Goal: Information Seeking & Learning: Learn about a topic

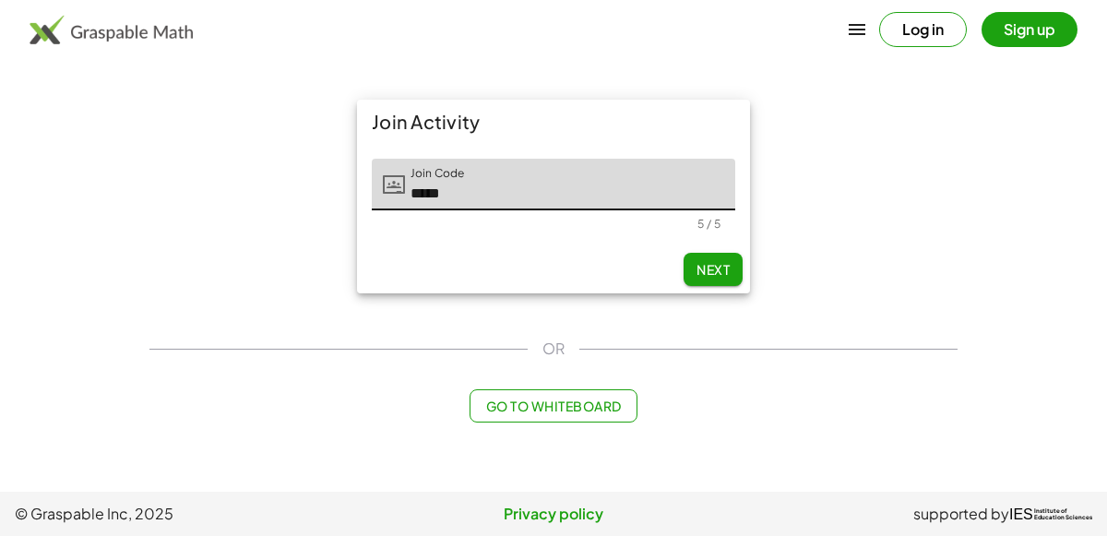
type input "*****"
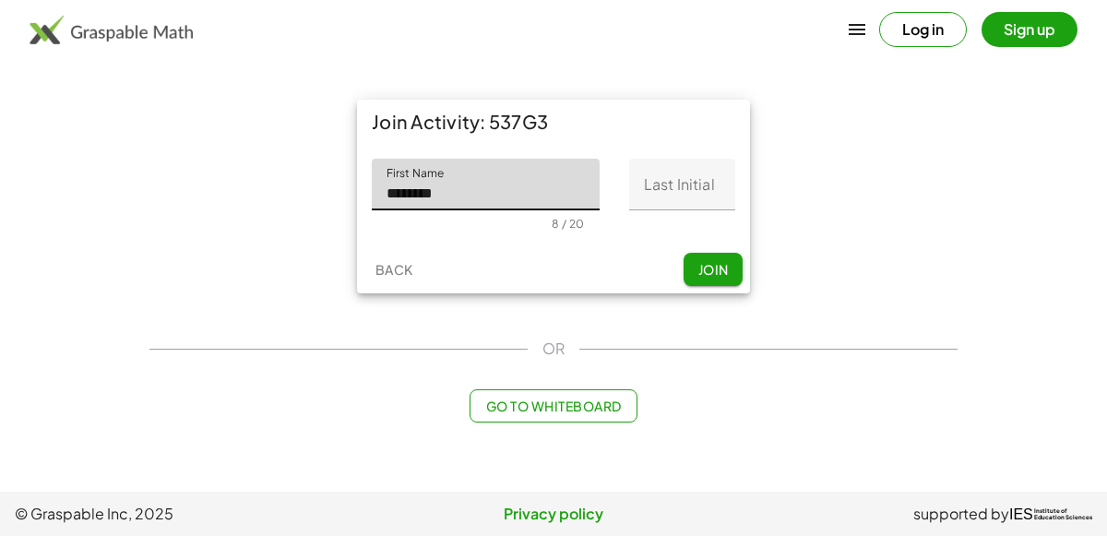
type input "********"
click at [675, 185] on input "Last Initial" at bounding box center [682, 185] width 106 height 52
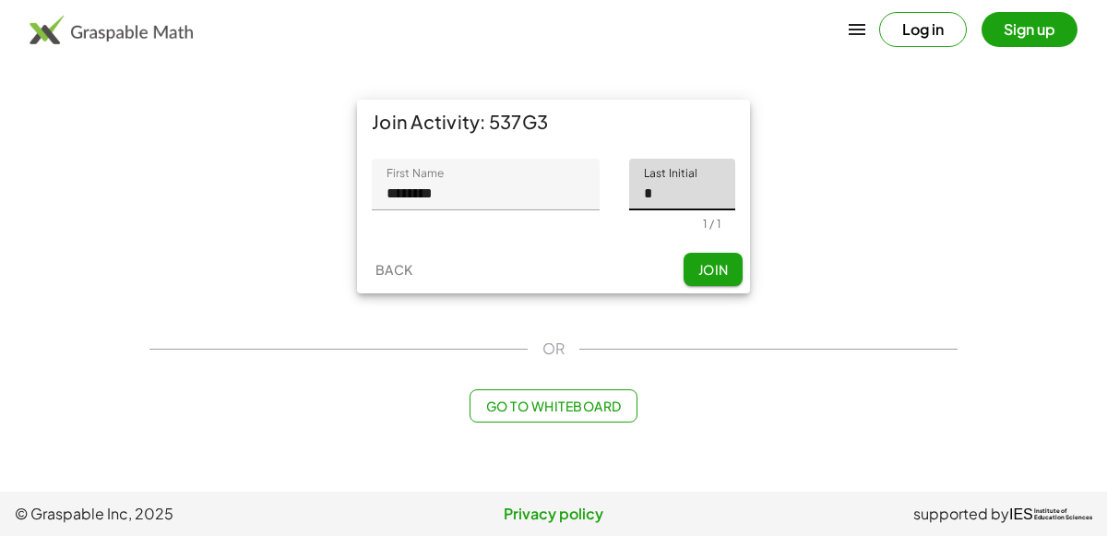
type input "*"
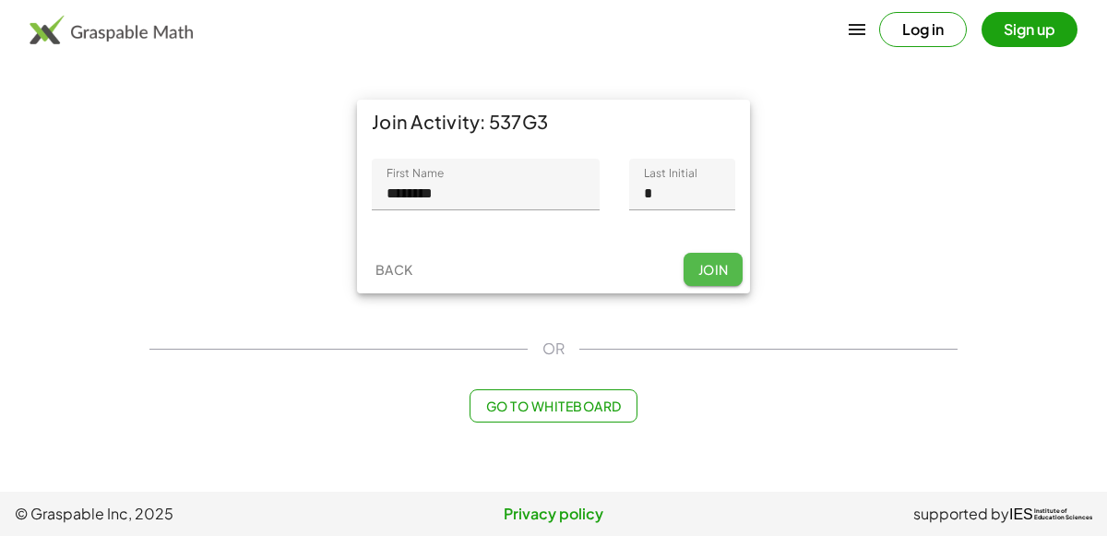
click at [697, 265] on span "Join" at bounding box center [712, 269] width 30 height 17
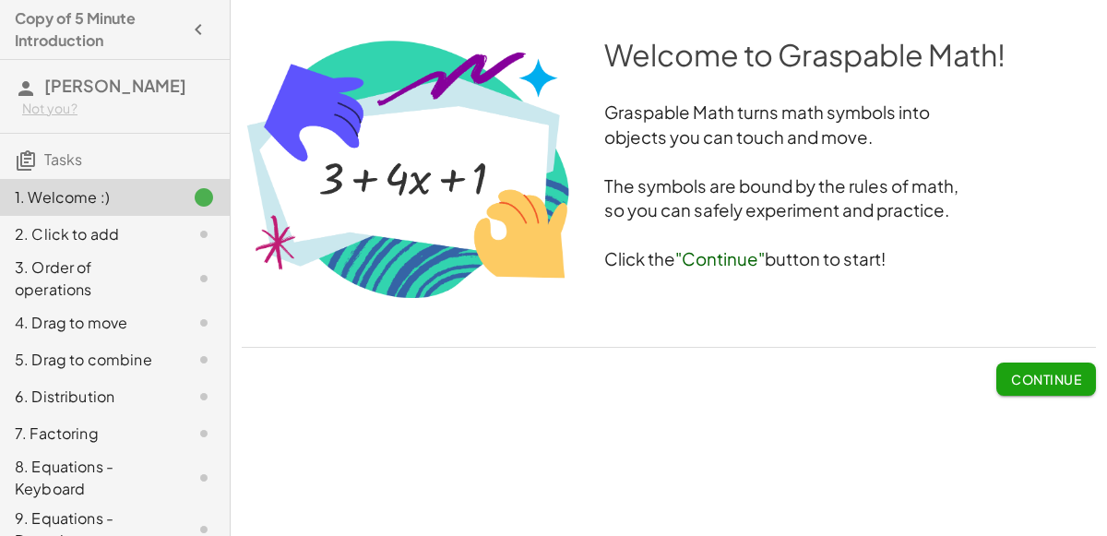
click at [1024, 382] on span "Continue" at bounding box center [1046, 379] width 70 height 17
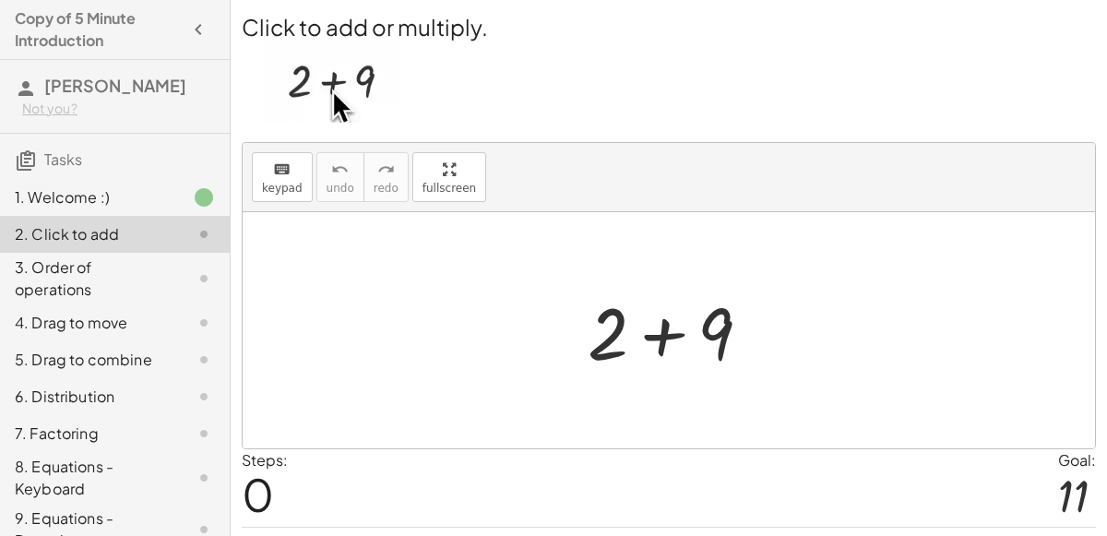
click at [659, 366] on div at bounding box center [676, 330] width 197 height 95
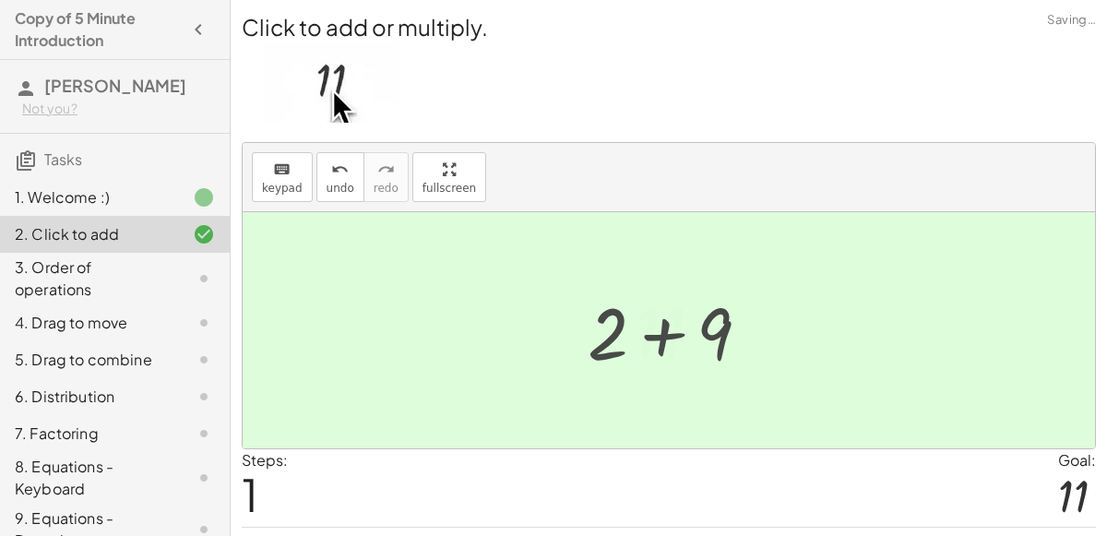
click at [659, 366] on div at bounding box center [676, 330] width 101 height 91
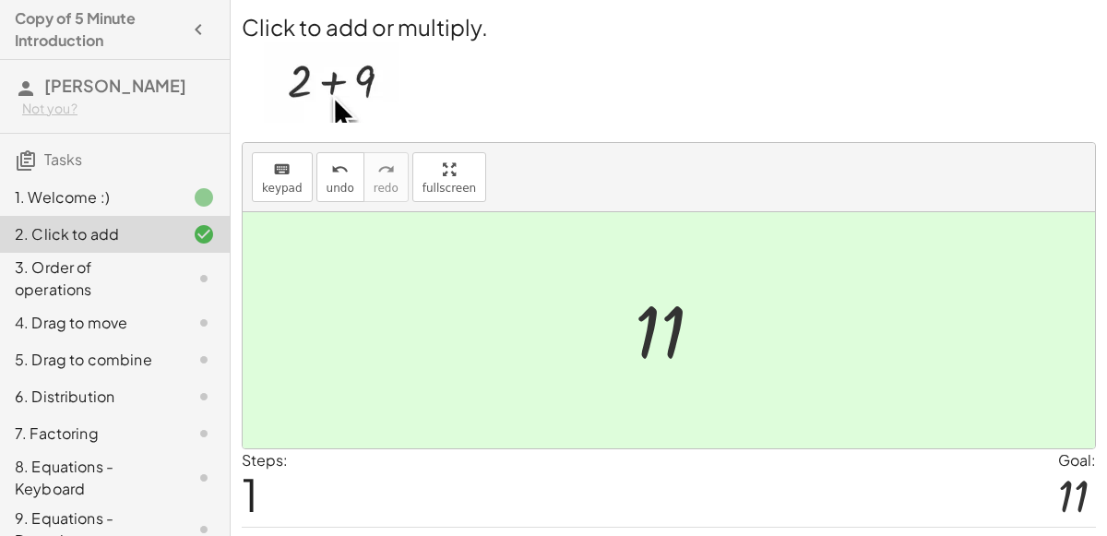
click at [663, 325] on div at bounding box center [676, 330] width 101 height 91
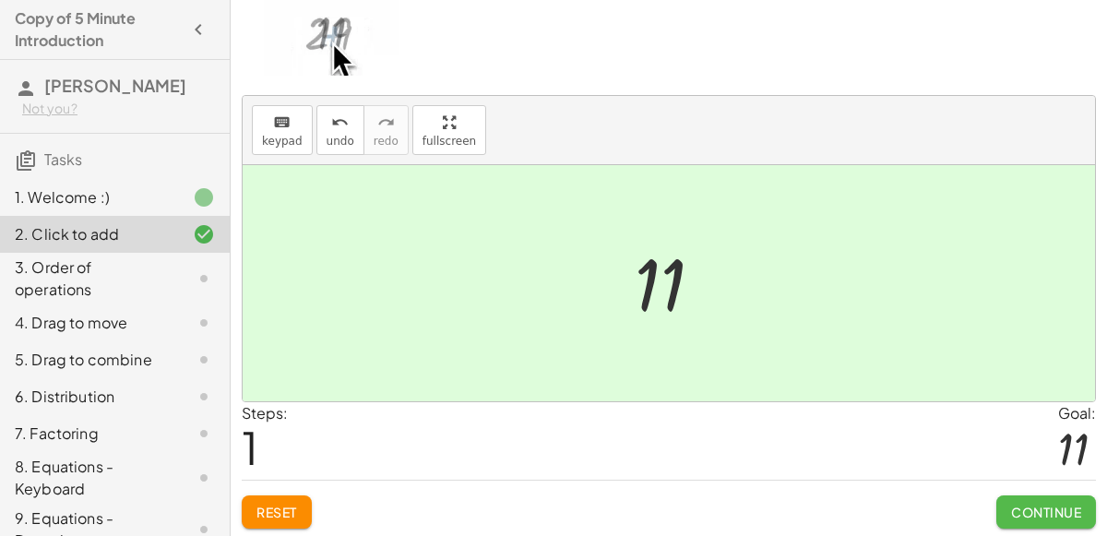
click at [1011, 515] on span "Continue" at bounding box center [1046, 512] width 70 height 17
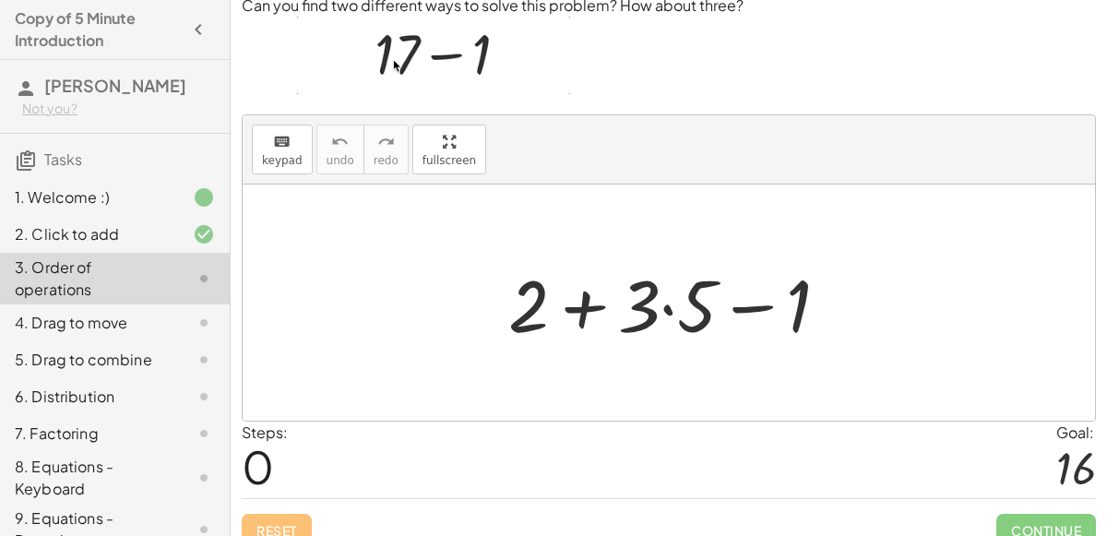
click at [669, 303] on div at bounding box center [676, 303] width 354 height 95
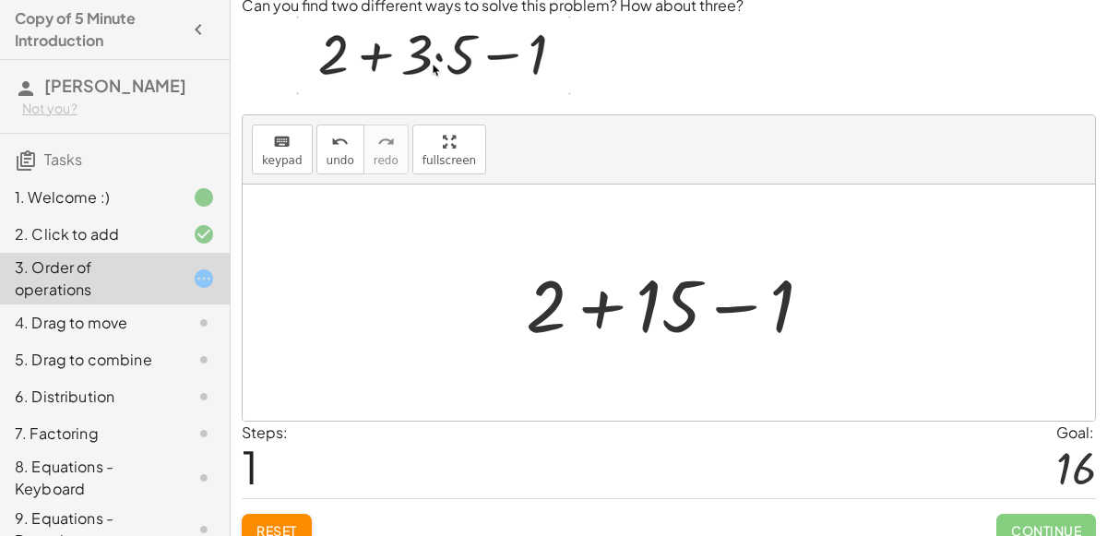
click at [601, 302] on div at bounding box center [677, 303] width 320 height 95
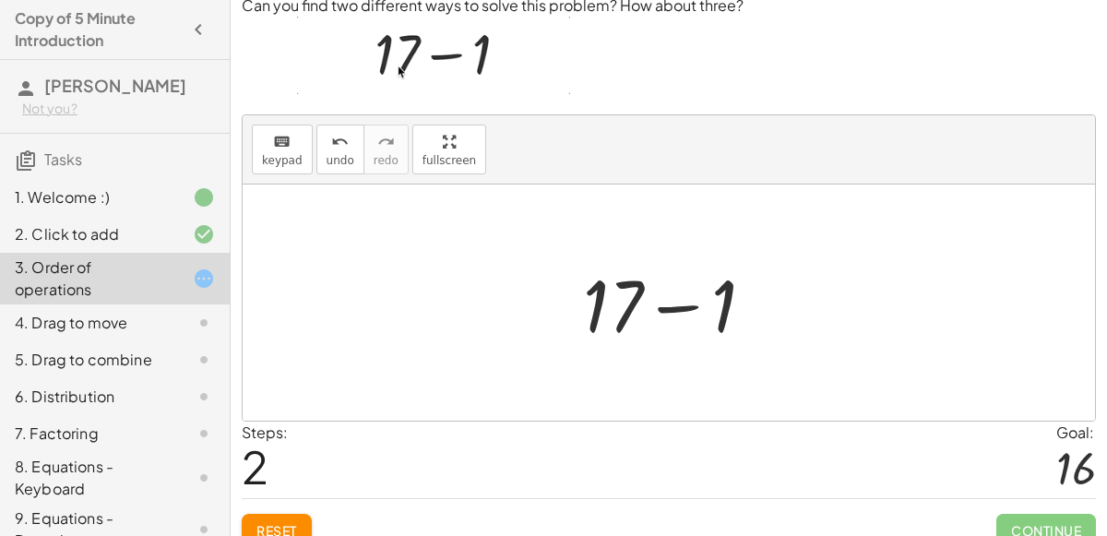
click at [677, 302] on div at bounding box center [676, 303] width 205 height 95
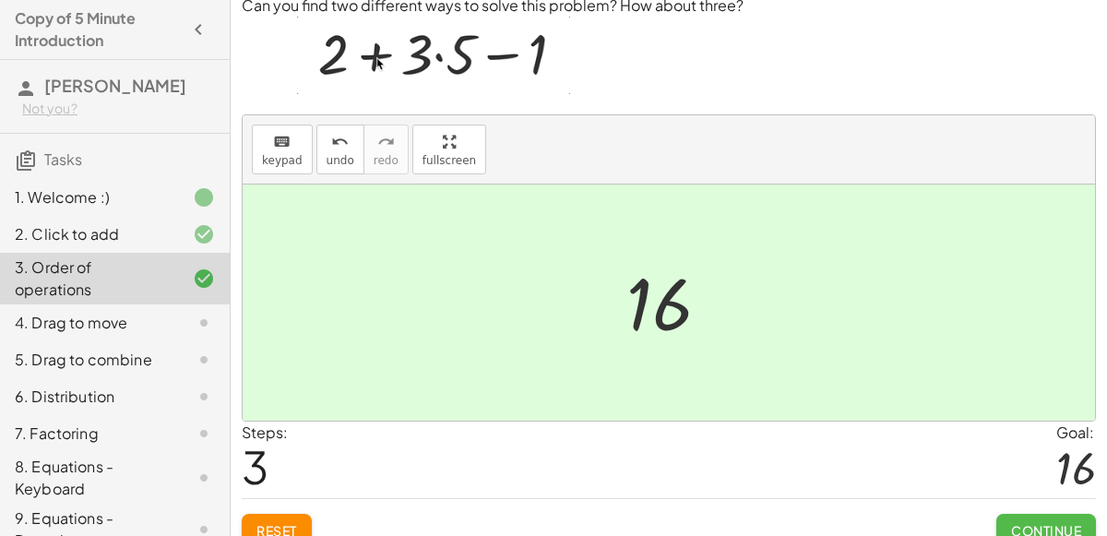
click at [1043, 517] on button "Continue" at bounding box center [1046, 530] width 100 height 33
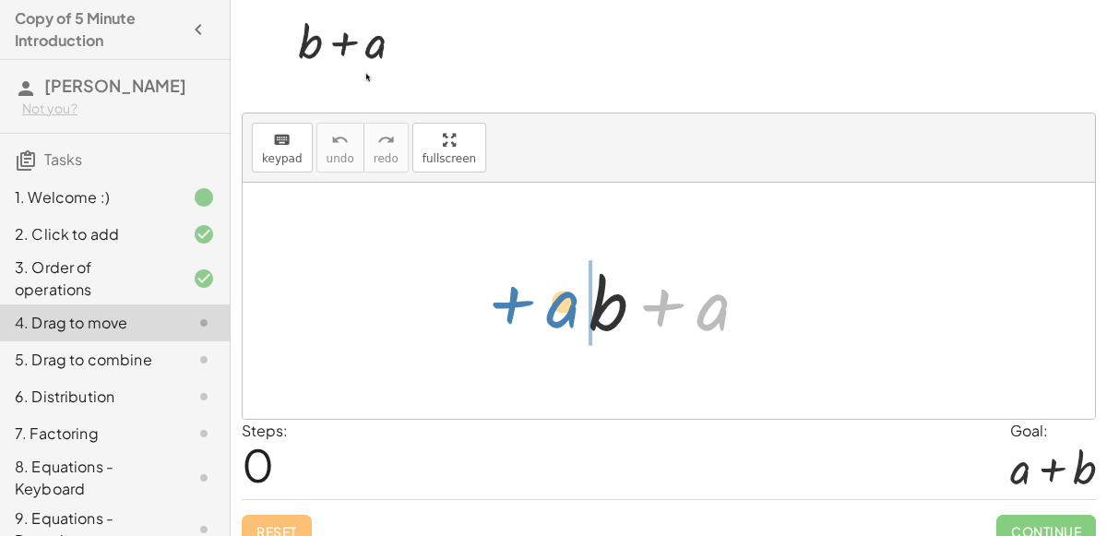
drag, startPoint x: 701, startPoint y: 311, endPoint x: 549, endPoint y: 316, distance: 152.3
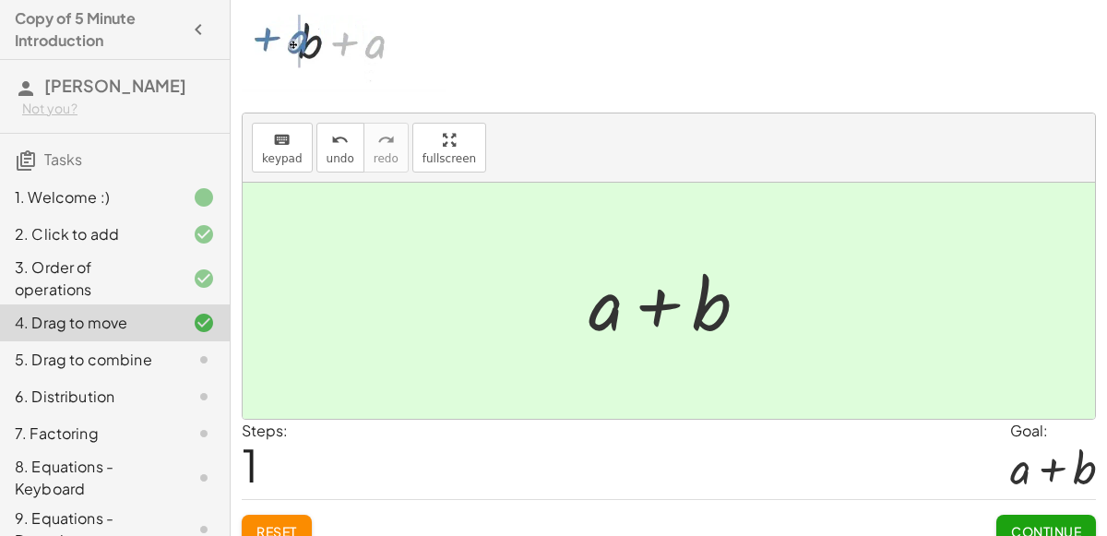
click at [1024, 523] on span "Continue" at bounding box center [1046, 531] width 70 height 17
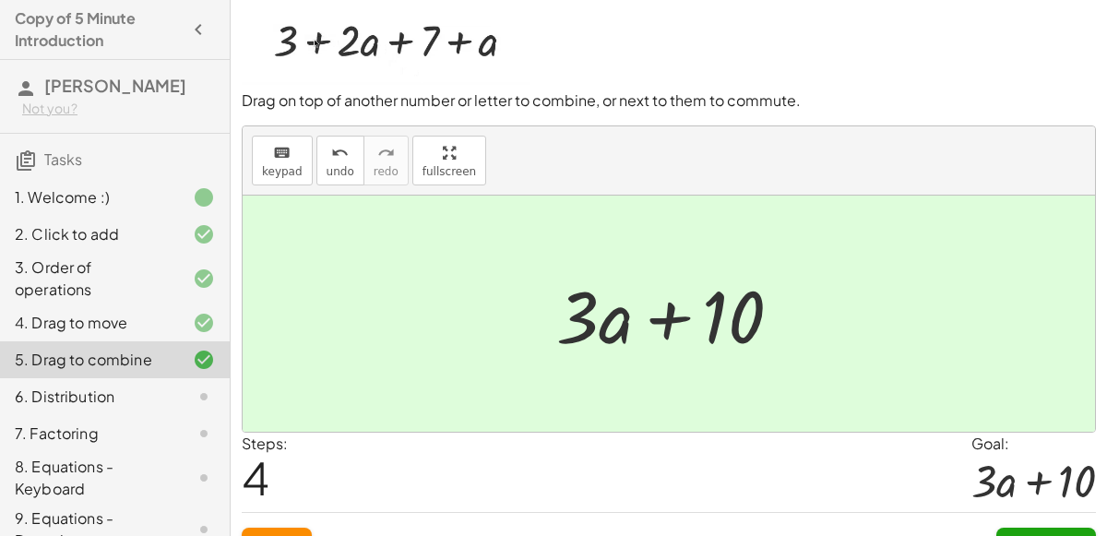
scroll to position [79, 0]
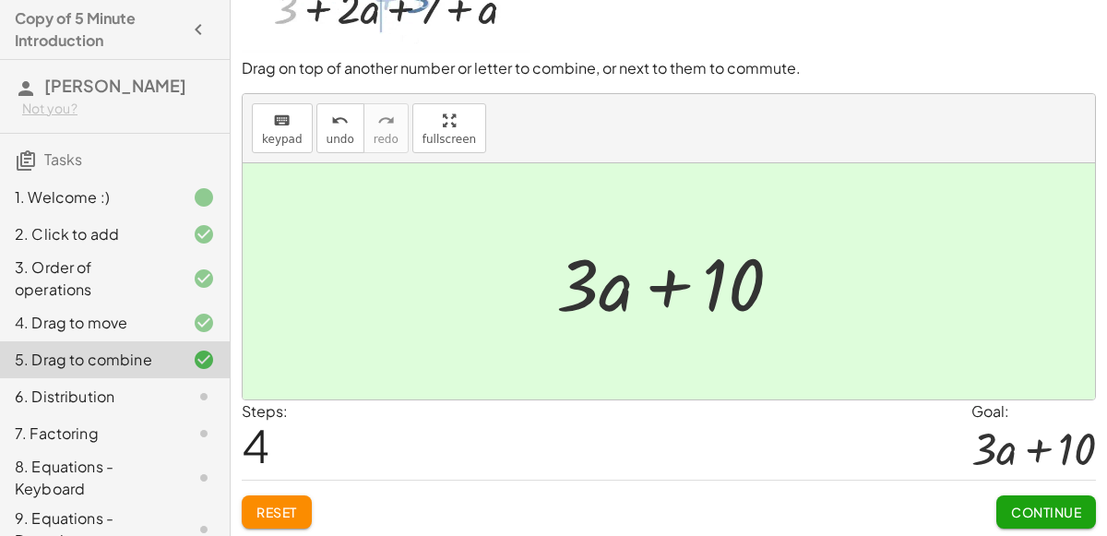
click at [1031, 508] on span "Continue" at bounding box center [1046, 512] width 70 height 17
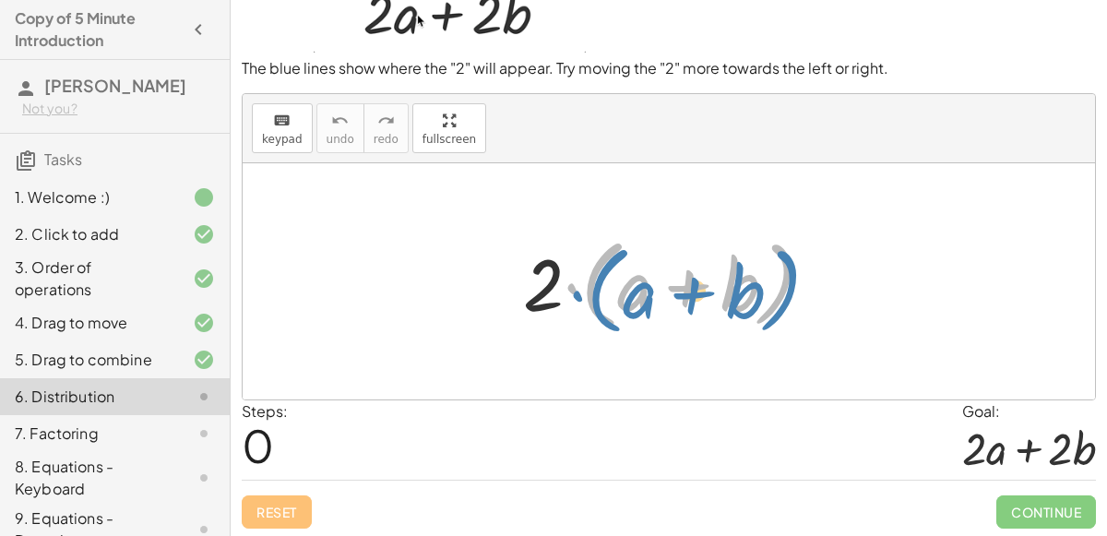
click at [578, 293] on div at bounding box center [676, 282] width 324 height 106
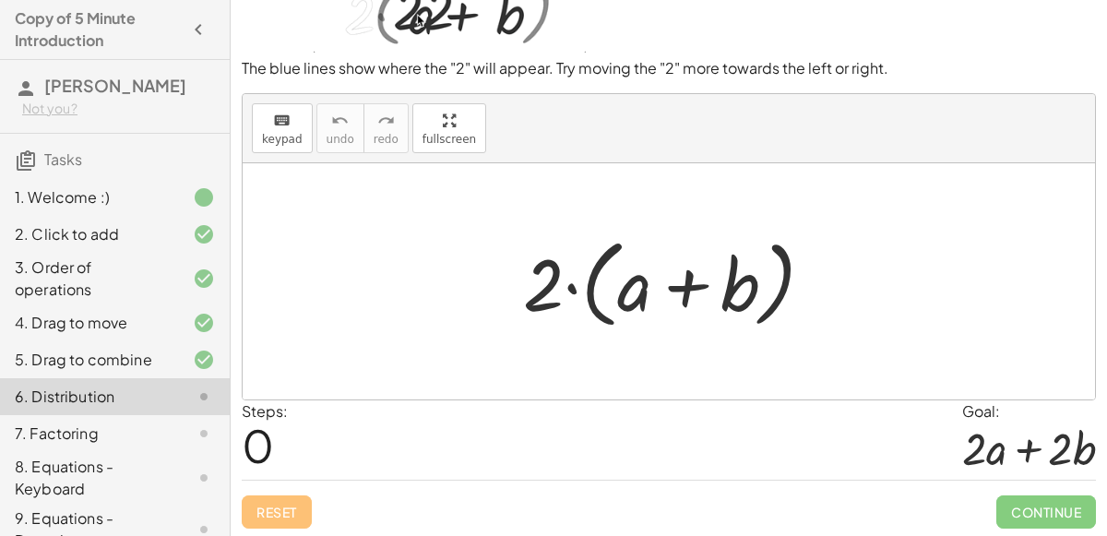
click at [567, 292] on div at bounding box center [676, 282] width 324 height 106
click at [547, 292] on div at bounding box center [676, 282] width 324 height 106
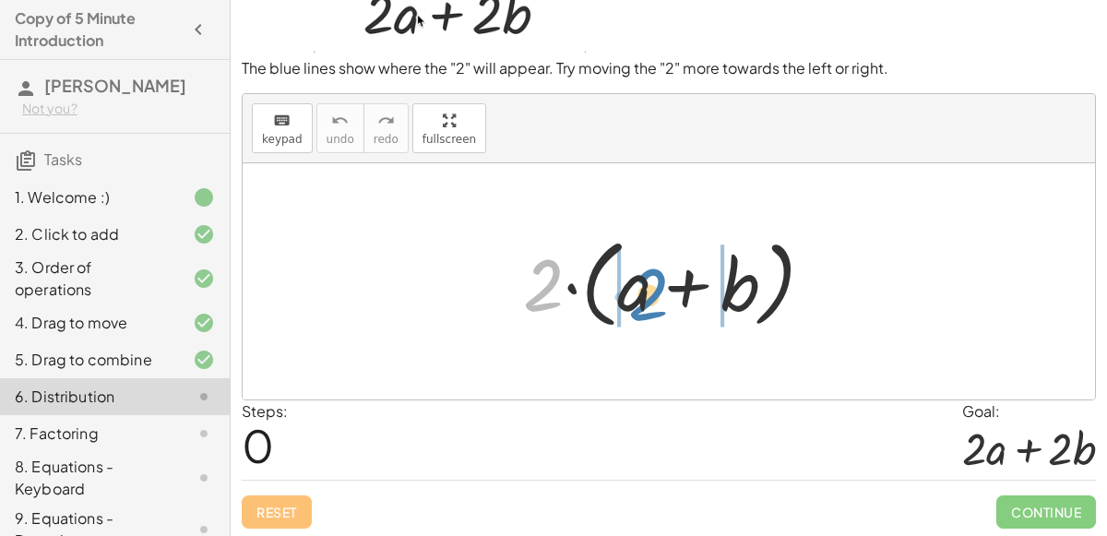
drag, startPoint x: 547, startPoint y: 292, endPoint x: 653, endPoint y: 302, distance: 106.5
click at [653, 302] on div at bounding box center [676, 282] width 324 height 106
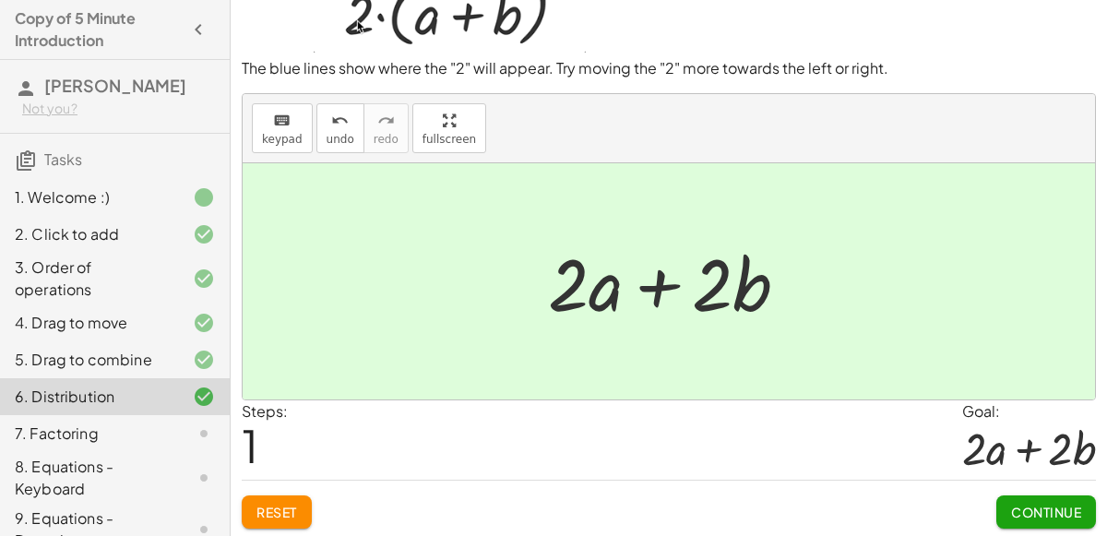
click at [1014, 509] on span "Continue" at bounding box center [1046, 512] width 70 height 17
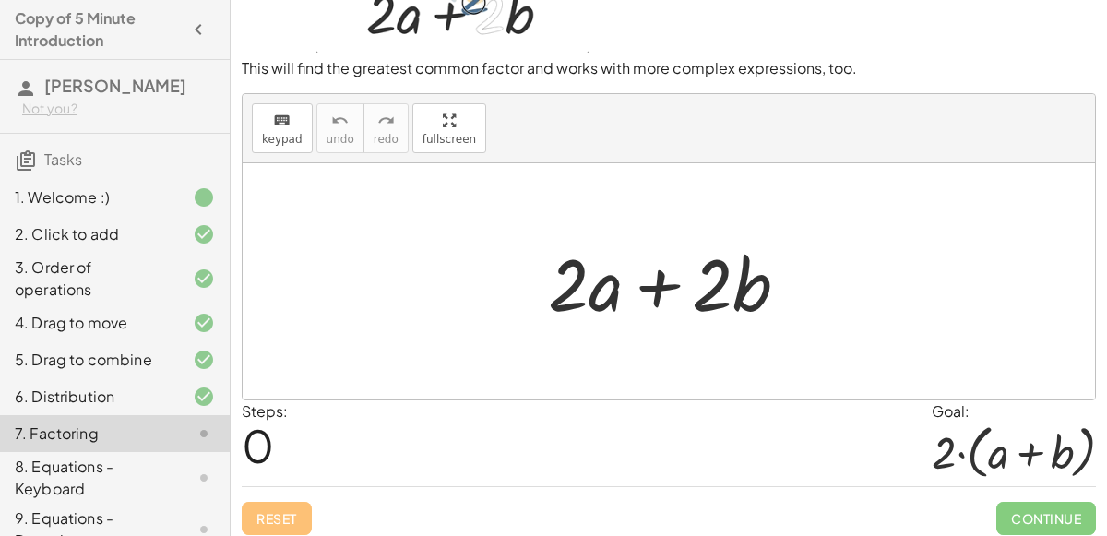
click at [663, 287] on div at bounding box center [676, 281] width 274 height 95
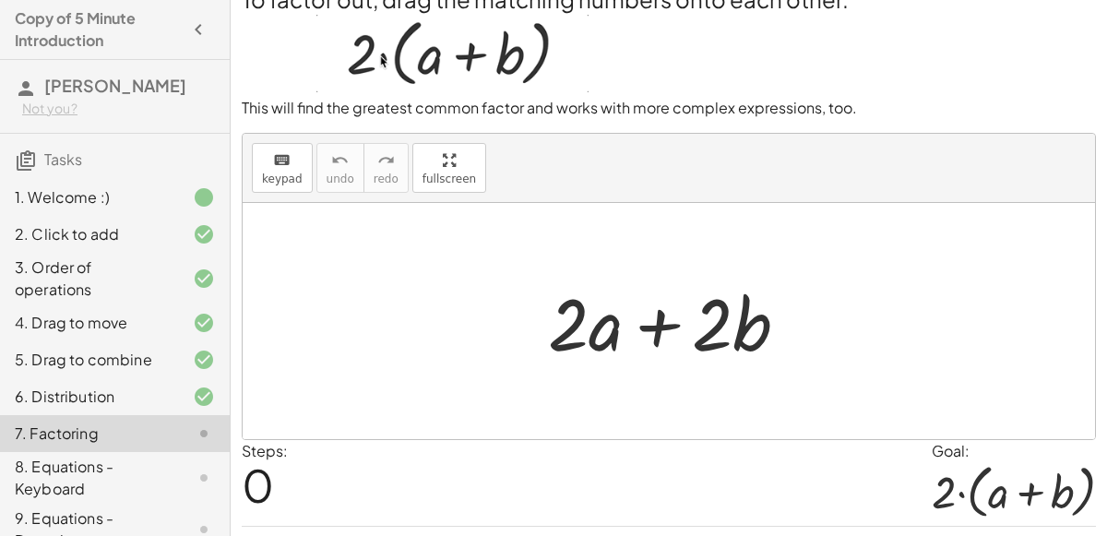
scroll to position [43, 0]
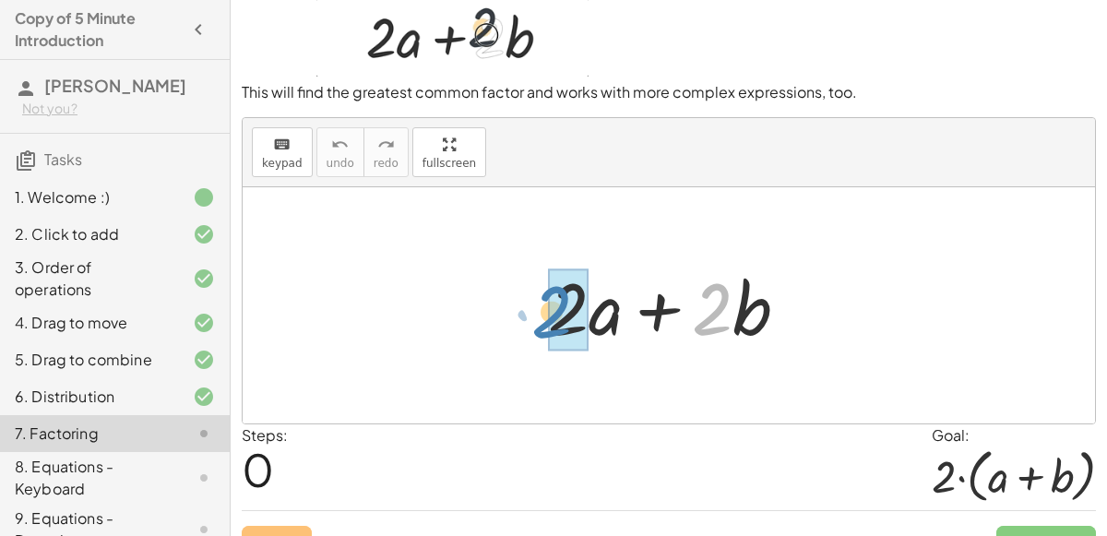
drag, startPoint x: 709, startPoint y: 311, endPoint x: 550, endPoint y: 314, distance: 159.6
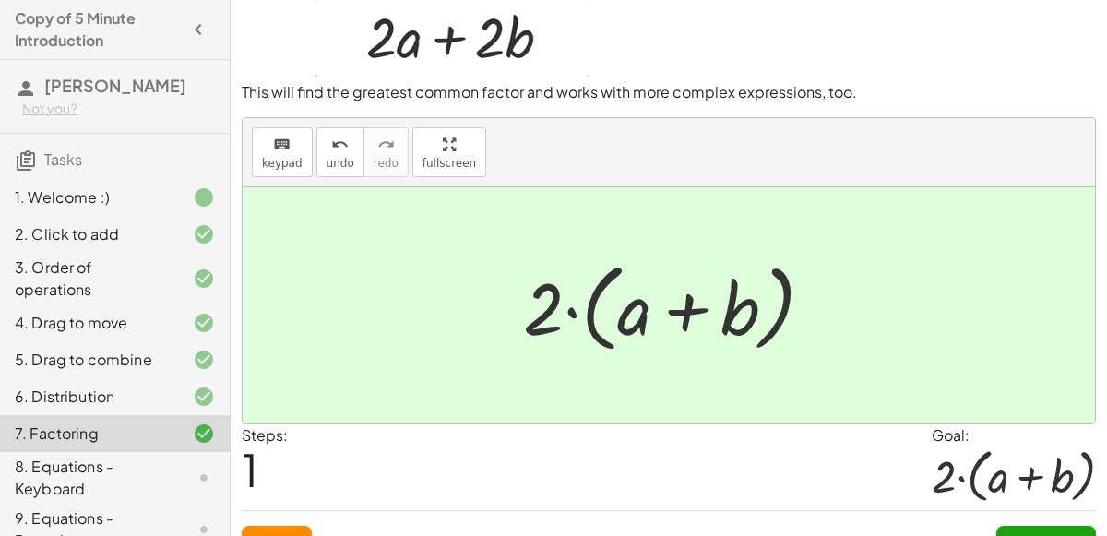
click at [1011, 534] on span "Continue" at bounding box center [1046, 542] width 70 height 17
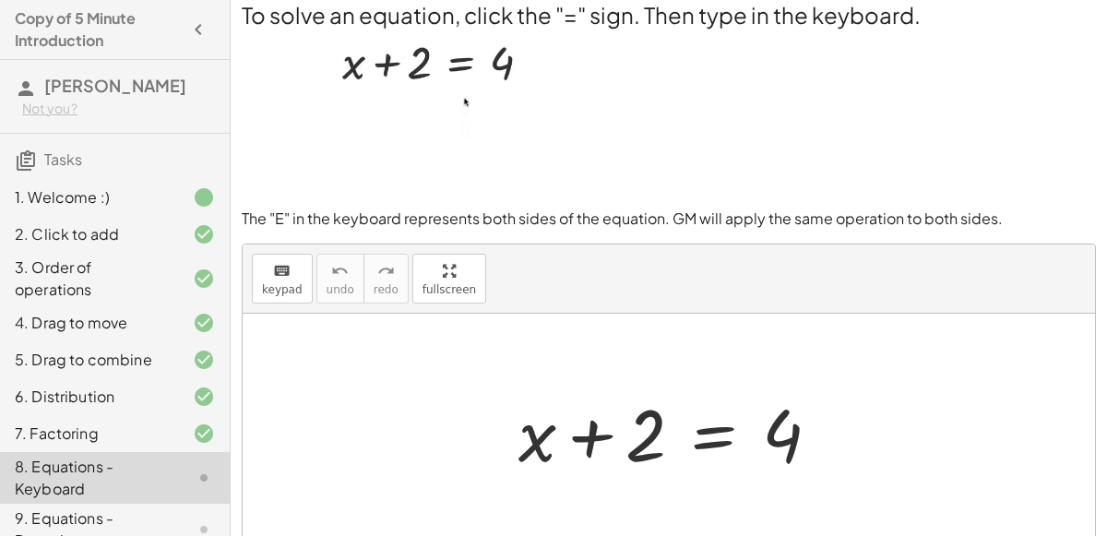
scroll to position [10, 0]
click at [702, 432] on div at bounding box center [676, 434] width 335 height 95
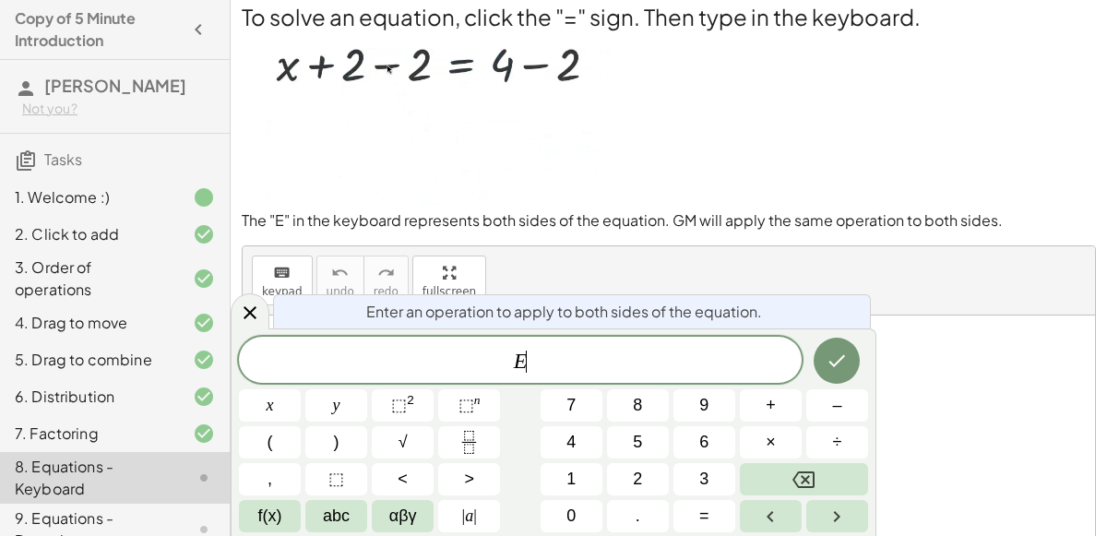
click at [903, 285] on div "keyboard keypad undo [PERSON_NAME] redo fullscreen" at bounding box center [669, 280] width 852 height 69
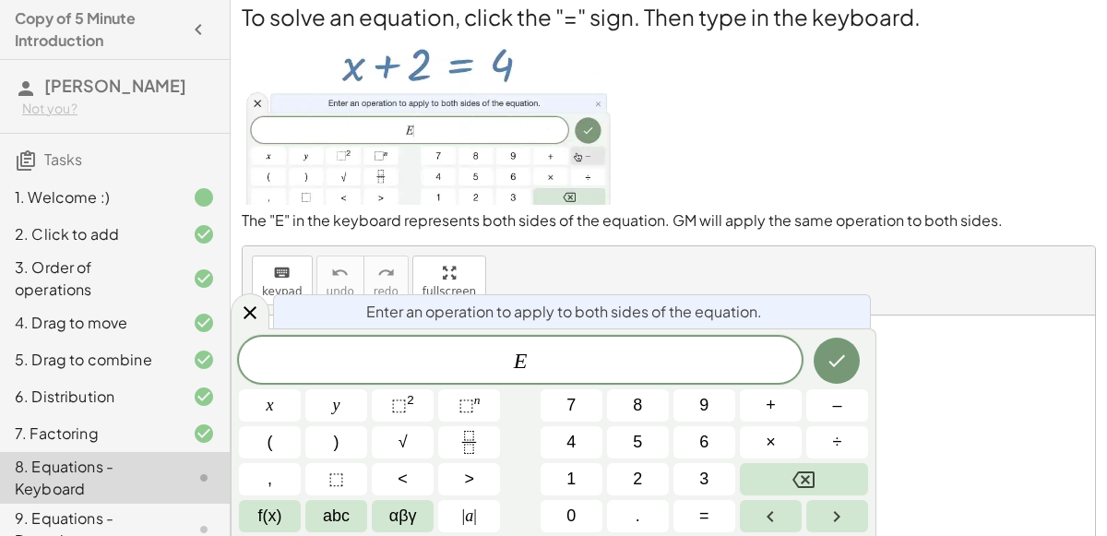
click at [903, 285] on div "keyboard keypad undo [PERSON_NAME] redo fullscreen" at bounding box center [669, 280] width 852 height 69
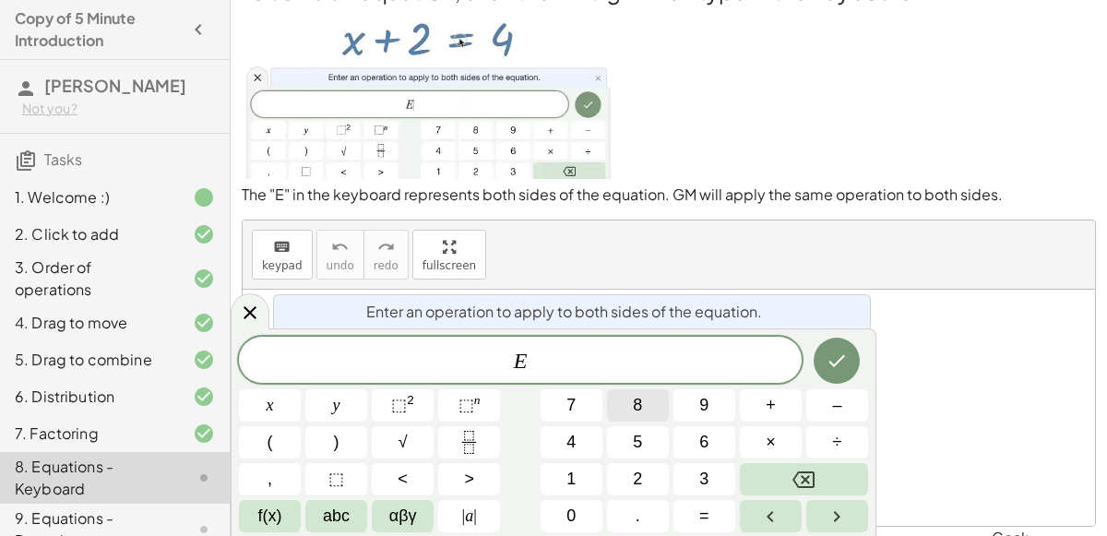
scroll to position [28, 0]
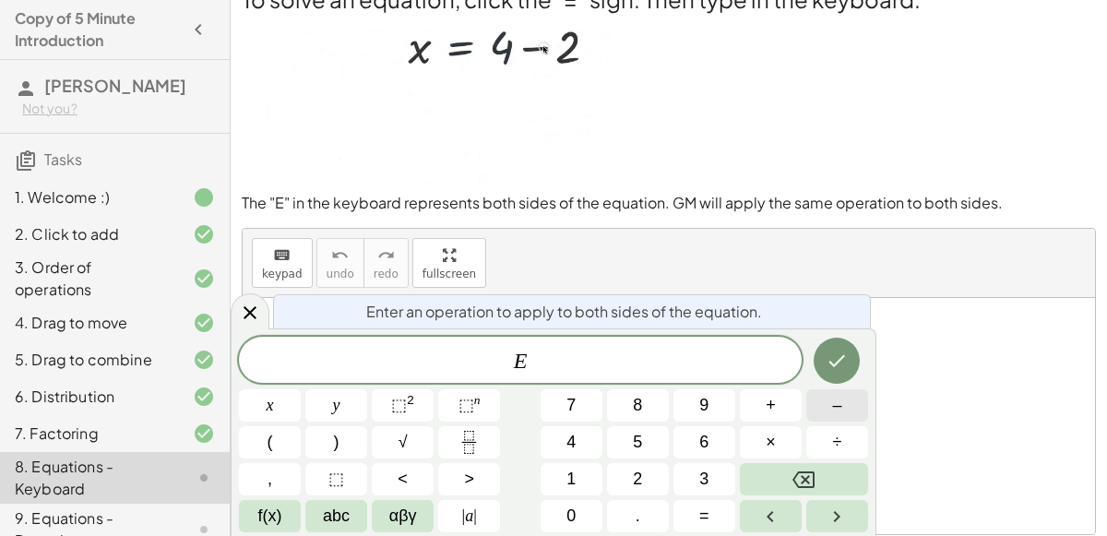
click at [835, 408] on span "–" at bounding box center [836, 405] width 9 height 25
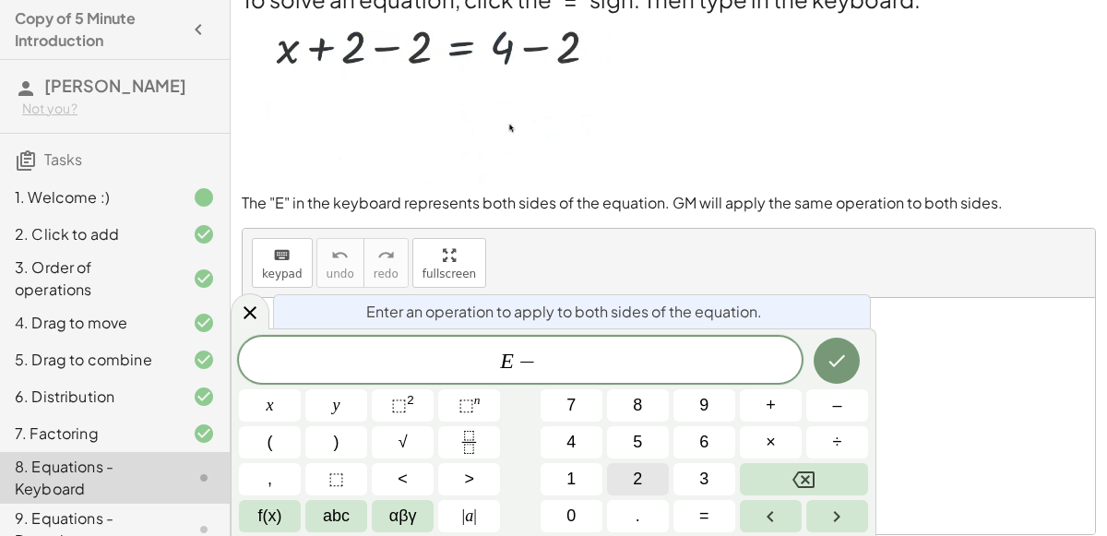
click at [655, 478] on button "2" at bounding box center [638, 479] width 62 height 32
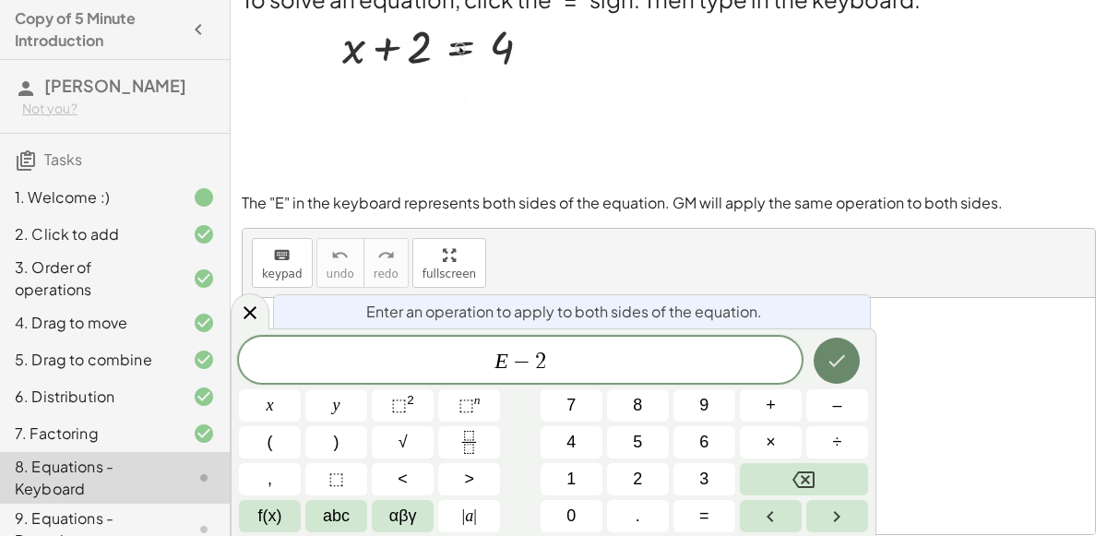
click at [848, 347] on button "Done" at bounding box center [837, 361] width 46 height 46
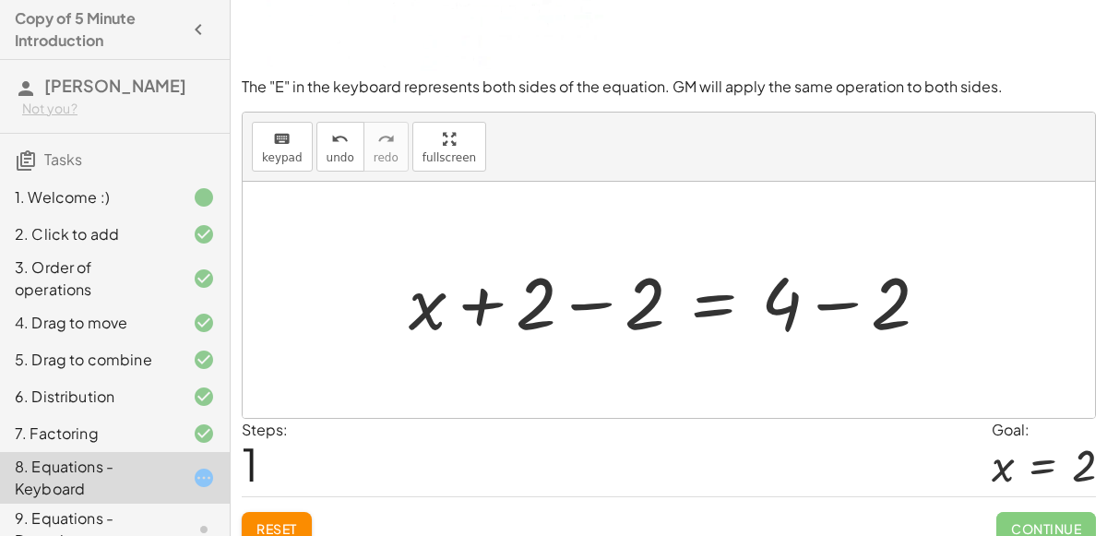
scroll to position [144, 0]
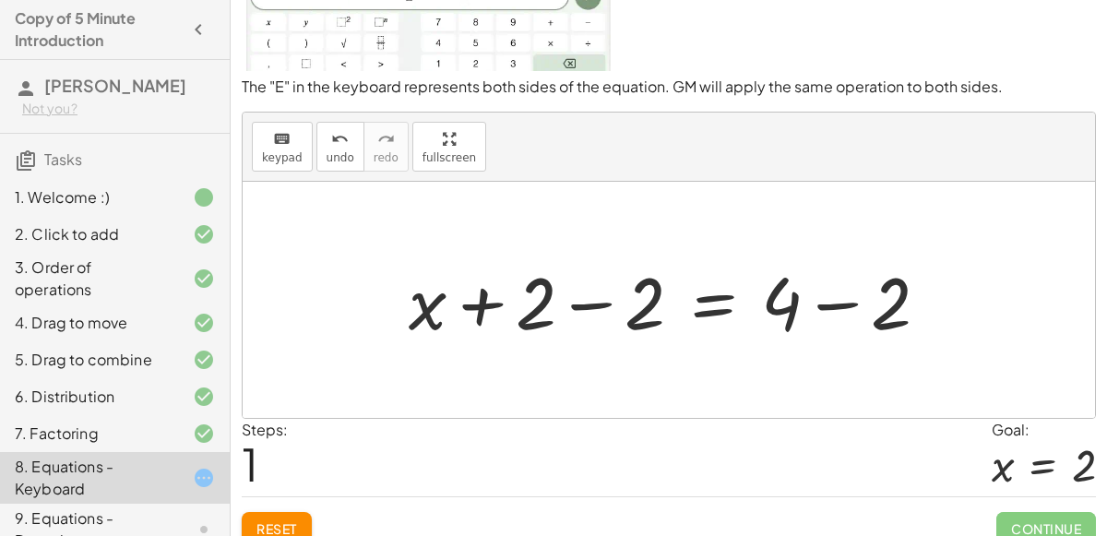
click at [602, 302] on div at bounding box center [676, 300] width 554 height 95
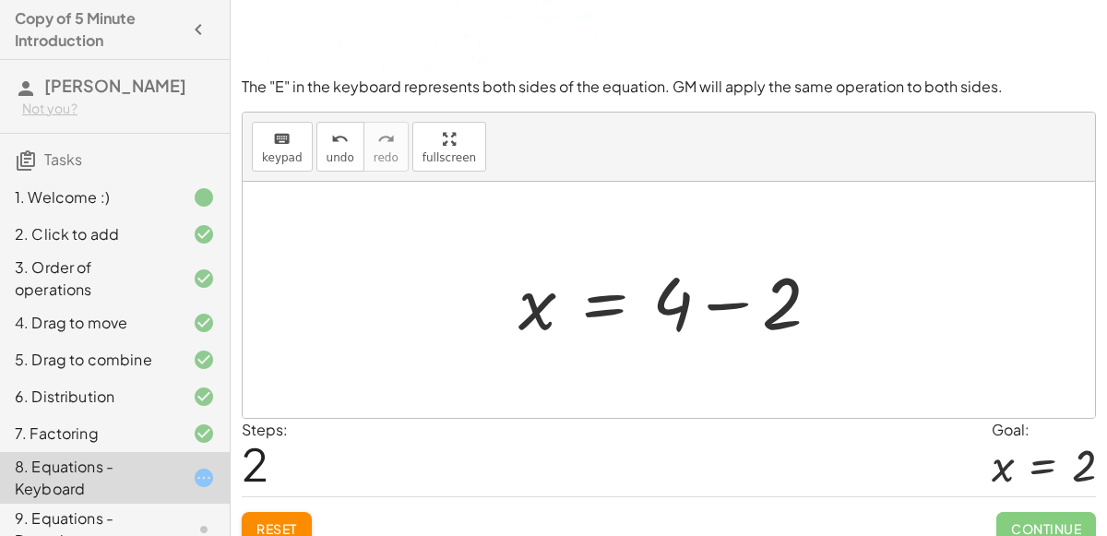
click at [728, 304] on div at bounding box center [676, 300] width 335 height 95
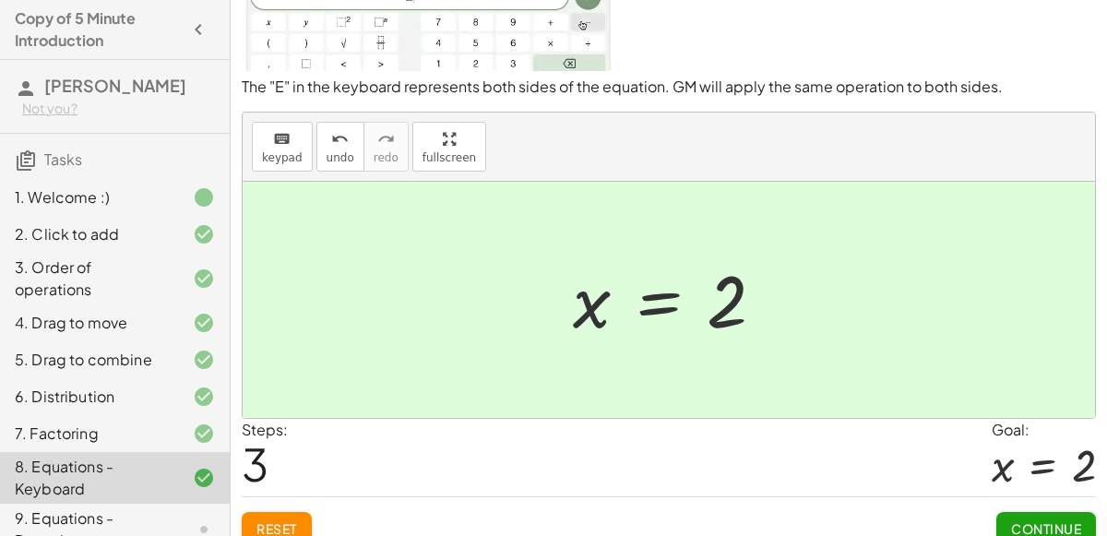
click at [1052, 512] on button "Continue" at bounding box center [1046, 528] width 100 height 33
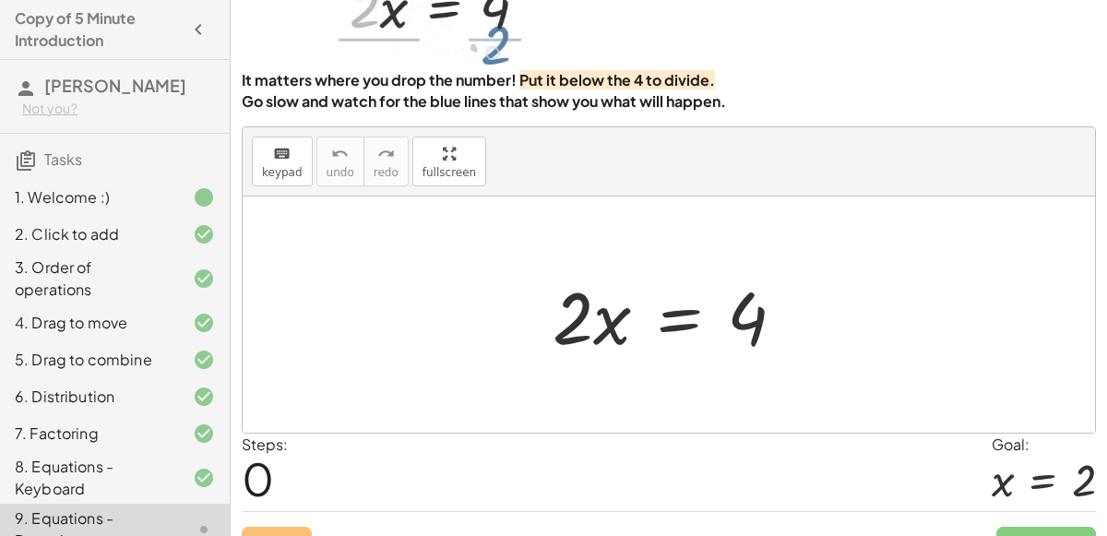
scroll to position [119, 0]
click at [569, 329] on div at bounding box center [676, 314] width 266 height 95
click at [603, 325] on div at bounding box center [676, 314] width 266 height 95
drag, startPoint x: 596, startPoint y: 332, endPoint x: 622, endPoint y: 358, distance: 36.5
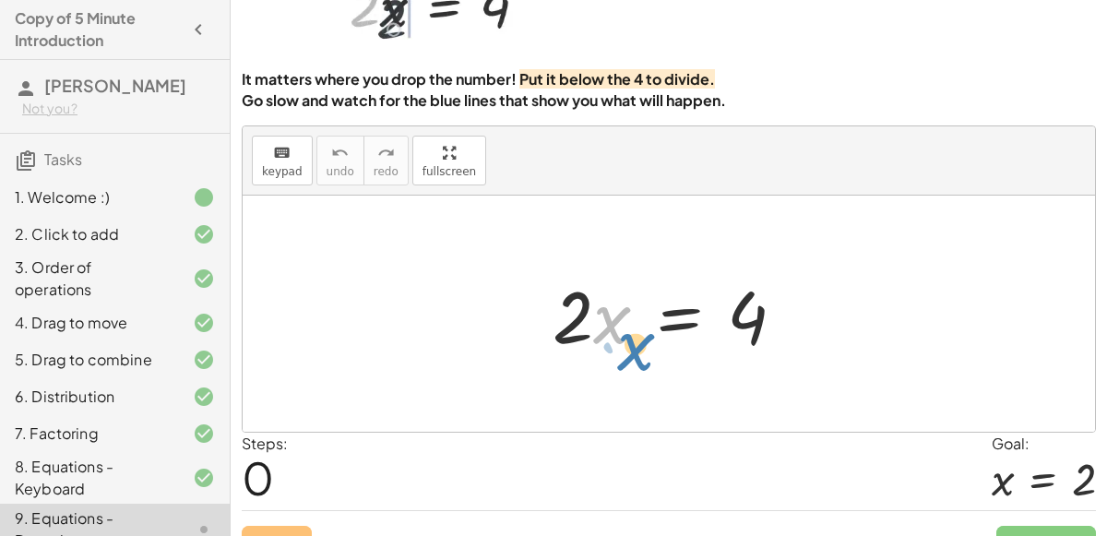
click at [622, 358] on div at bounding box center [676, 314] width 266 height 95
click at [673, 310] on div at bounding box center [676, 314] width 266 height 95
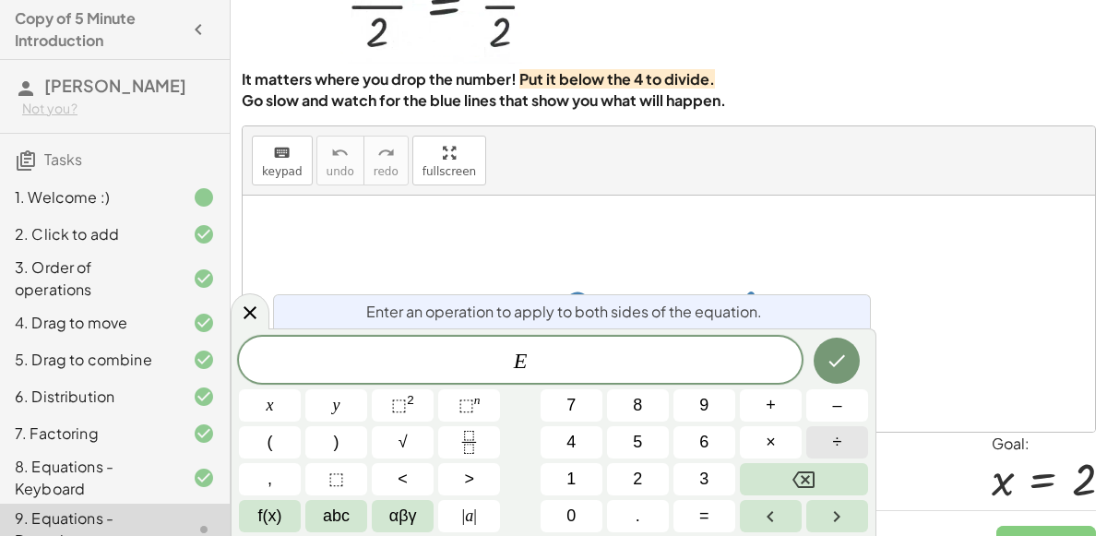
click at [850, 439] on button "÷" at bounding box center [837, 442] width 62 height 32
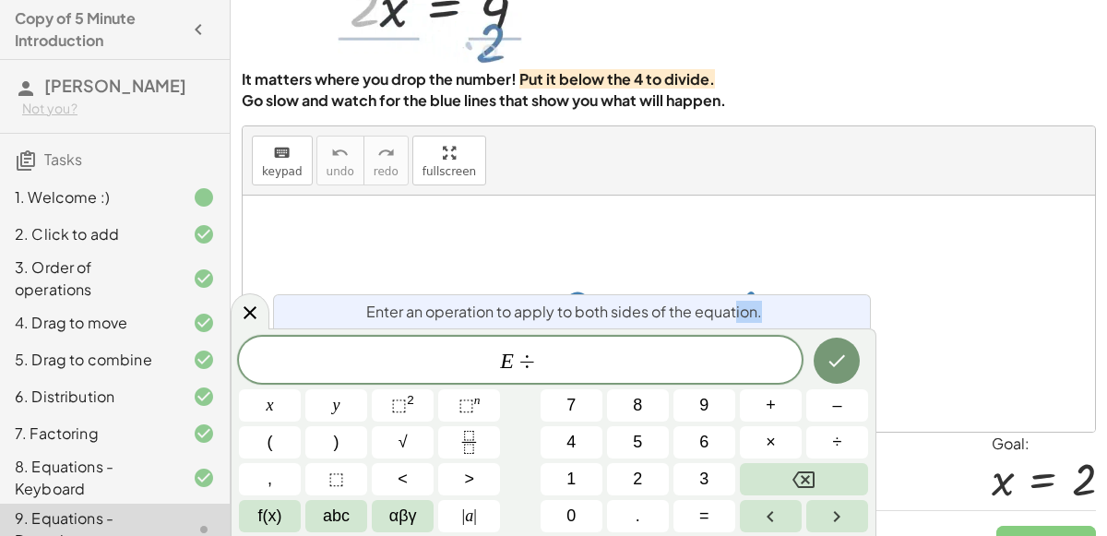
drag, startPoint x: 781, startPoint y: 315, endPoint x: 734, endPoint y: 310, distance: 47.3
click at [734, 310] on div "Enter an operation to apply to both sides of the equation." at bounding box center [572, 311] width 598 height 34
click at [264, 304] on div at bounding box center [250, 311] width 39 height 36
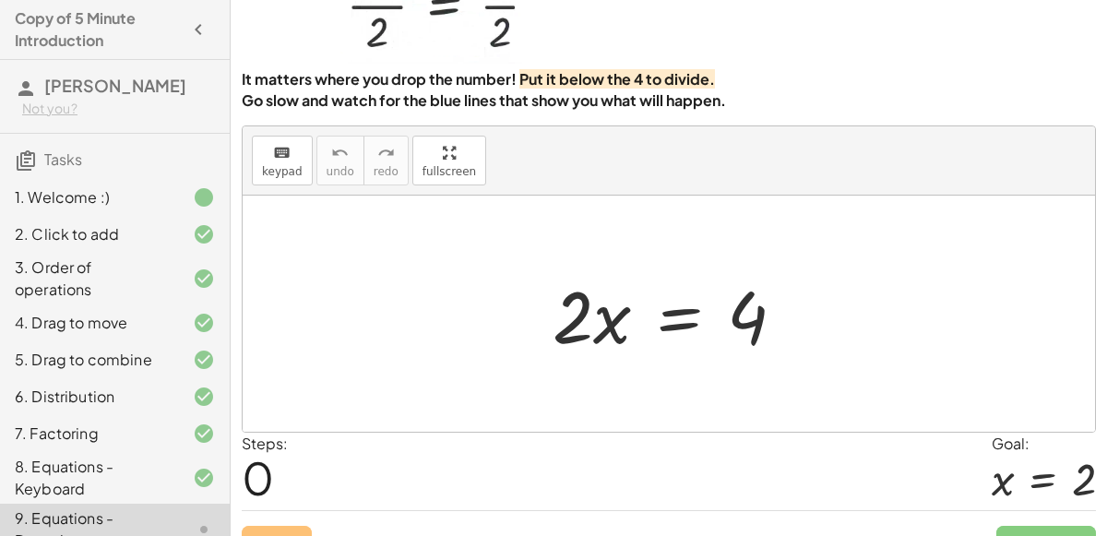
click at [673, 315] on div at bounding box center [676, 314] width 266 height 95
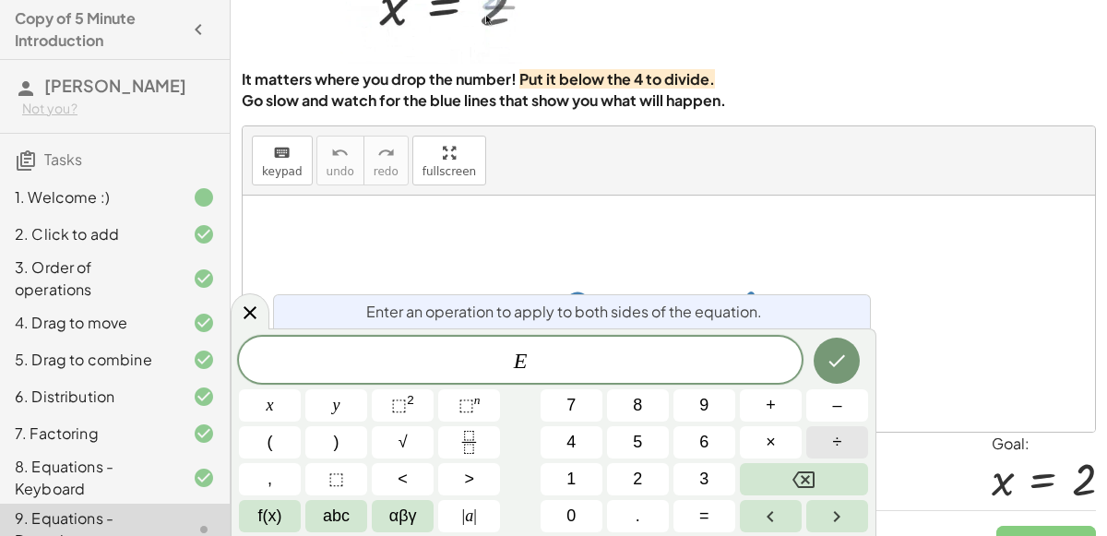
click at [829, 435] on button "÷" at bounding box center [837, 442] width 62 height 32
click at [660, 475] on button "2" at bounding box center [638, 479] width 62 height 32
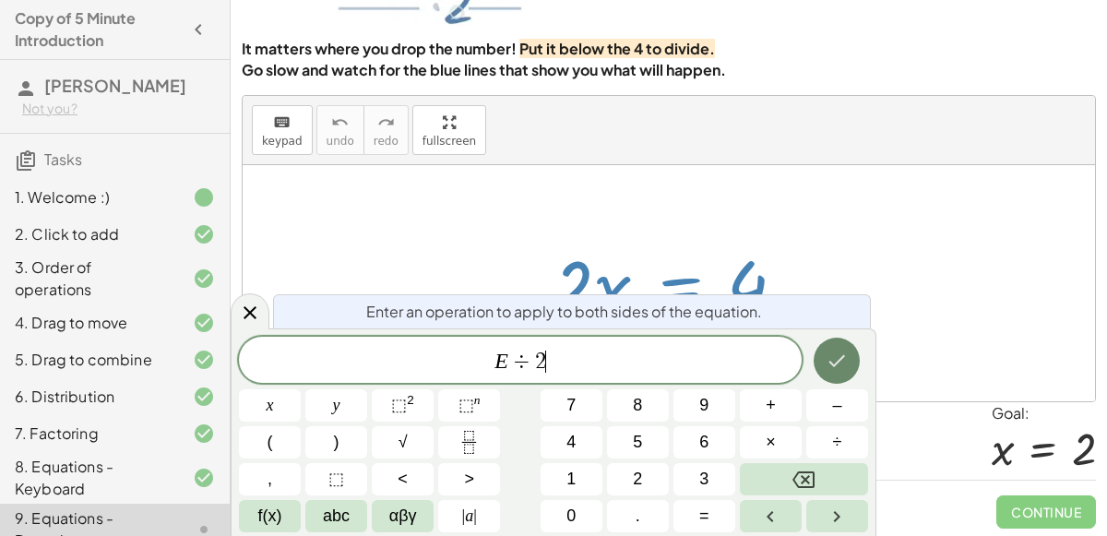
click at [833, 358] on icon "Done" at bounding box center [837, 361] width 22 height 22
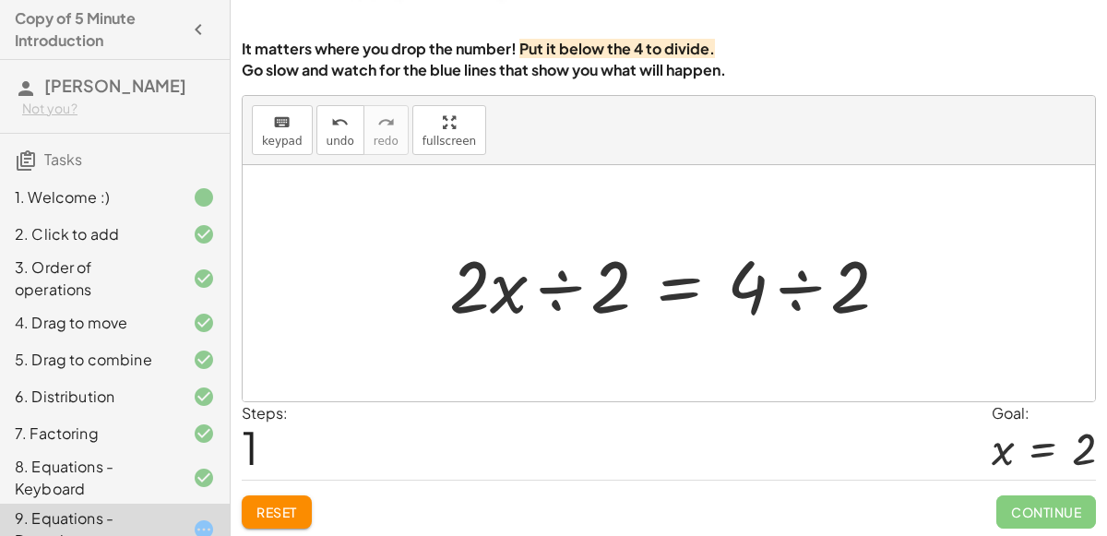
click at [786, 290] on div at bounding box center [676, 283] width 472 height 95
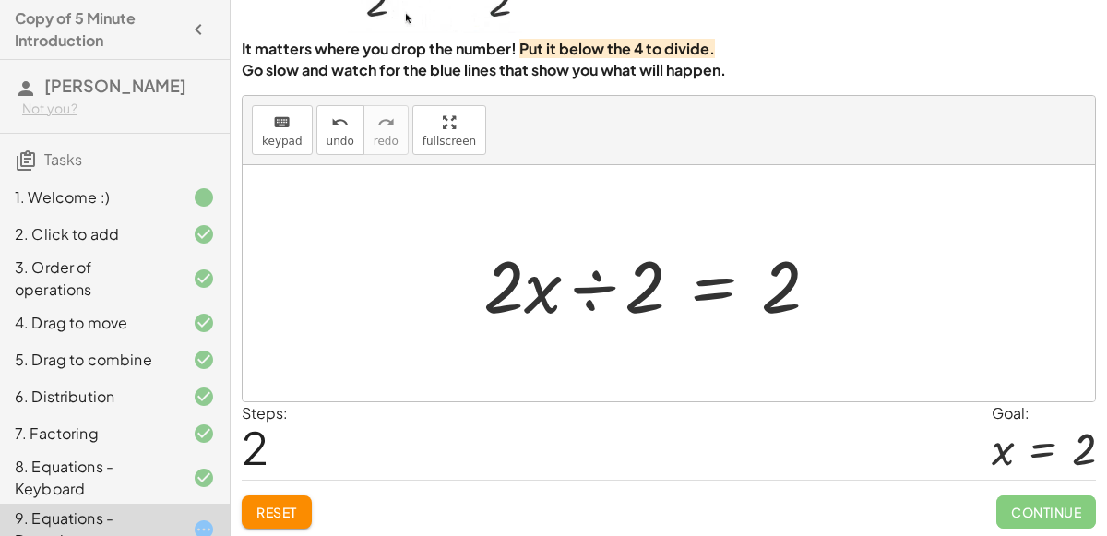
click at [556, 280] on div at bounding box center [658, 283] width 369 height 95
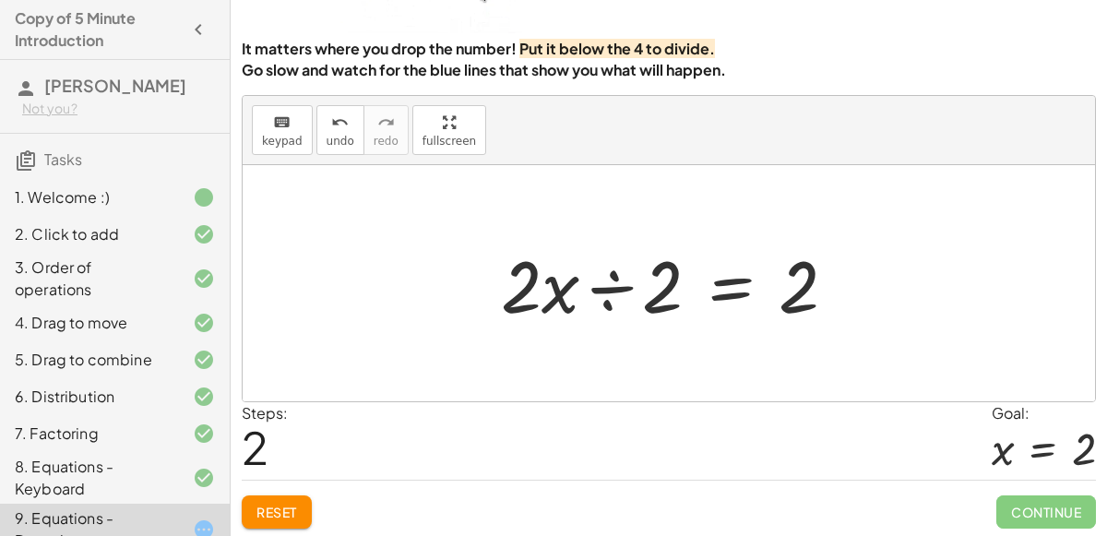
click at [607, 274] on div at bounding box center [676, 283] width 369 height 95
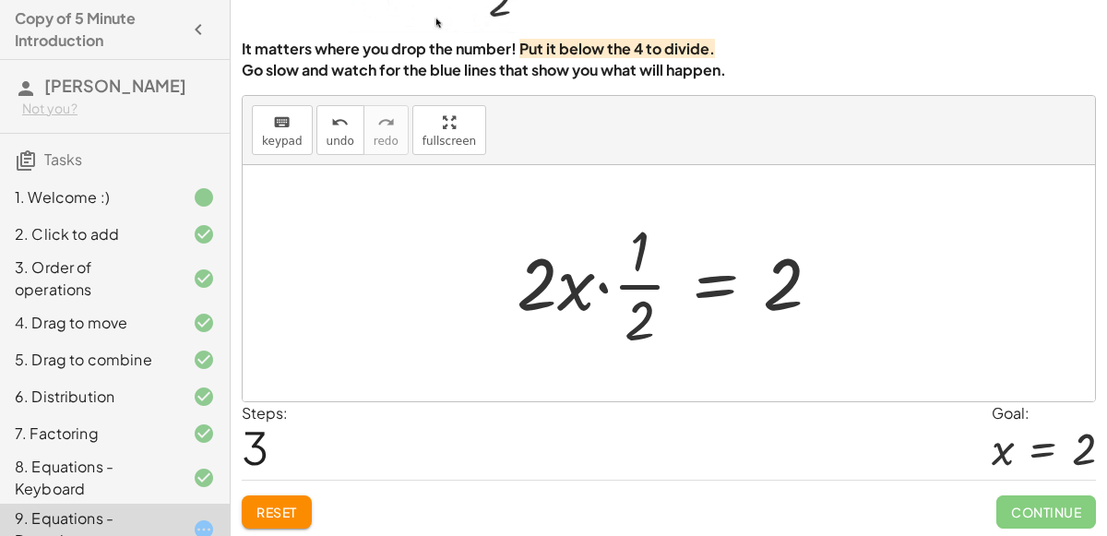
click at [594, 276] on div at bounding box center [676, 283] width 338 height 142
drag, startPoint x: 628, startPoint y: 289, endPoint x: 661, endPoint y: 306, distance: 36.7
click at [661, 306] on div at bounding box center [676, 283] width 338 height 142
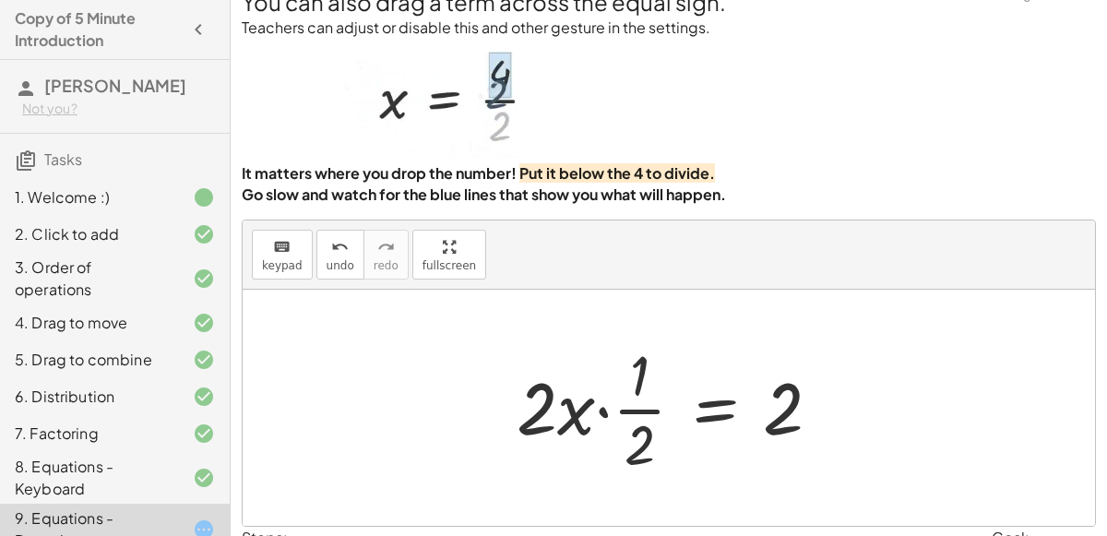
scroll to position [27, 0]
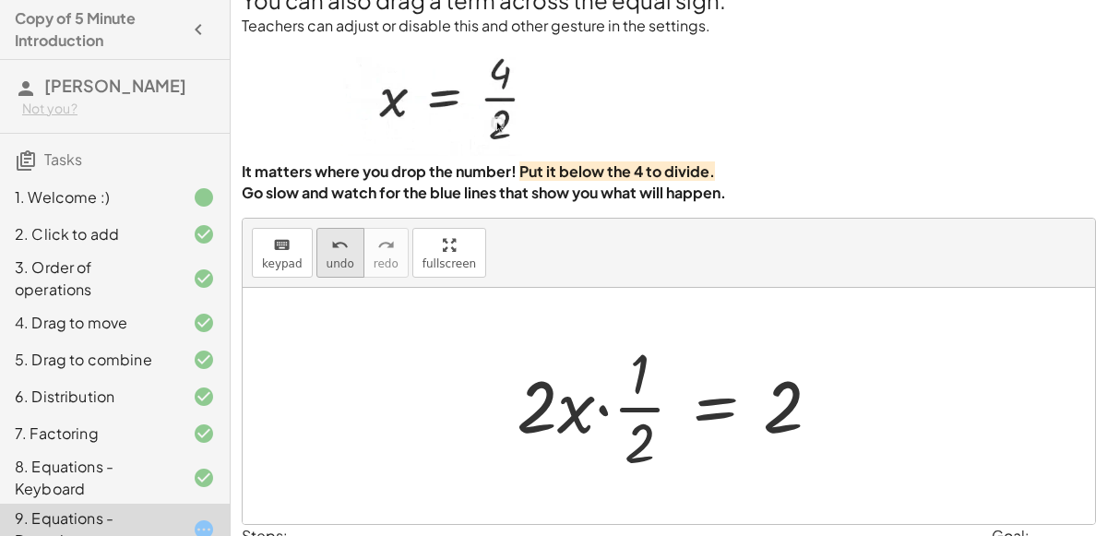
click at [316, 254] on button "undo undo" at bounding box center [340, 253] width 48 height 50
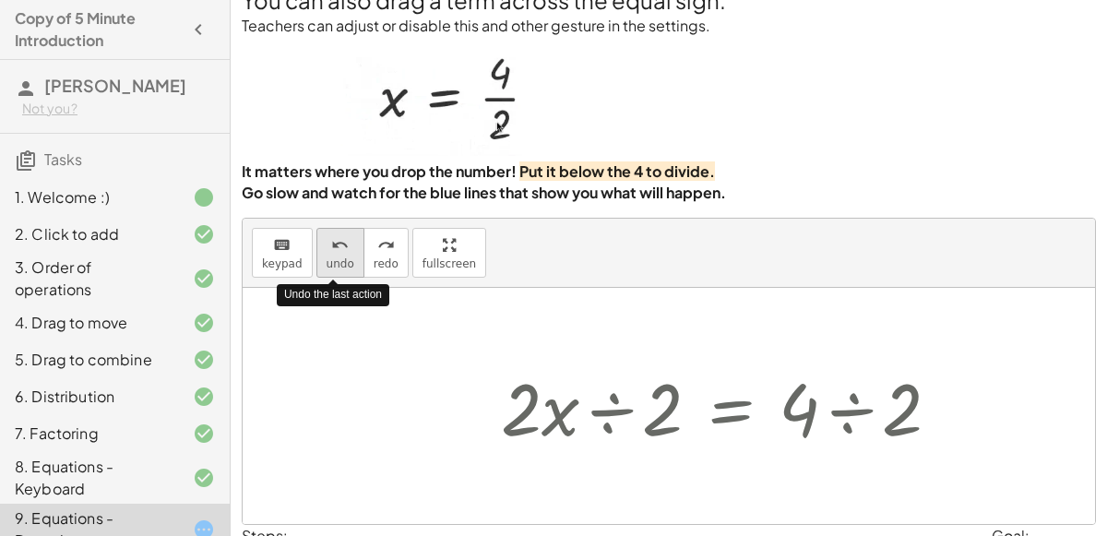
click at [317, 255] on button "undo undo" at bounding box center [340, 253] width 48 height 50
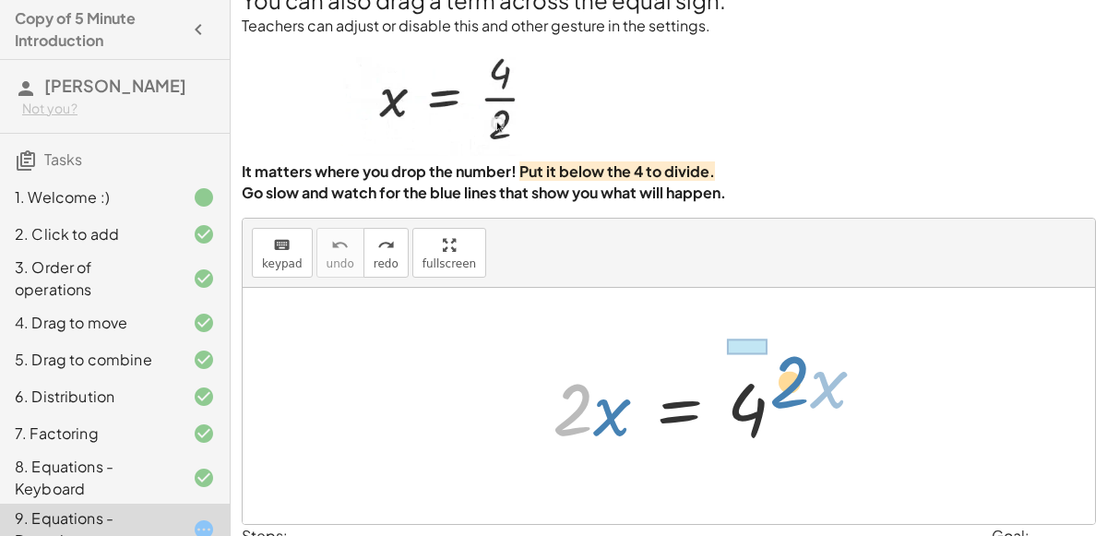
drag, startPoint x: 588, startPoint y: 416, endPoint x: 804, endPoint y: 388, distance: 218.6
click at [804, 388] on div at bounding box center [676, 406] width 266 height 95
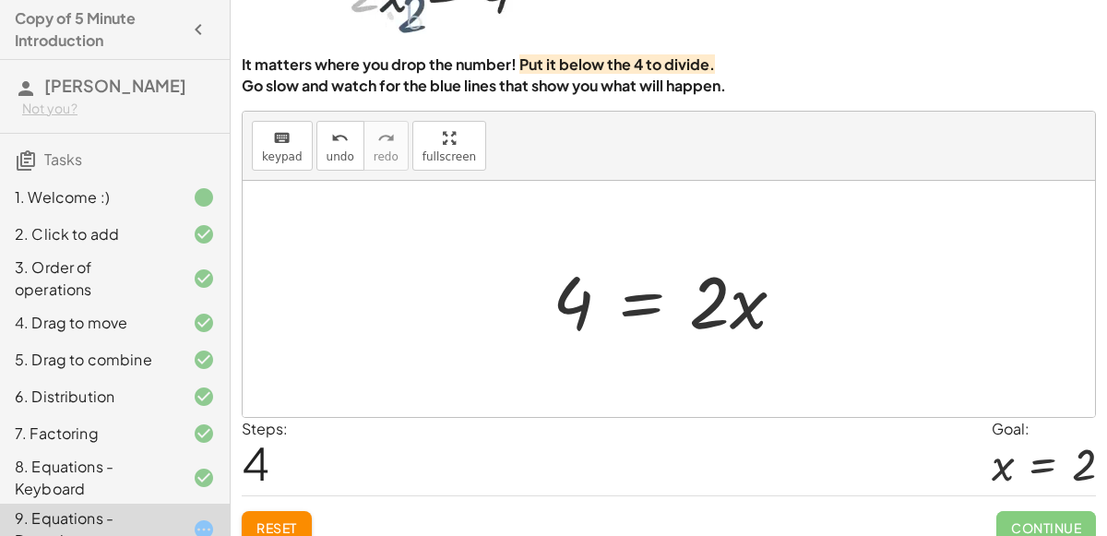
scroll to position [130, 0]
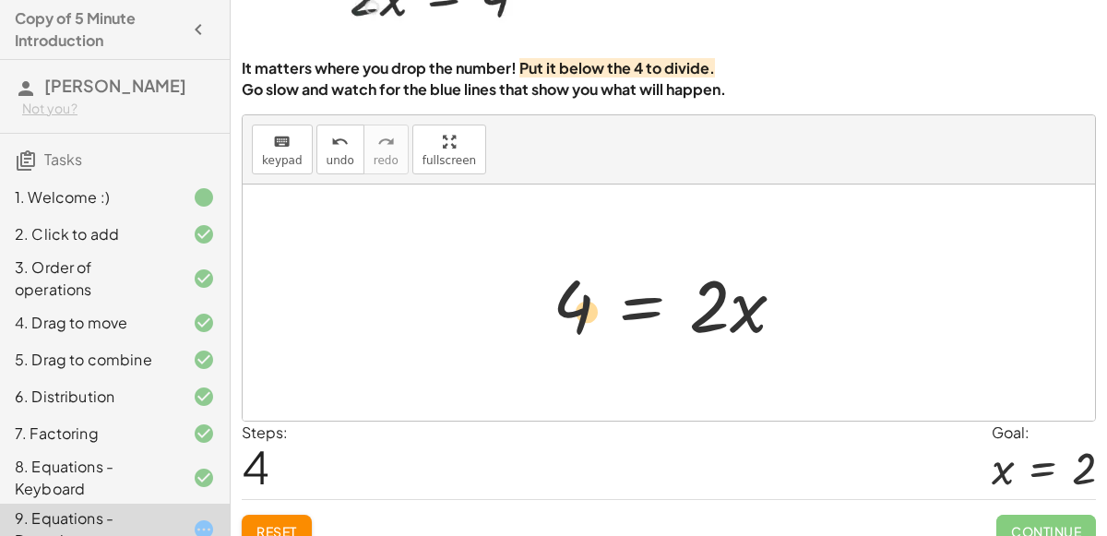
drag, startPoint x: 726, startPoint y: 322, endPoint x: 644, endPoint y: 325, distance: 82.2
click at [644, 325] on div at bounding box center [676, 303] width 266 height 95
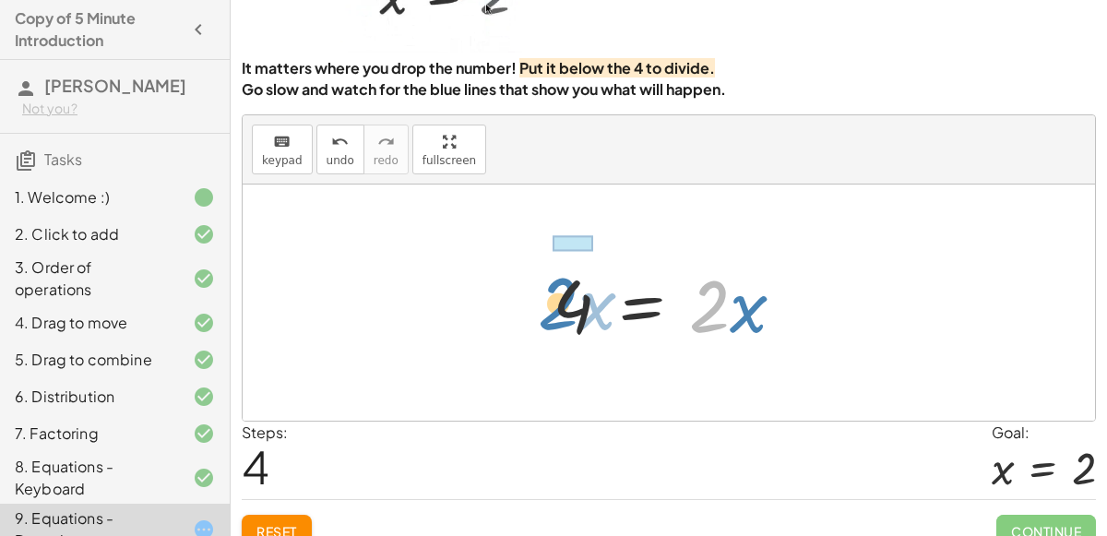
drag, startPoint x: 695, startPoint y: 300, endPoint x: 543, endPoint y: 298, distance: 151.3
click at [543, 298] on div at bounding box center [676, 303] width 266 height 95
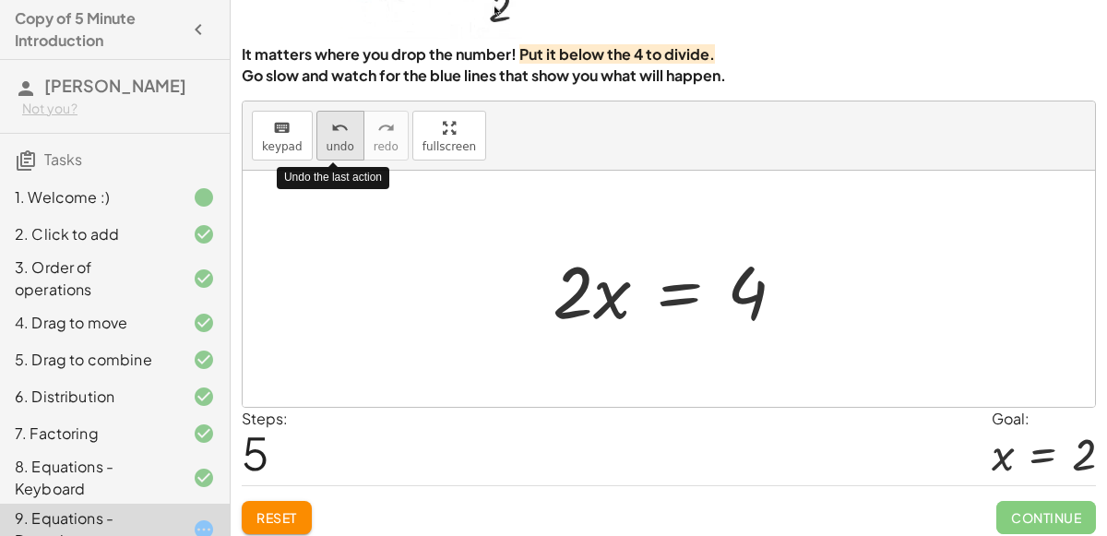
scroll to position [141, 0]
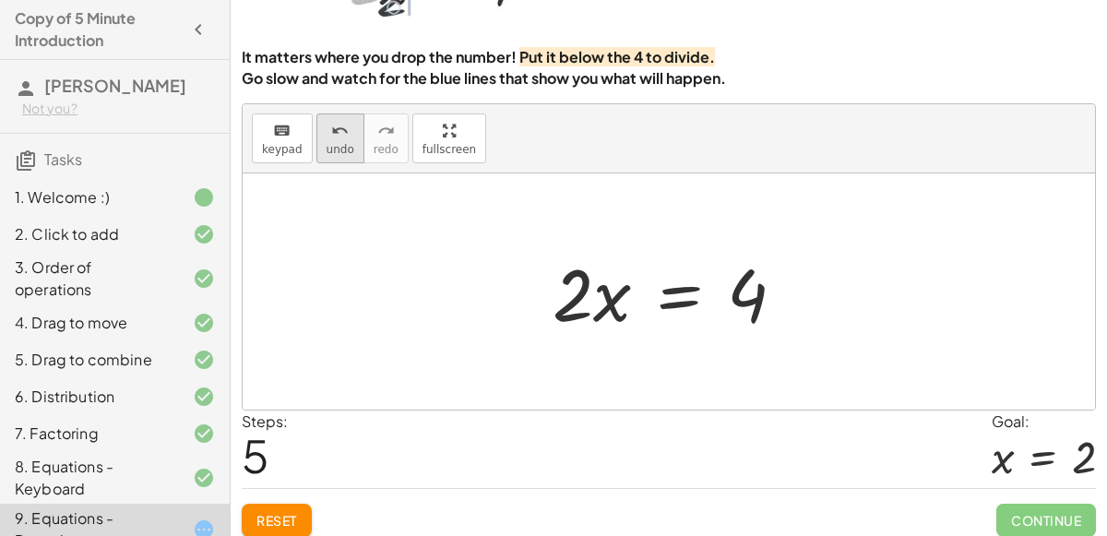
click at [338, 120] on icon "undo" at bounding box center [340, 131] width 18 height 22
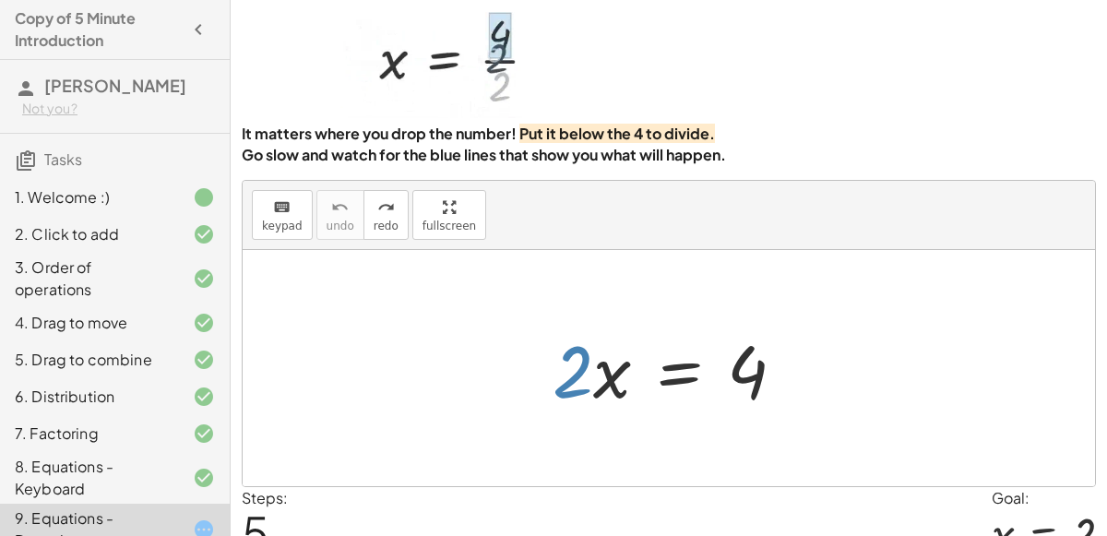
scroll to position [66, 0]
click at [377, 211] on icon "redo" at bounding box center [386, 207] width 18 height 22
click at [333, 211] on icon "undo" at bounding box center [340, 207] width 18 height 22
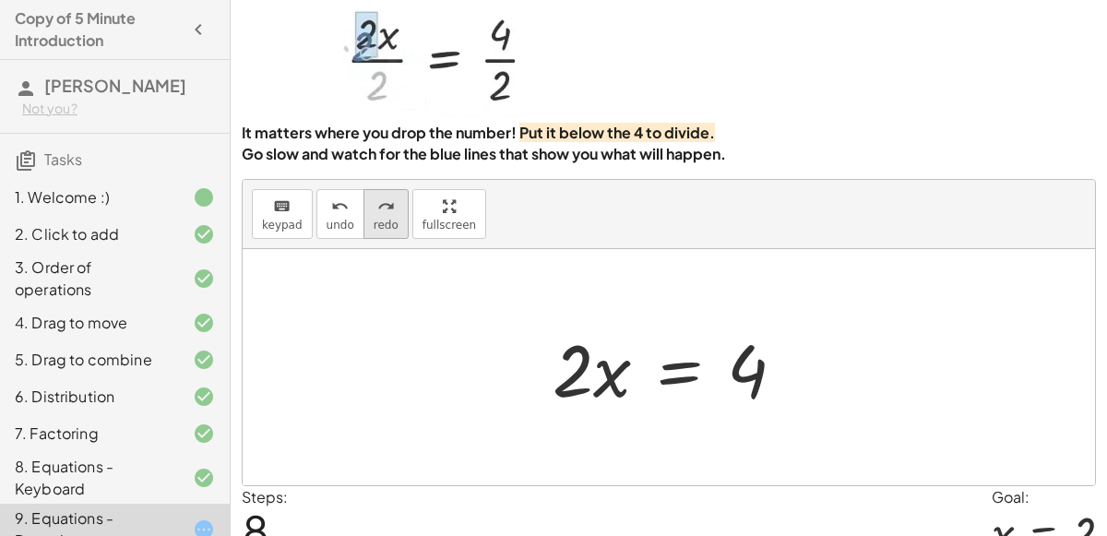
click at [374, 219] on span "redo" at bounding box center [386, 225] width 25 height 13
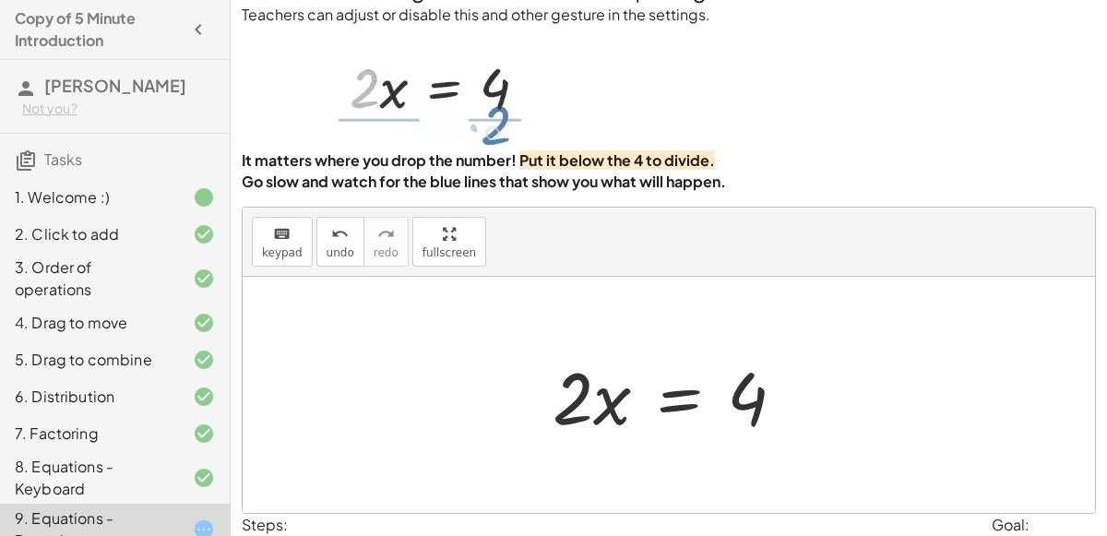
scroll to position [0, 0]
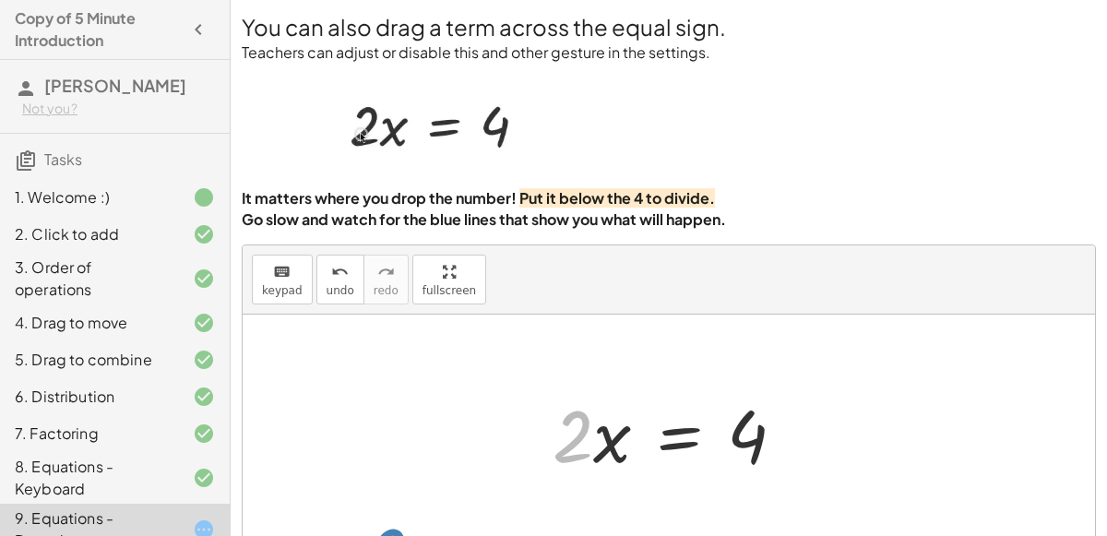
drag, startPoint x: 573, startPoint y: 453, endPoint x: 428, endPoint y: 509, distance: 155.4
click at [428, 509] on div "· 2 · x = 4 4 = · 2 · x · 2 · x · 2 · x = 4" at bounding box center [669, 433] width 852 height 236
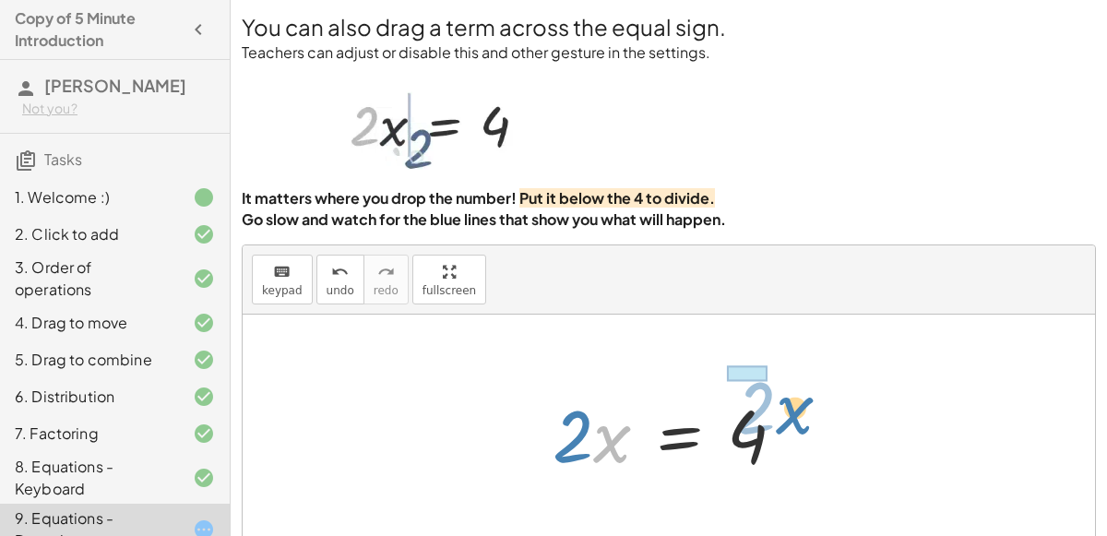
drag, startPoint x: 617, startPoint y: 447, endPoint x: 798, endPoint y: 414, distance: 183.7
click at [798, 414] on div at bounding box center [676, 433] width 266 height 95
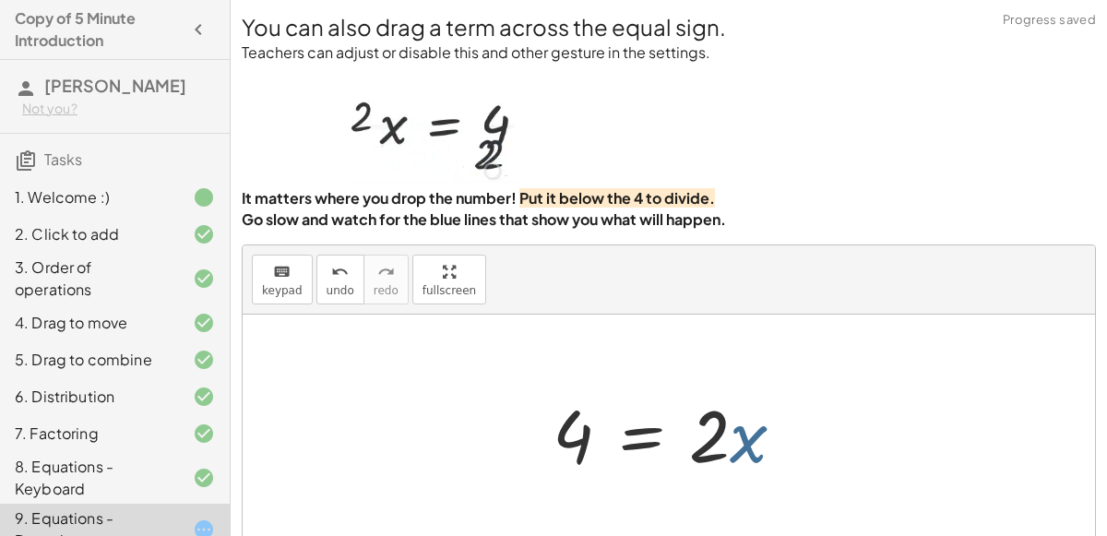
click at [786, 430] on div at bounding box center [676, 433] width 266 height 95
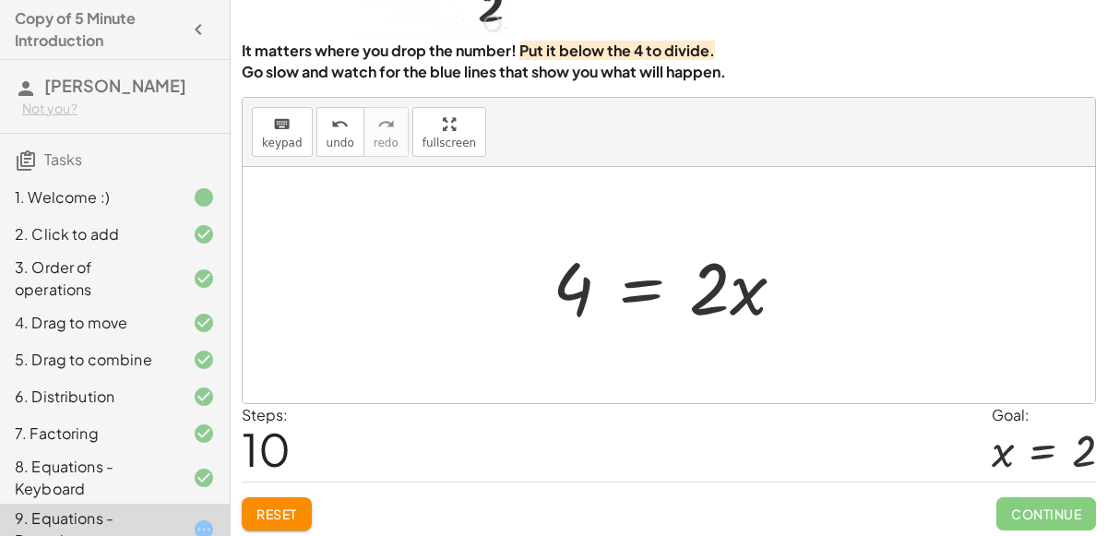
scroll to position [149, 0]
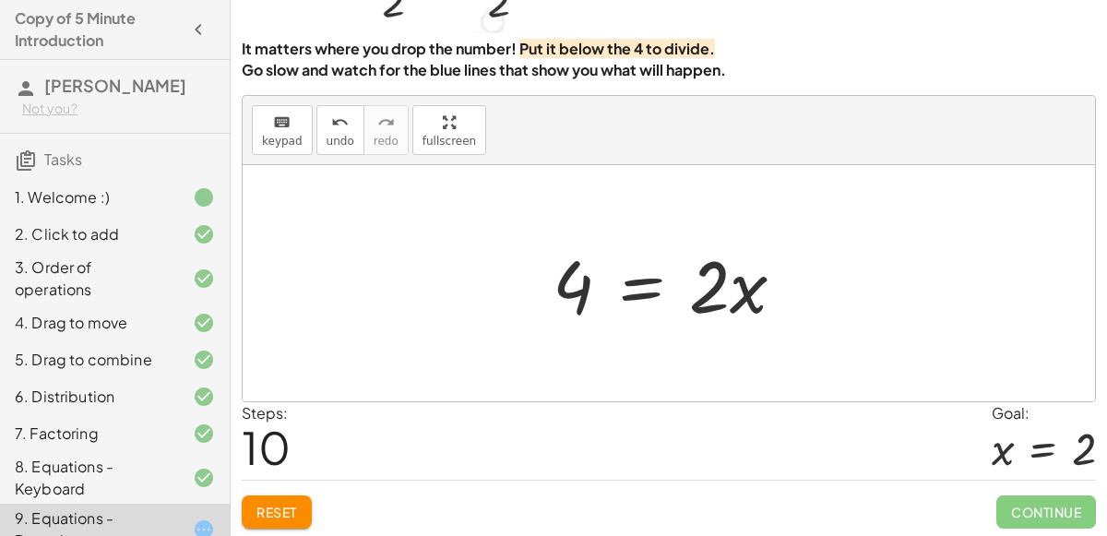
click at [286, 504] on span "Reset" at bounding box center [276, 512] width 41 height 17
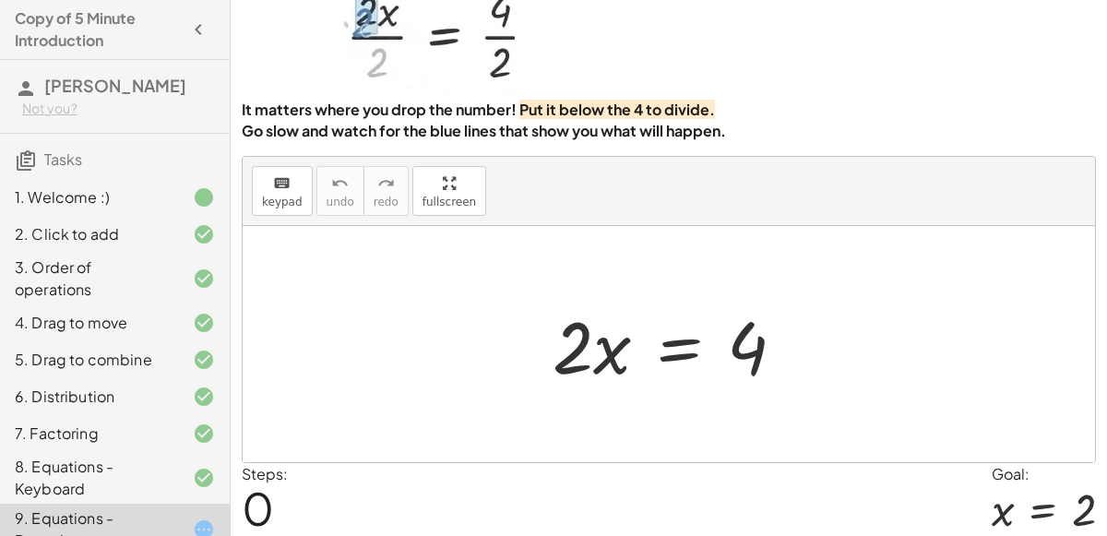
scroll to position [92, 0]
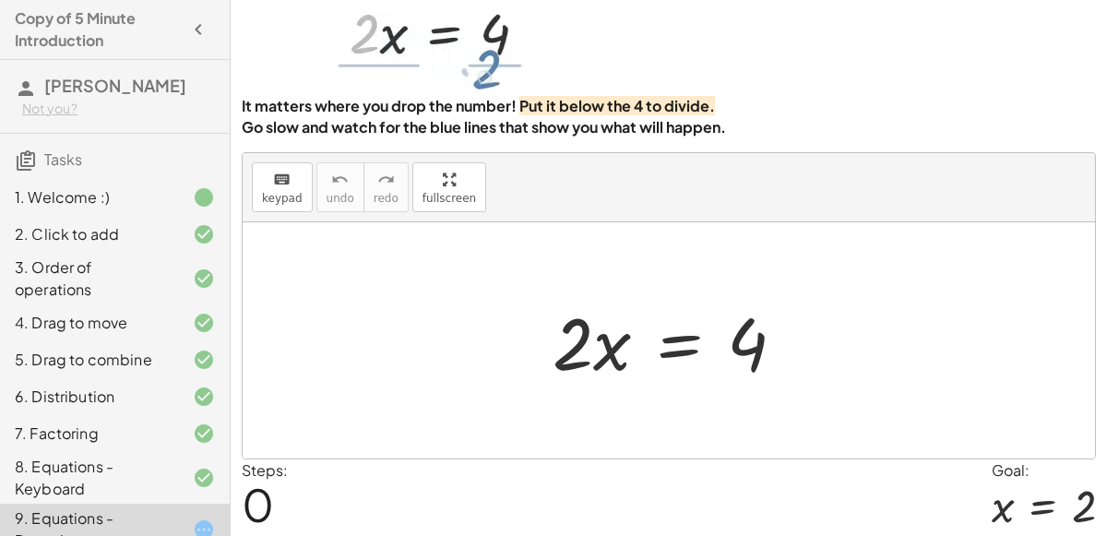
click at [664, 351] on div at bounding box center [676, 340] width 266 height 95
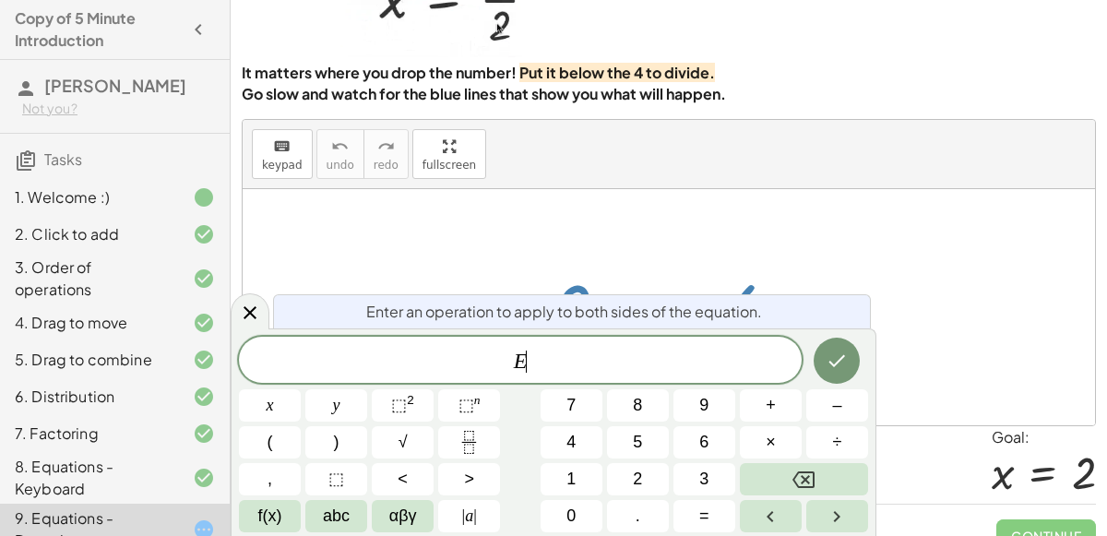
scroll to position [118, 0]
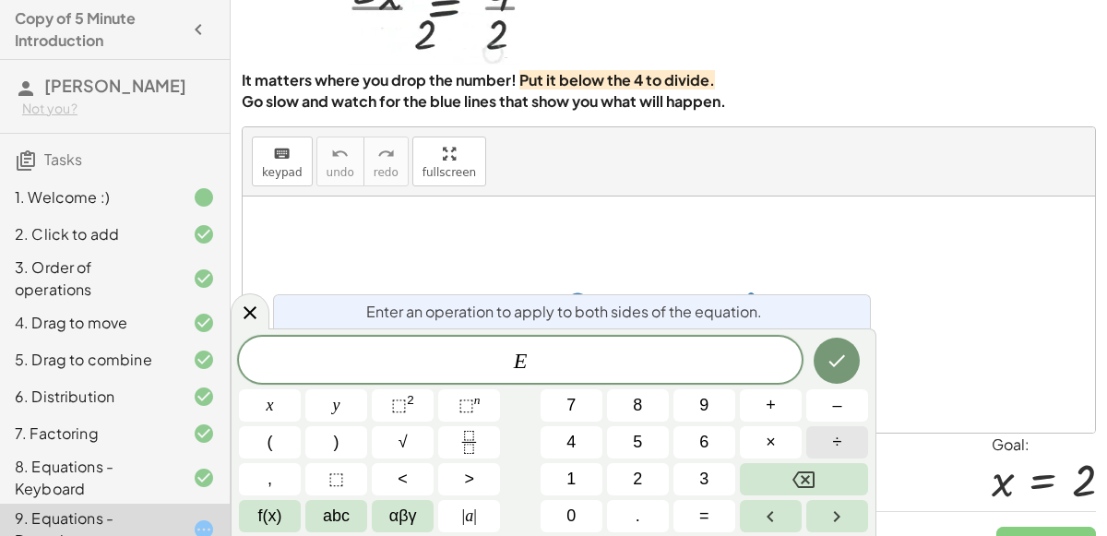
click at [835, 438] on span "÷" at bounding box center [837, 442] width 9 height 25
click at [656, 479] on button "2" at bounding box center [638, 479] width 62 height 32
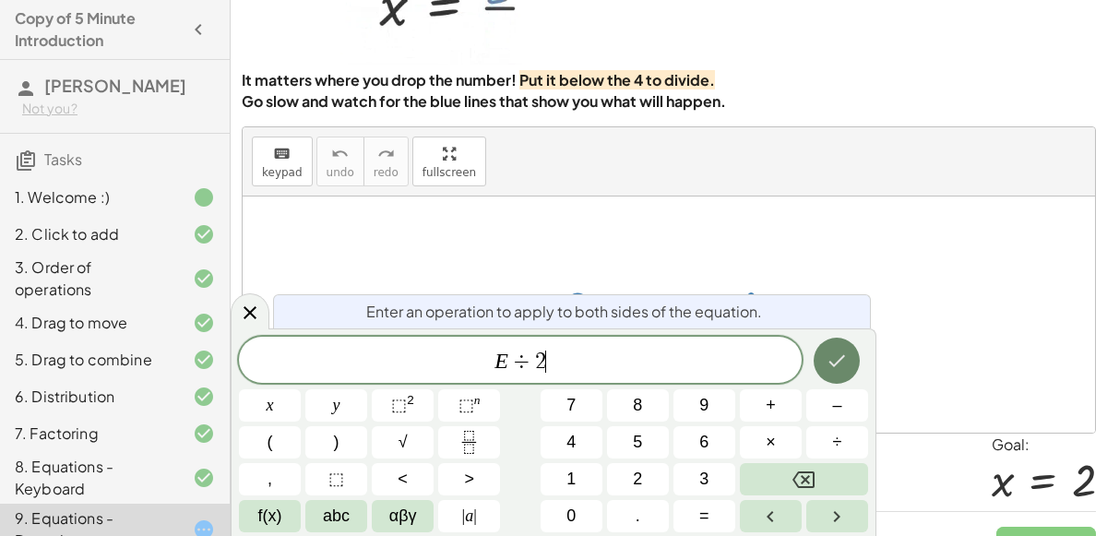
click at [848, 346] on button "Done" at bounding box center [837, 361] width 46 height 46
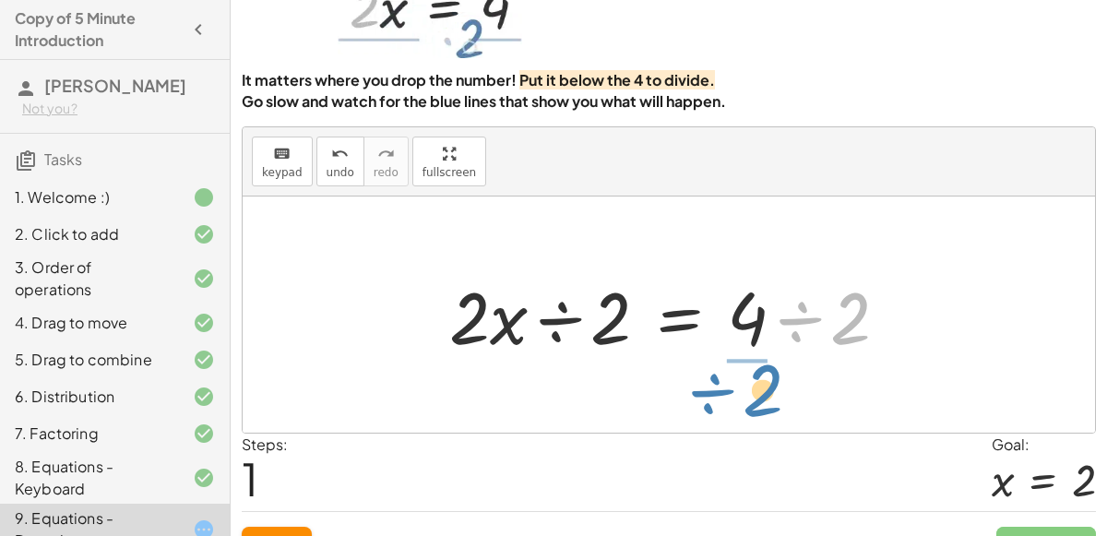
drag, startPoint x: 850, startPoint y: 314, endPoint x: 763, endPoint y: 382, distance: 110.4
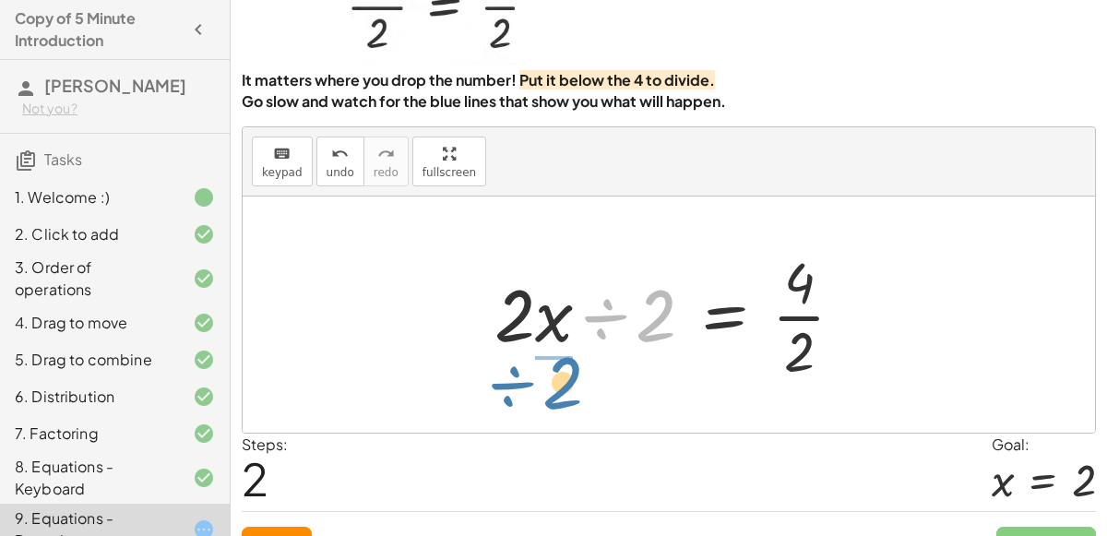
drag, startPoint x: 644, startPoint y: 320, endPoint x: 542, endPoint y: 376, distance: 116.9
click at [542, 376] on div at bounding box center [676, 315] width 383 height 142
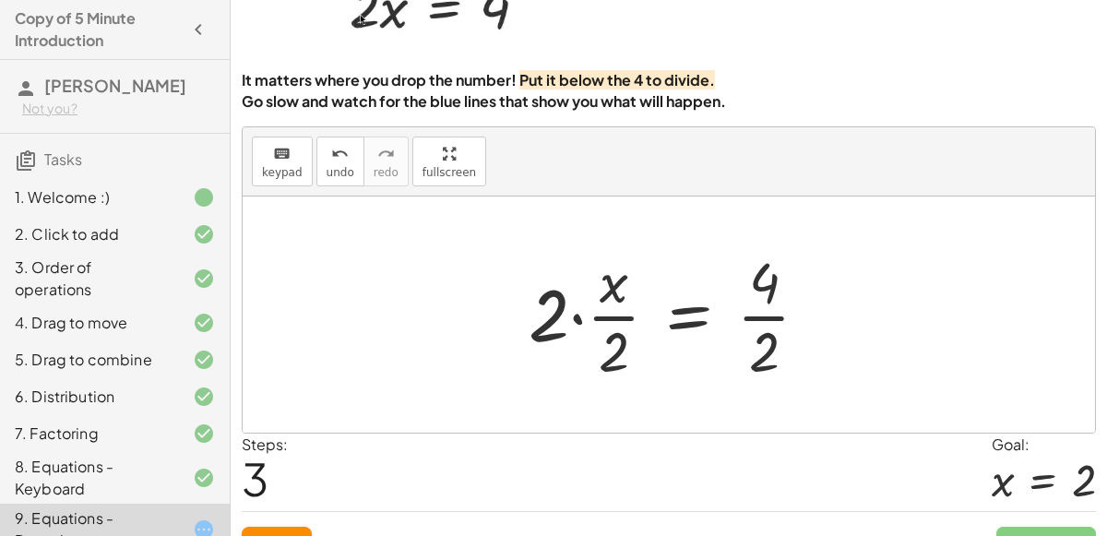
click at [598, 316] on div at bounding box center [676, 315] width 314 height 142
click at [554, 314] on div at bounding box center [676, 315] width 314 height 142
click at [779, 307] on div at bounding box center [676, 315] width 314 height 142
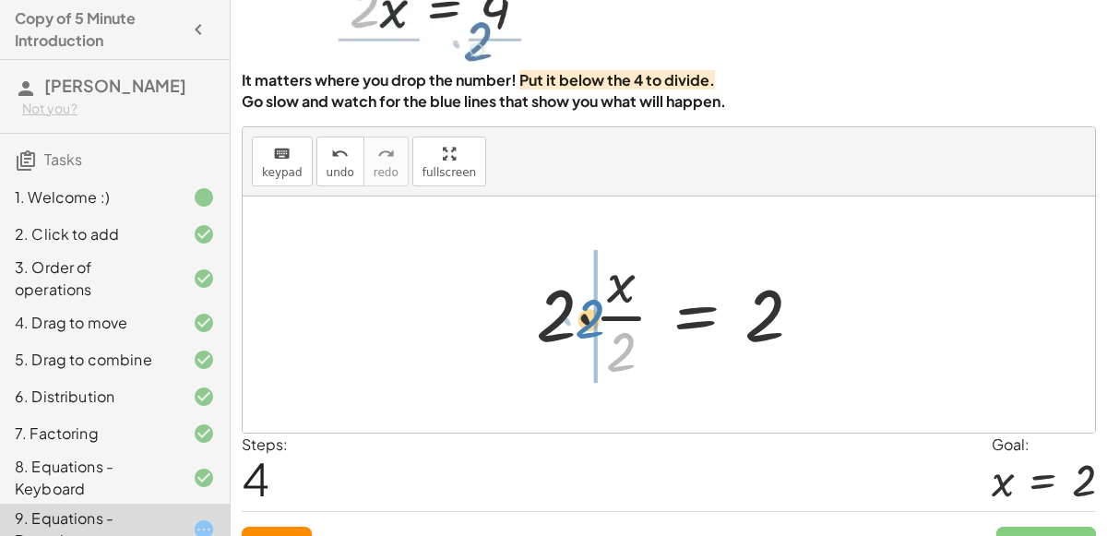
drag, startPoint x: 629, startPoint y: 343, endPoint x: 590, endPoint y: 306, distance: 54.2
click at [590, 306] on div at bounding box center [677, 315] width 300 height 142
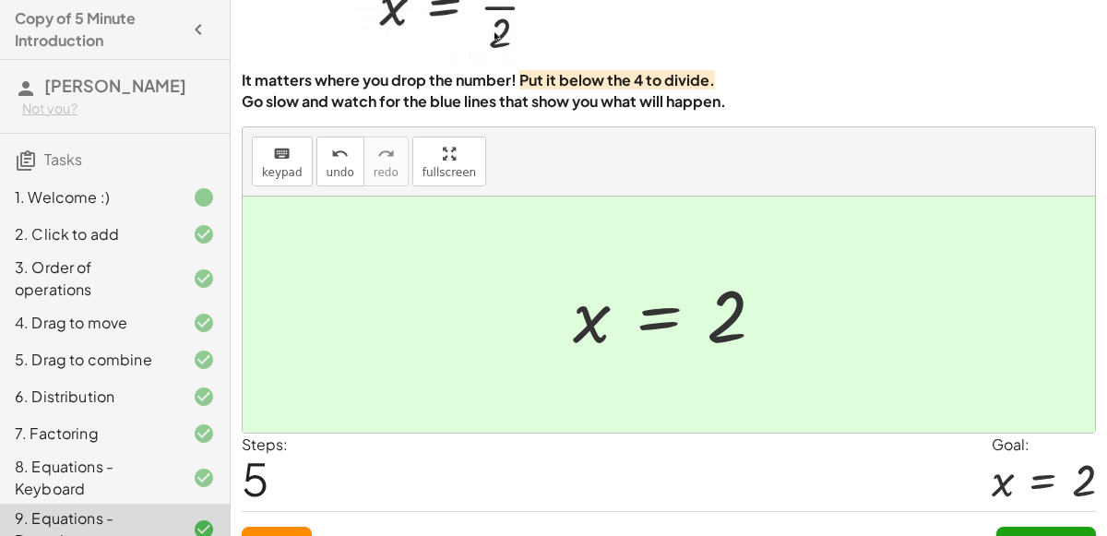
click at [1051, 522] on div "Continue" at bounding box center [1046, 536] width 100 height 48
click at [1049, 527] on button "Continue" at bounding box center [1046, 543] width 100 height 33
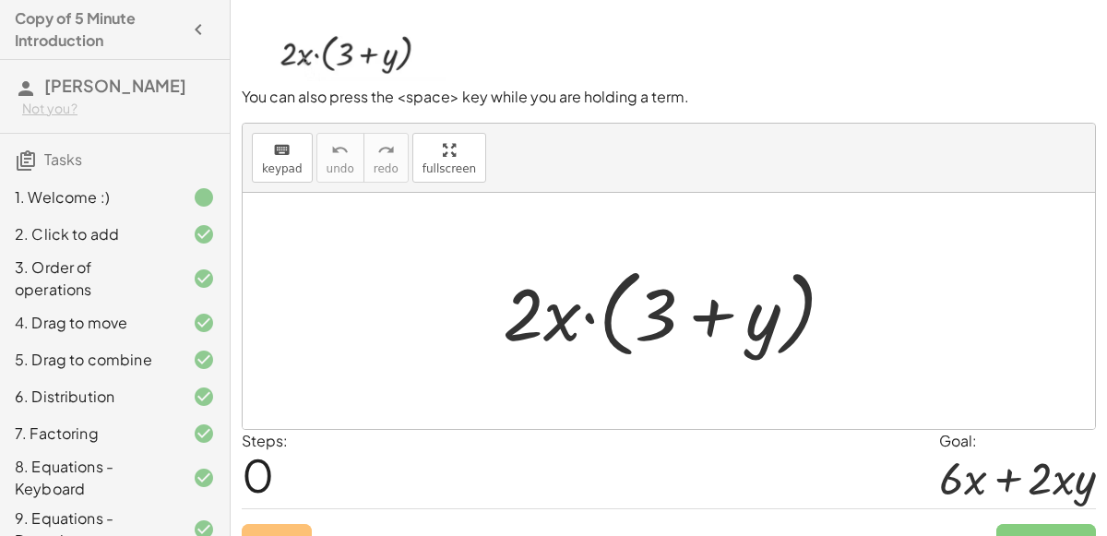
scroll to position [148, 0]
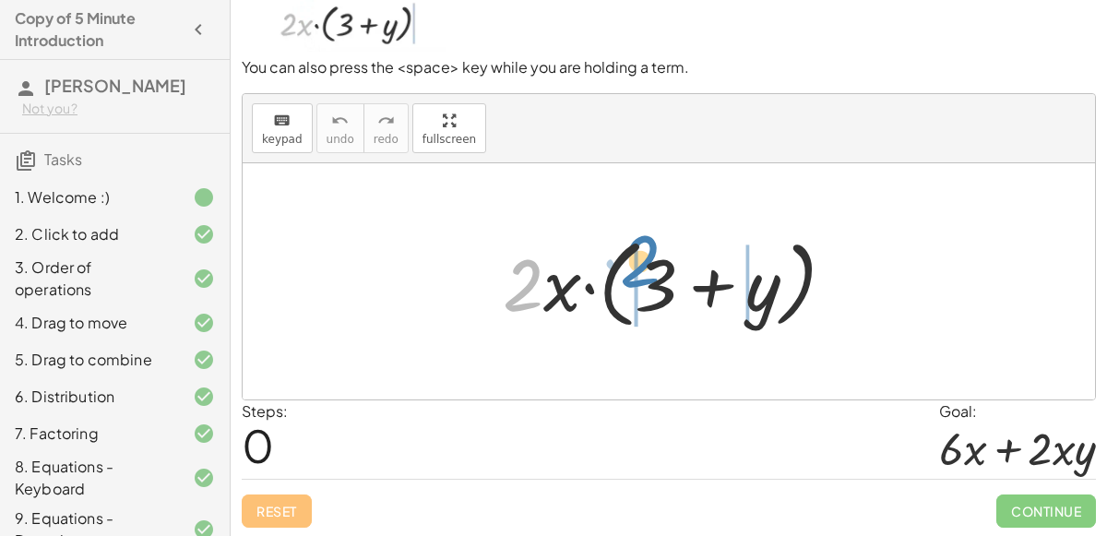
drag, startPoint x: 526, startPoint y: 285, endPoint x: 643, endPoint y: 262, distance: 119.4
click at [643, 262] on div at bounding box center [676, 282] width 365 height 106
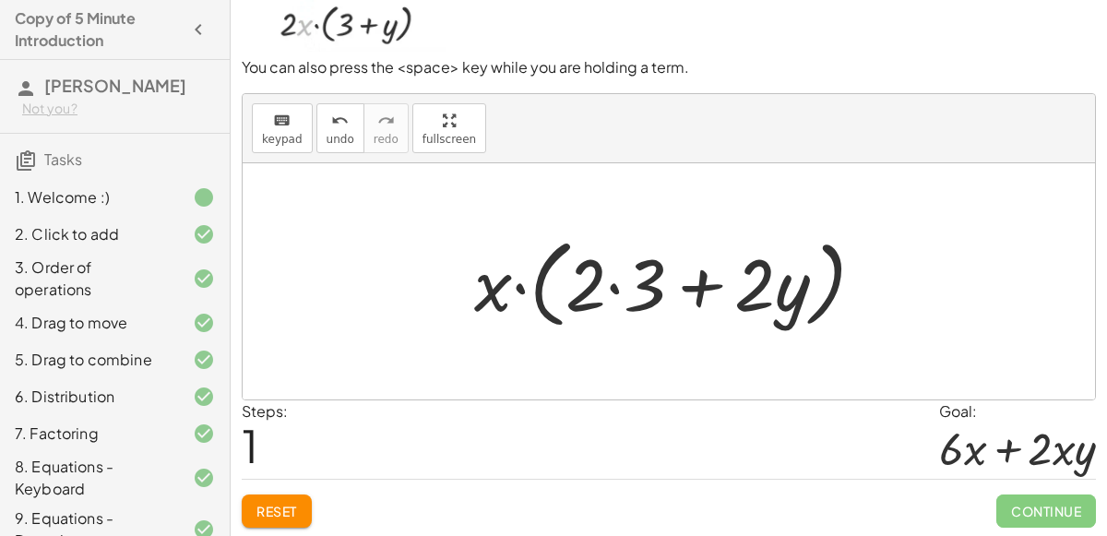
click at [614, 284] on div at bounding box center [676, 282] width 423 height 106
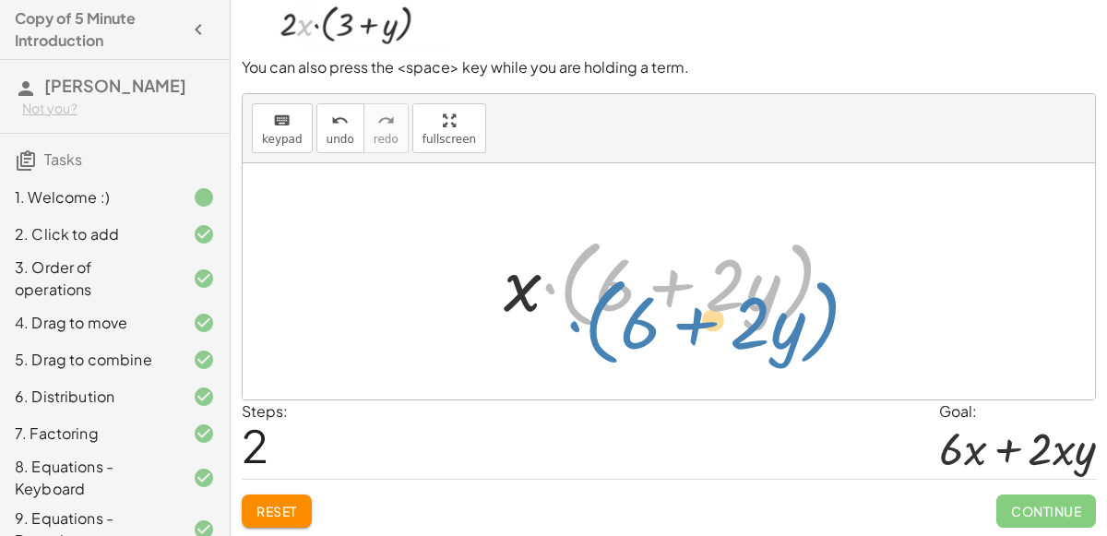
drag, startPoint x: 544, startPoint y: 287, endPoint x: 567, endPoint y: 316, distance: 37.5
click at [567, 316] on div at bounding box center [676, 282] width 364 height 106
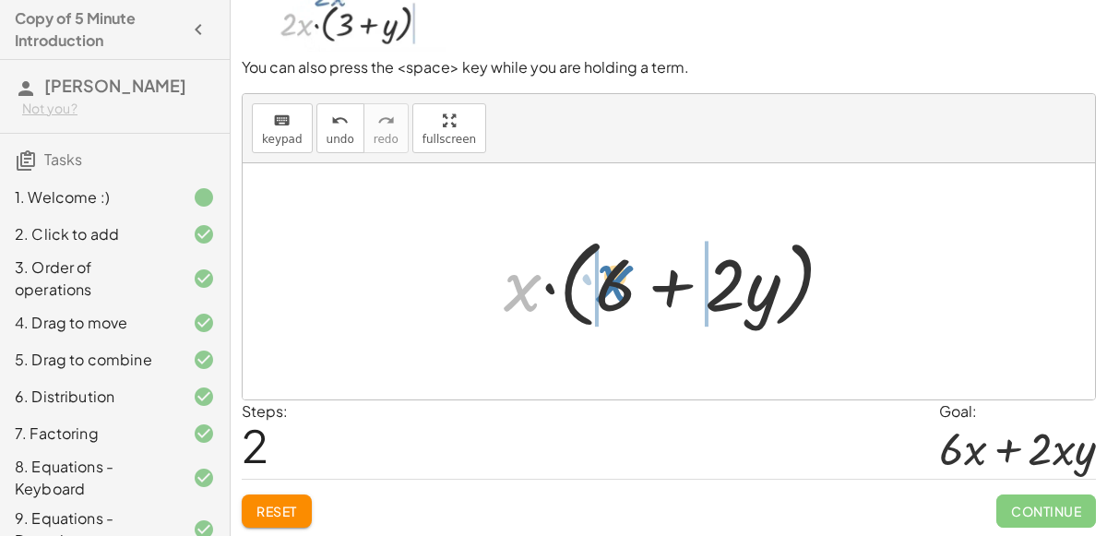
drag, startPoint x: 527, startPoint y: 291, endPoint x: 618, endPoint y: 280, distance: 91.9
click at [618, 280] on div at bounding box center [676, 282] width 364 height 106
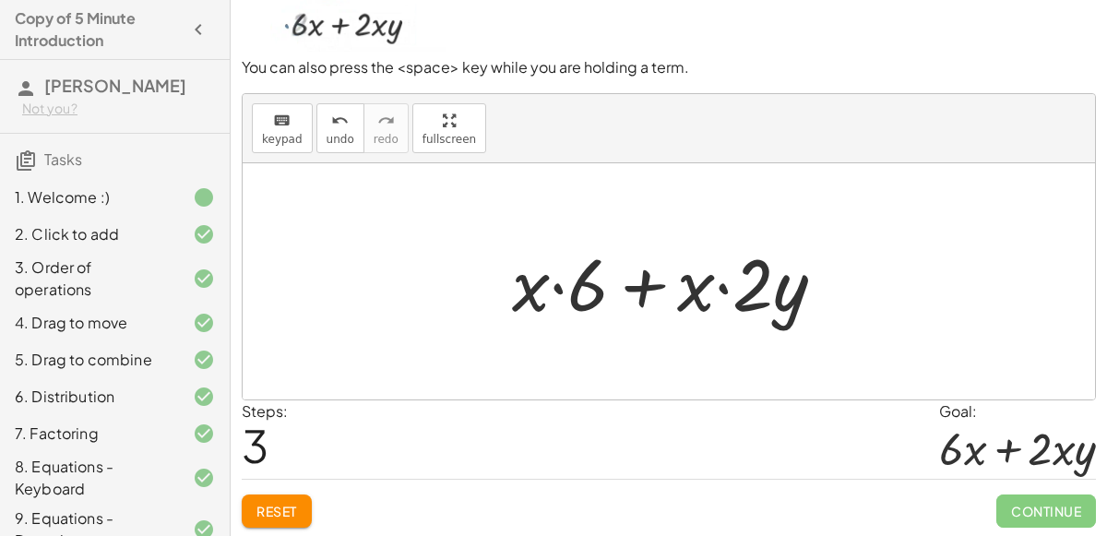
click at [550, 282] on div at bounding box center [676, 281] width 347 height 95
click at [685, 286] on div at bounding box center [676, 281] width 347 height 95
click at [647, 270] on div at bounding box center [676, 281] width 347 height 95
drag, startPoint x: 542, startPoint y: 289, endPoint x: 627, endPoint y: 252, distance: 92.6
click at [627, 252] on div at bounding box center [676, 281] width 347 height 95
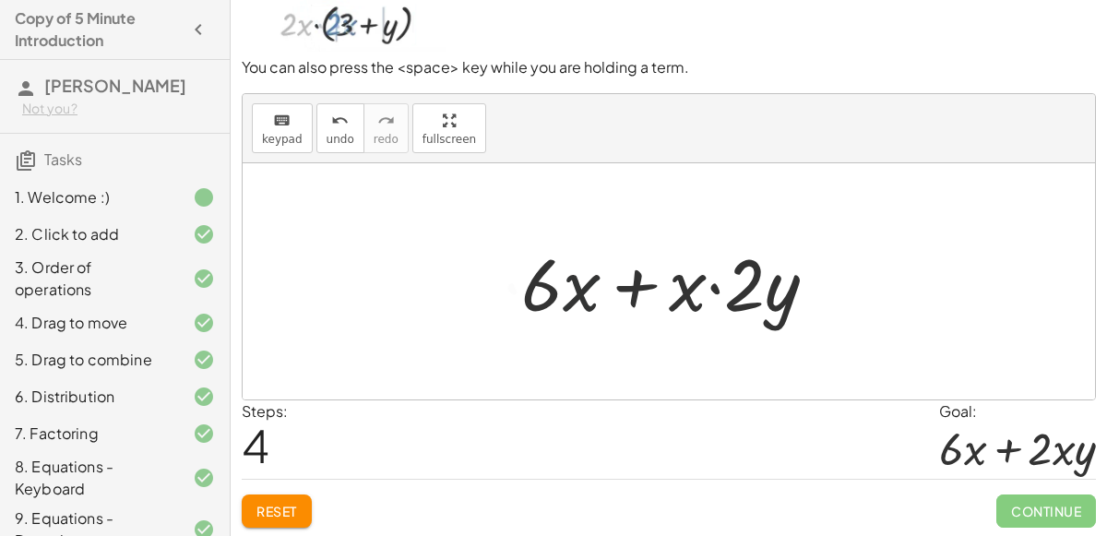
click at [631, 280] on div at bounding box center [676, 281] width 329 height 95
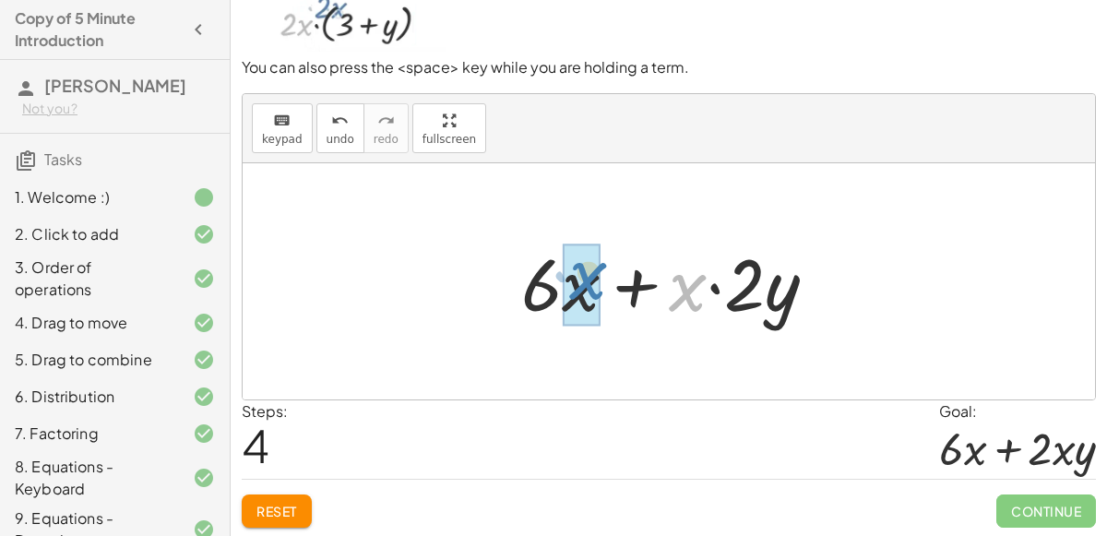
drag, startPoint x: 697, startPoint y: 292, endPoint x: 600, endPoint y: 278, distance: 98.9
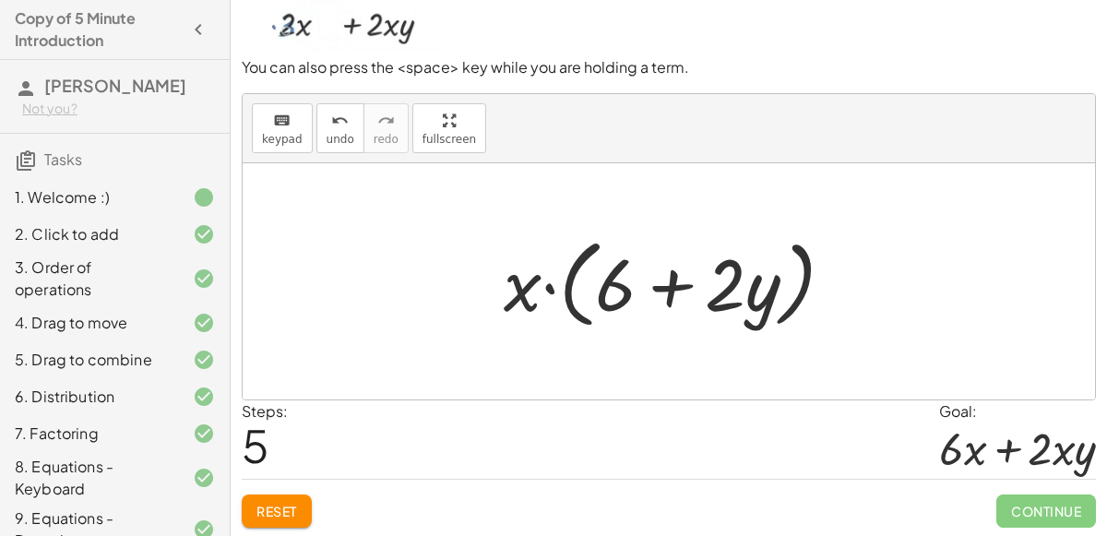
click at [527, 288] on div at bounding box center [676, 282] width 364 height 106
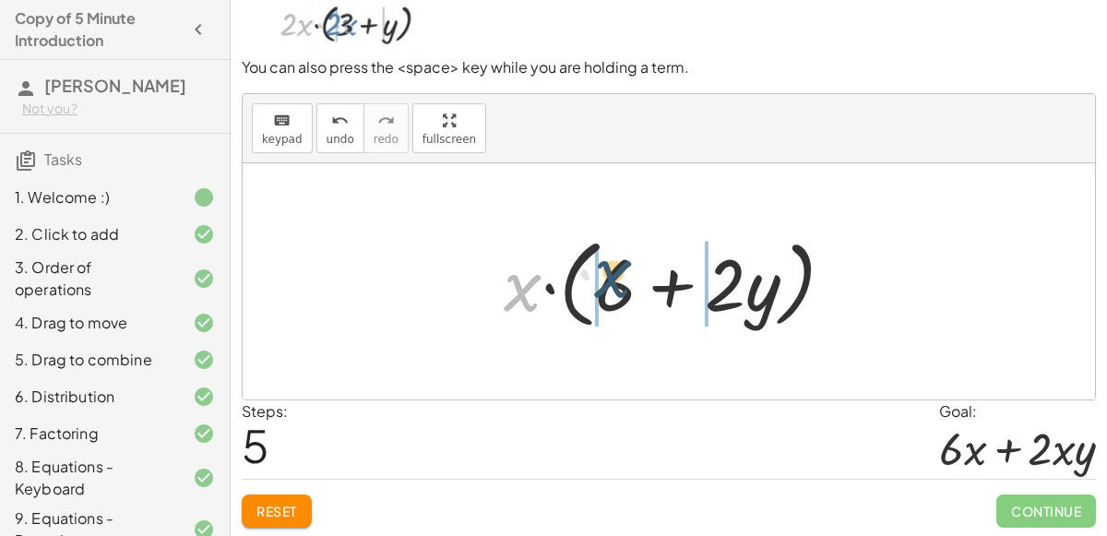
drag, startPoint x: 534, startPoint y: 292, endPoint x: 625, endPoint y: 280, distance: 91.3
click at [625, 280] on div at bounding box center [676, 282] width 364 height 106
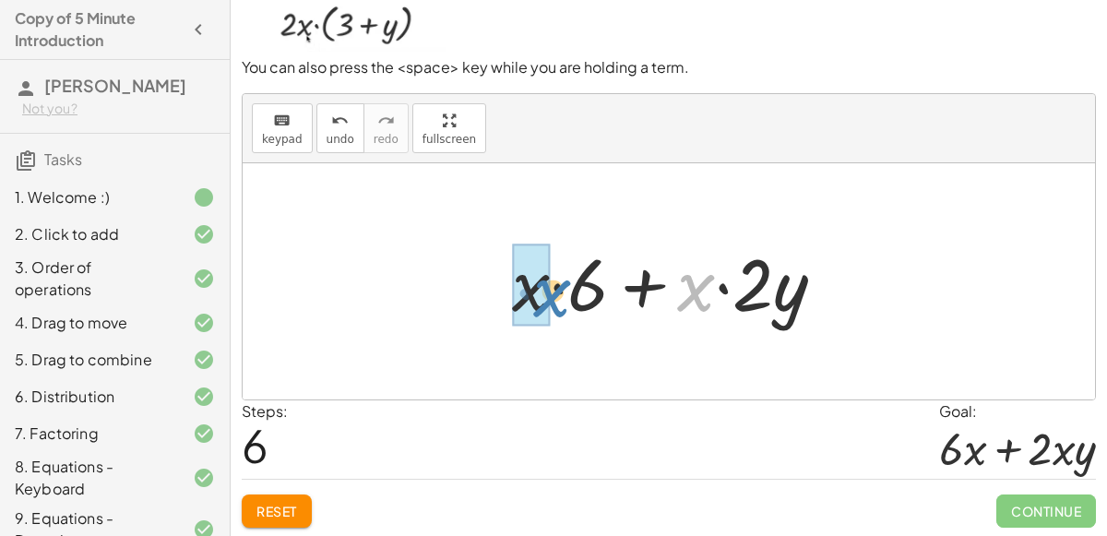
drag, startPoint x: 685, startPoint y: 291, endPoint x: 542, endPoint y: 295, distance: 144.0
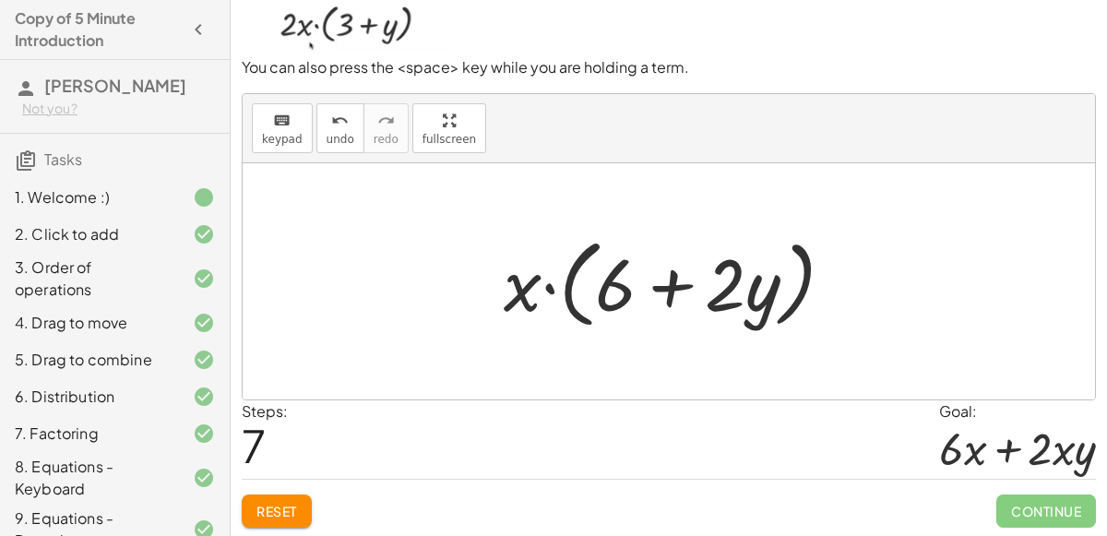
click at [524, 288] on div at bounding box center [676, 282] width 364 height 106
click at [620, 291] on div at bounding box center [676, 282] width 364 height 106
click at [685, 280] on div at bounding box center [676, 282] width 364 height 106
click at [664, 289] on div at bounding box center [676, 282] width 364 height 106
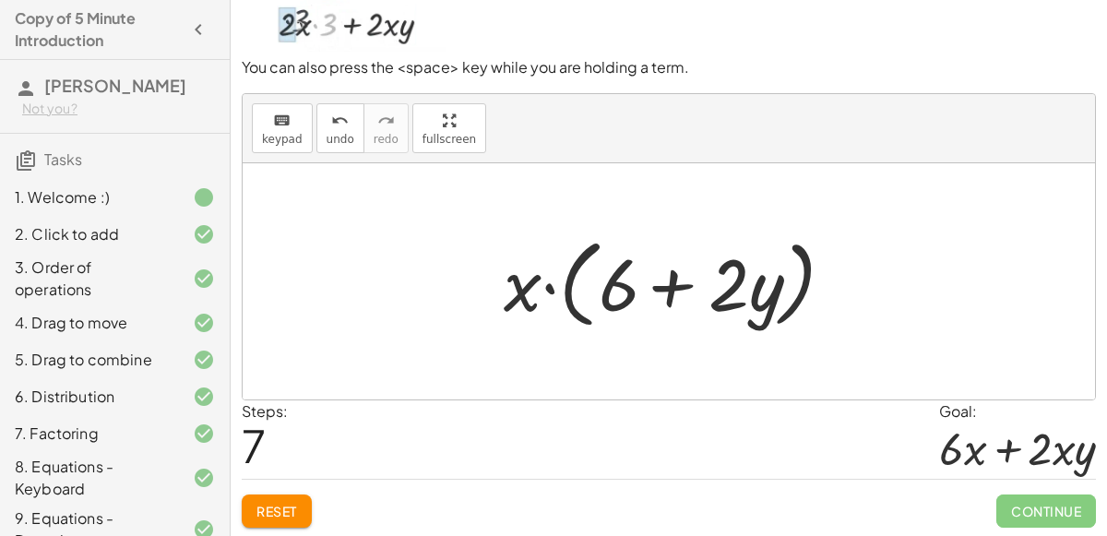
click at [664, 289] on div at bounding box center [676, 282] width 364 height 106
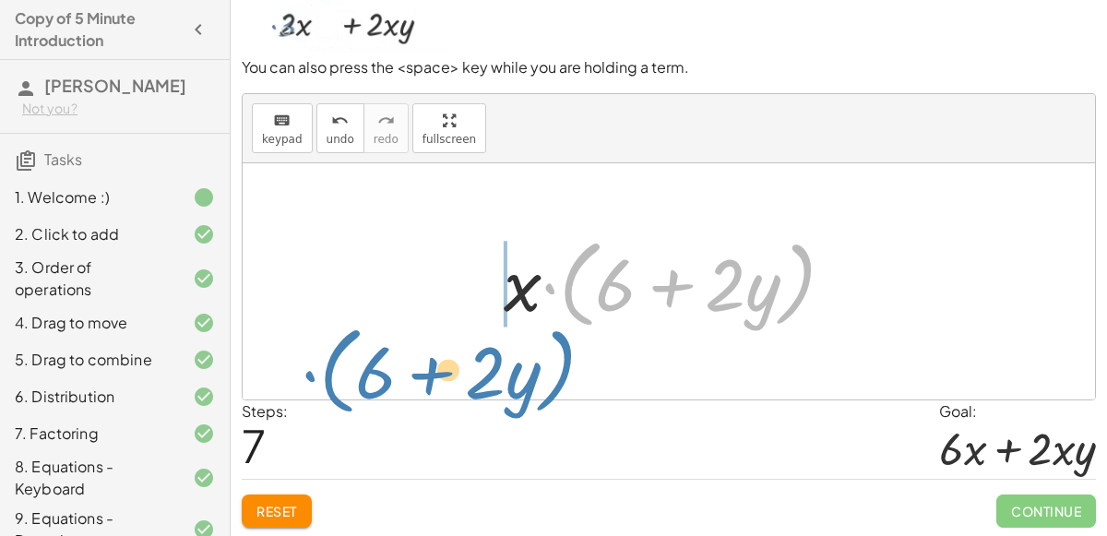
drag, startPoint x: 549, startPoint y: 285, endPoint x: 309, endPoint y: 369, distance: 254.1
click at [309, 369] on div "· 2 · x · ( + 3 + y ) · x · ( + · 2 · 3 + · 2 · y ) · x · ( + 6 + · 2 · y ) + ·…" at bounding box center [669, 281] width 852 height 236
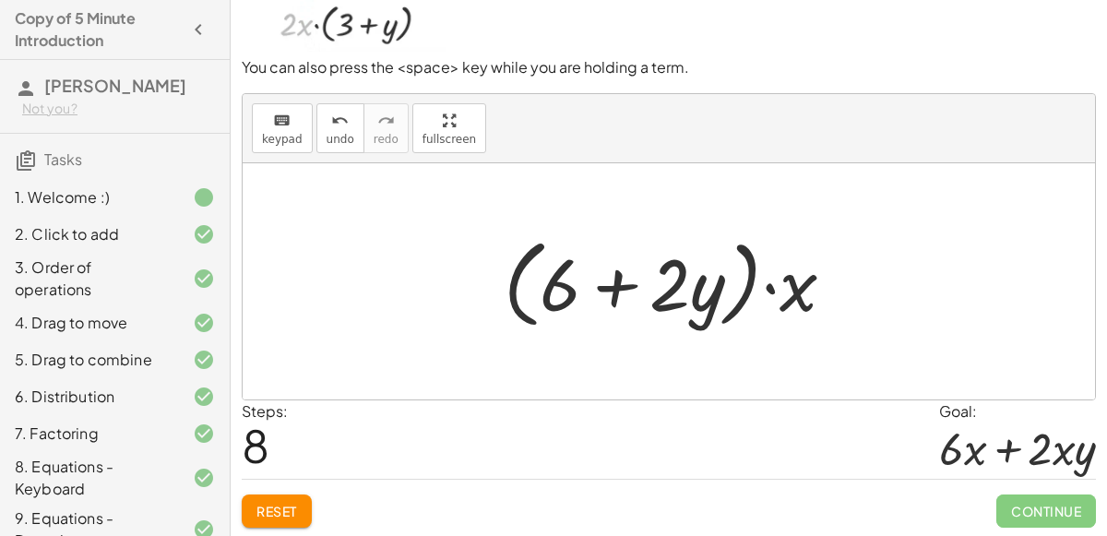
click at [787, 283] on div at bounding box center [676, 282] width 364 height 106
click at [816, 292] on div at bounding box center [676, 282] width 364 height 106
click at [792, 296] on div at bounding box center [676, 282] width 364 height 106
click at [721, 286] on div at bounding box center [676, 282] width 364 height 106
drag, startPoint x: 792, startPoint y: 291, endPoint x: 708, endPoint y: 299, distance: 84.4
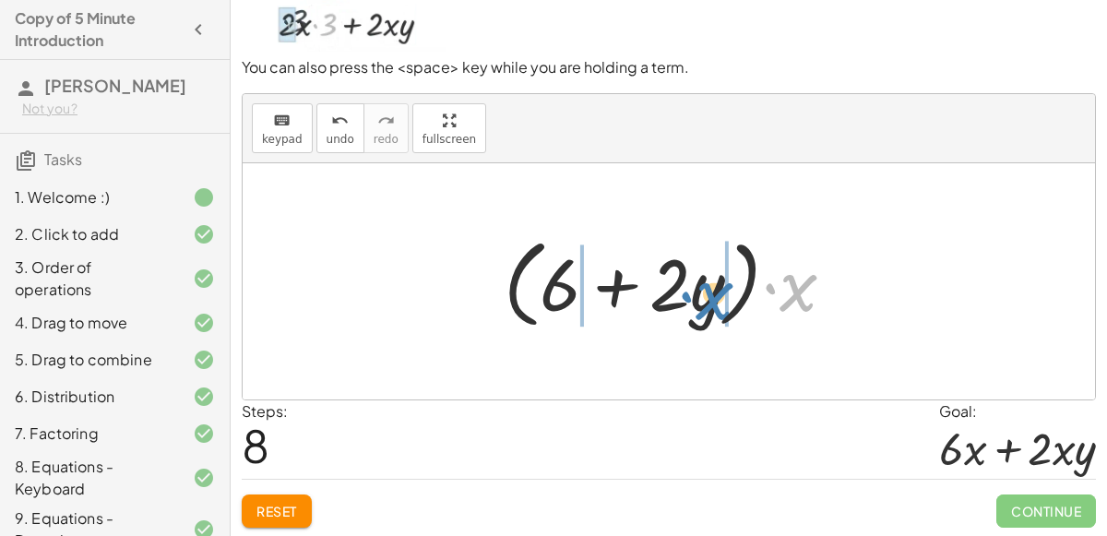
click at [708, 299] on div at bounding box center [676, 282] width 364 height 106
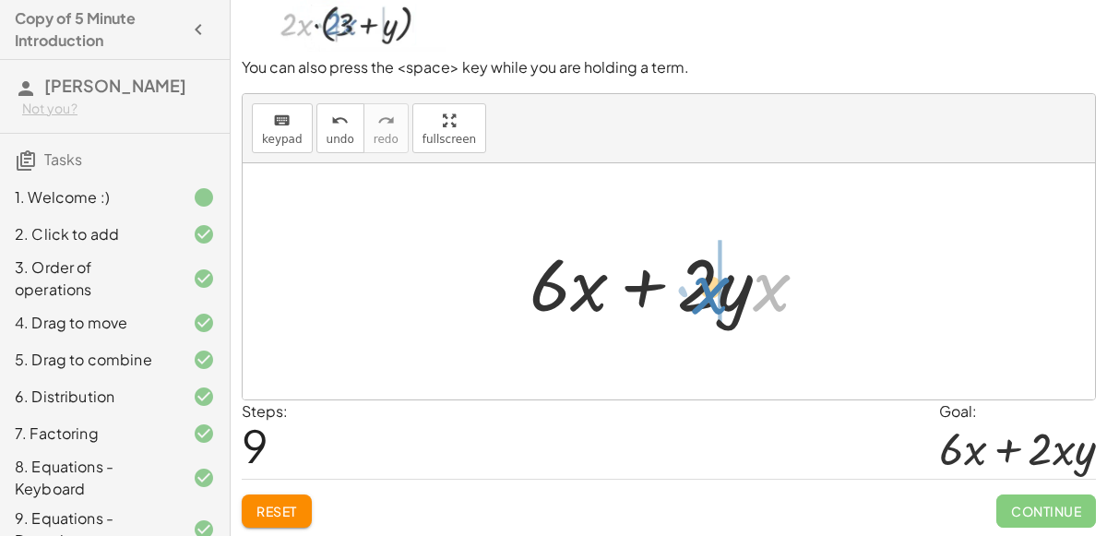
drag, startPoint x: 769, startPoint y: 276, endPoint x: 710, endPoint y: 278, distance: 58.2
click at [710, 278] on div at bounding box center [676, 281] width 312 height 95
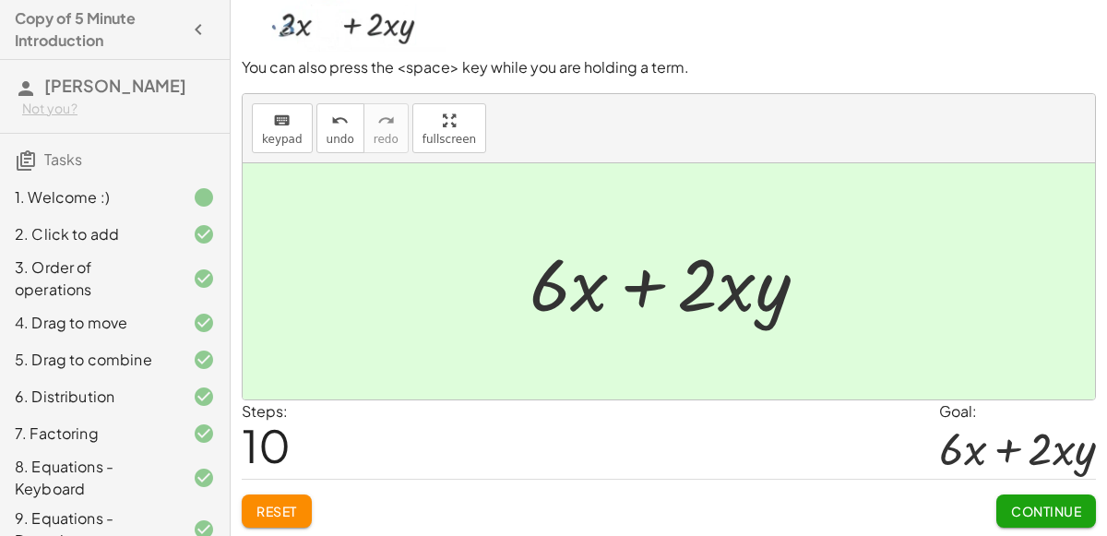
click at [1048, 507] on span "Continue" at bounding box center [1046, 511] width 70 height 17
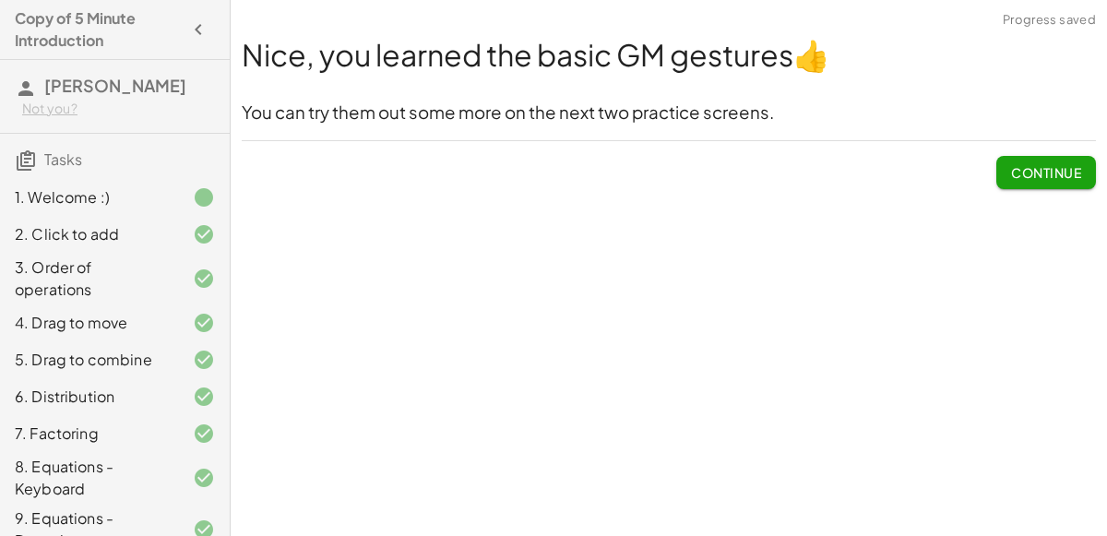
click at [1031, 169] on span "Continue" at bounding box center [1046, 172] width 70 height 17
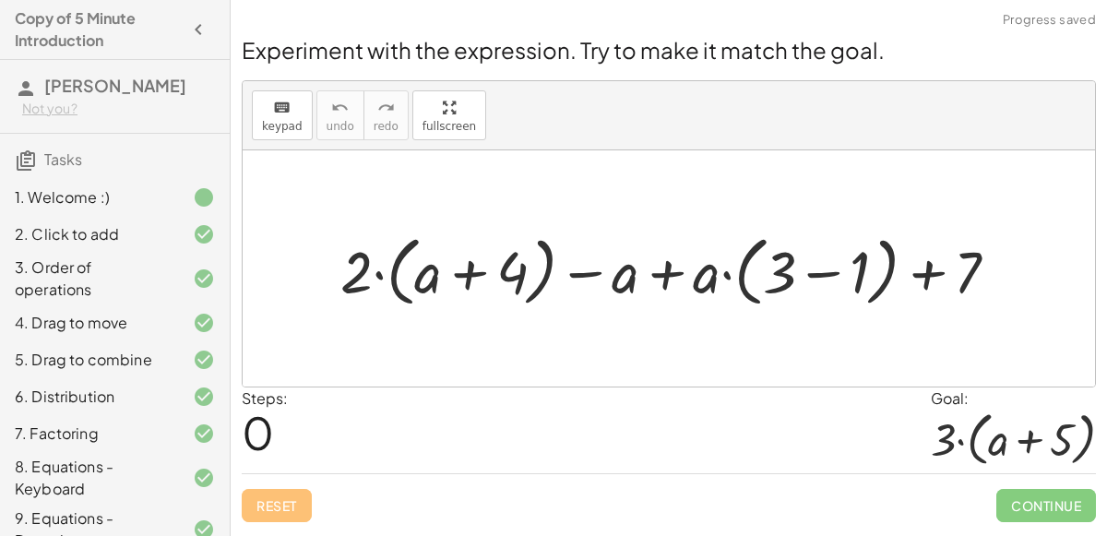
scroll to position [224, 0]
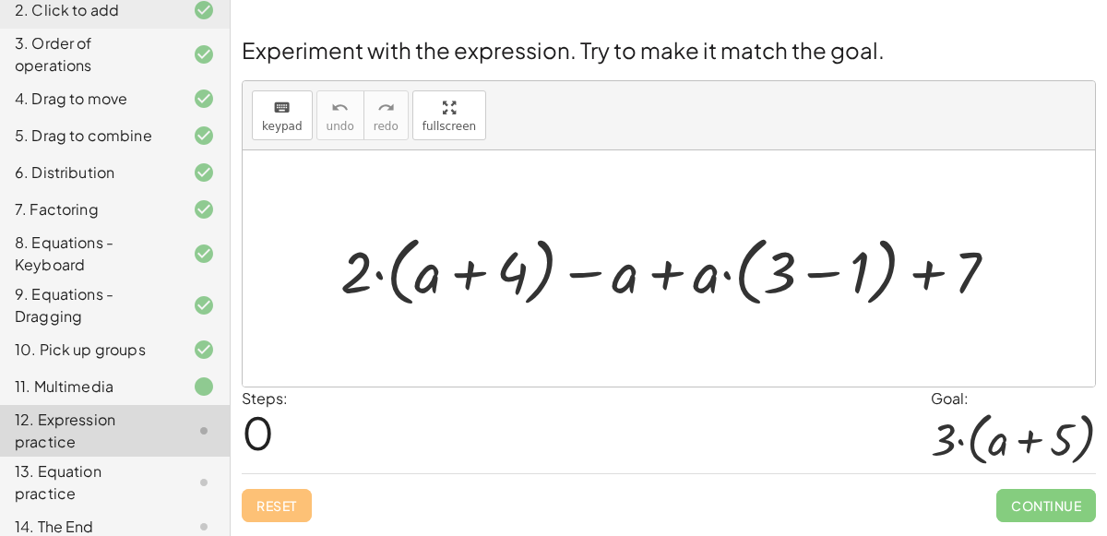
click at [666, 274] on div at bounding box center [676, 269] width 691 height 86
click at [378, 265] on div at bounding box center [676, 269] width 691 height 86
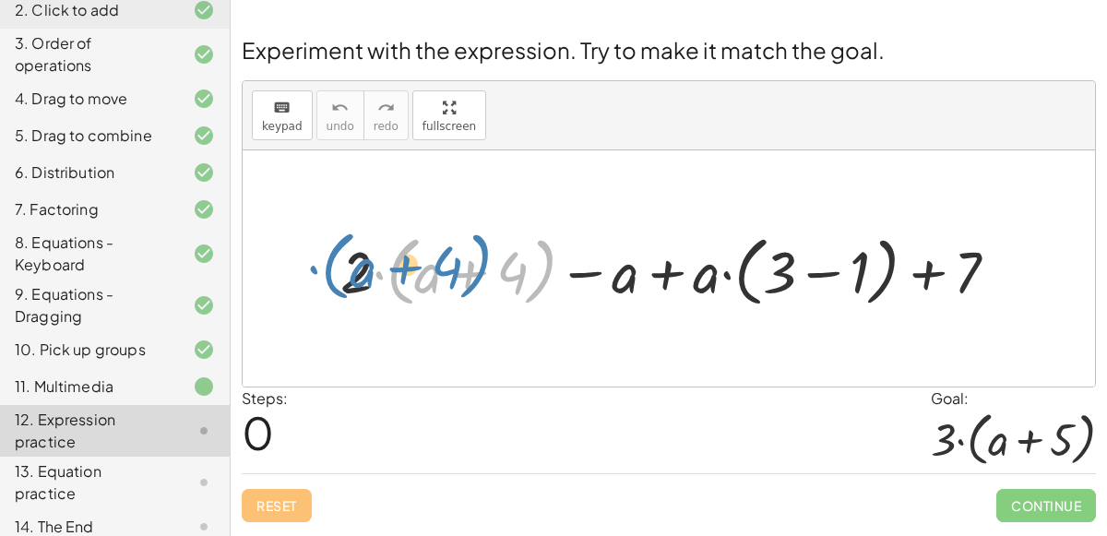
drag, startPoint x: 376, startPoint y: 266, endPoint x: 312, endPoint y: 259, distance: 64.9
click at [313, 259] on div "· ( + a + 4 ) + · 2 + · 2 · ( + a + 4 ) − a + · a · ( + 3 − 1 ) + 7" at bounding box center [670, 268] width 714 height 95
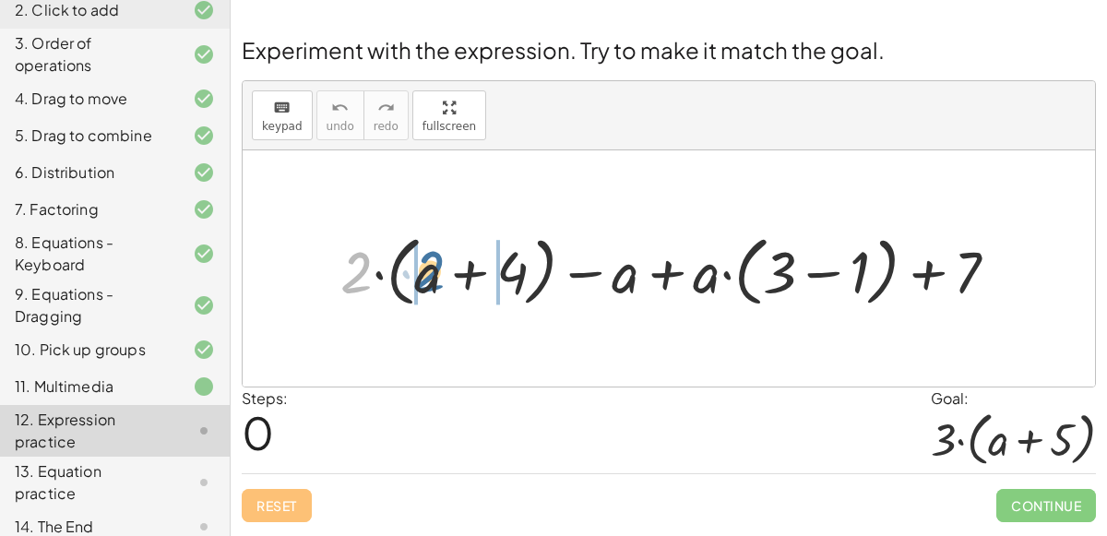
drag, startPoint x: 348, startPoint y: 265, endPoint x: 422, endPoint y: 258, distance: 74.1
click at [422, 258] on div at bounding box center [676, 269] width 691 height 86
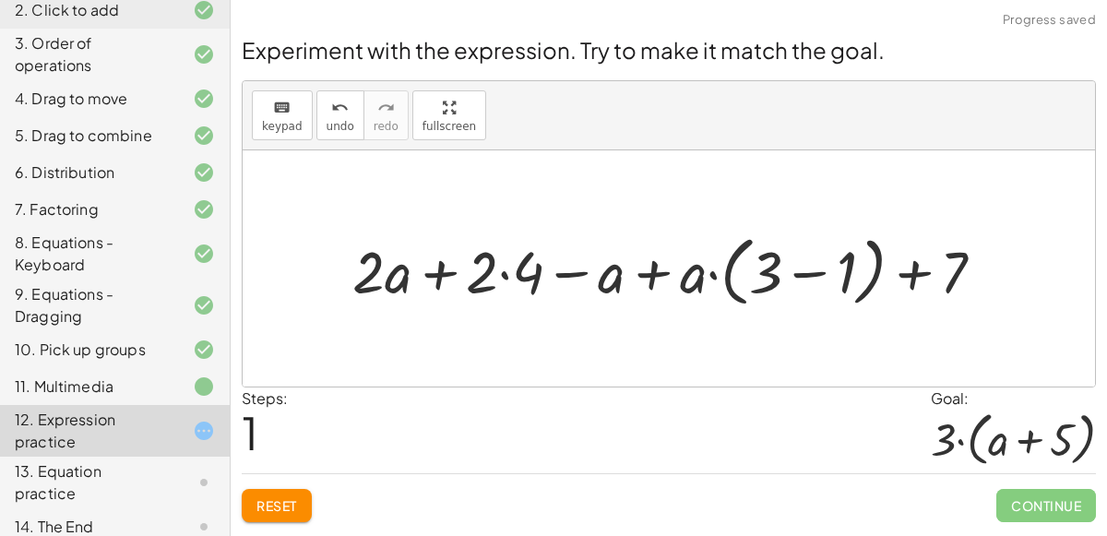
click at [507, 271] on div at bounding box center [675, 269] width 665 height 86
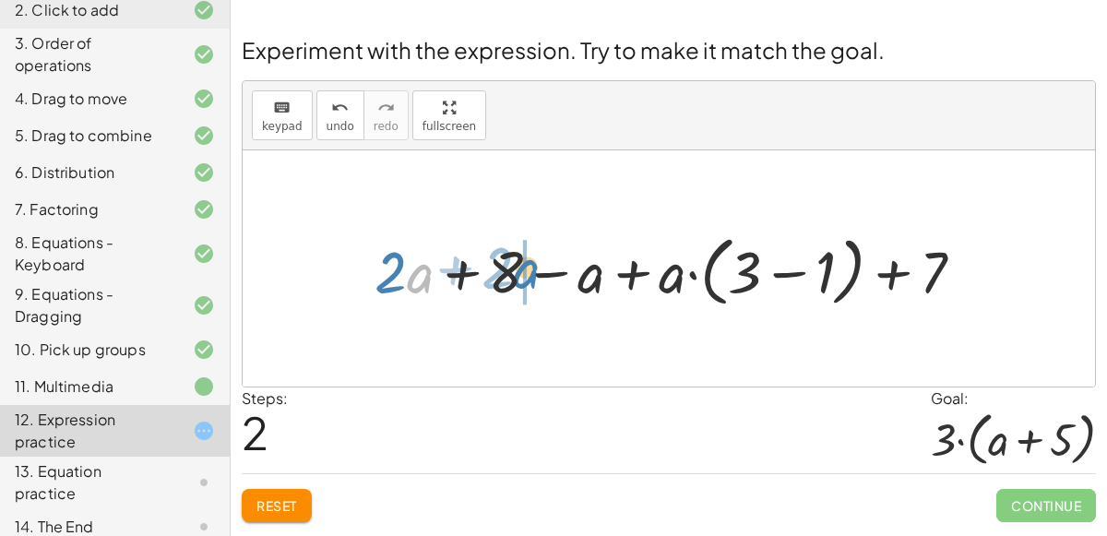
drag, startPoint x: 409, startPoint y: 279, endPoint x: 521, endPoint y: 276, distance: 112.6
click at [521, 276] on div at bounding box center [676, 269] width 623 height 86
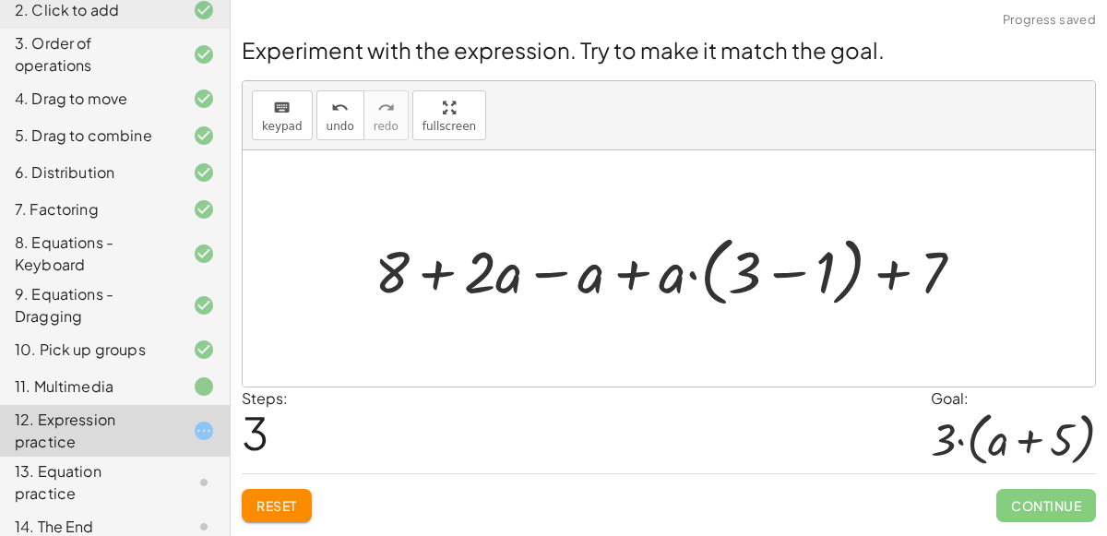
click at [559, 267] on div at bounding box center [676, 269] width 623 height 86
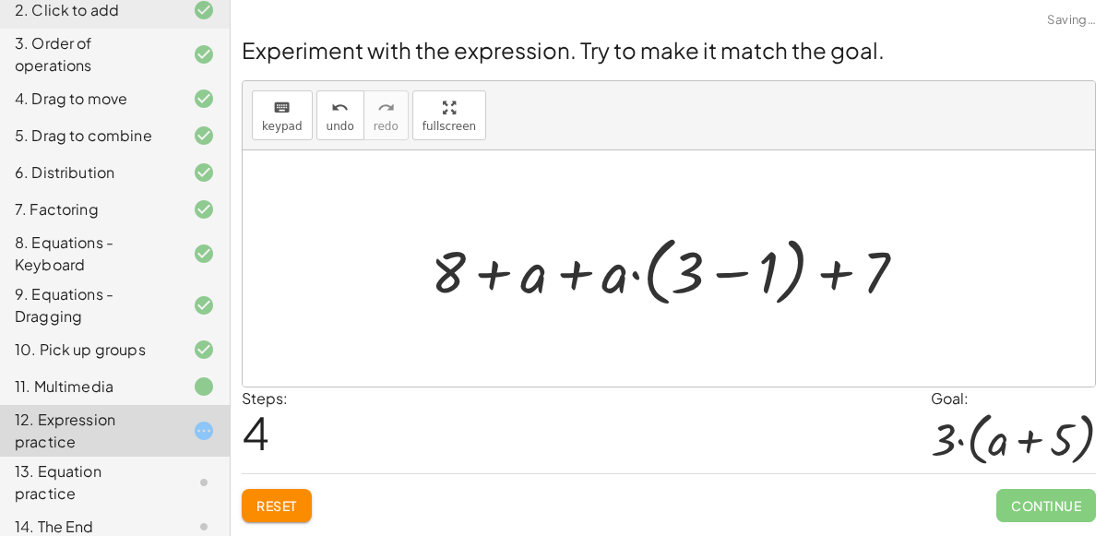
click at [566, 267] on div at bounding box center [676, 269] width 509 height 86
drag, startPoint x: 615, startPoint y: 275, endPoint x: 699, endPoint y: 273, distance: 84.0
click at [699, 273] on div at bounding box center [676, 269] width 509 height 86
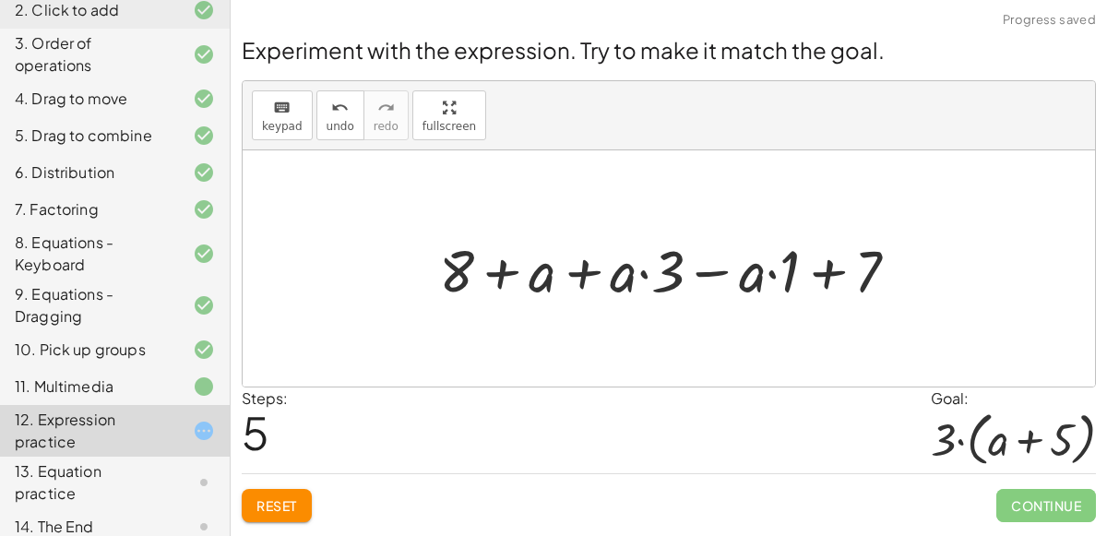
click at [583, 278] on div at bounding box center [676, 268] width 493 height 77
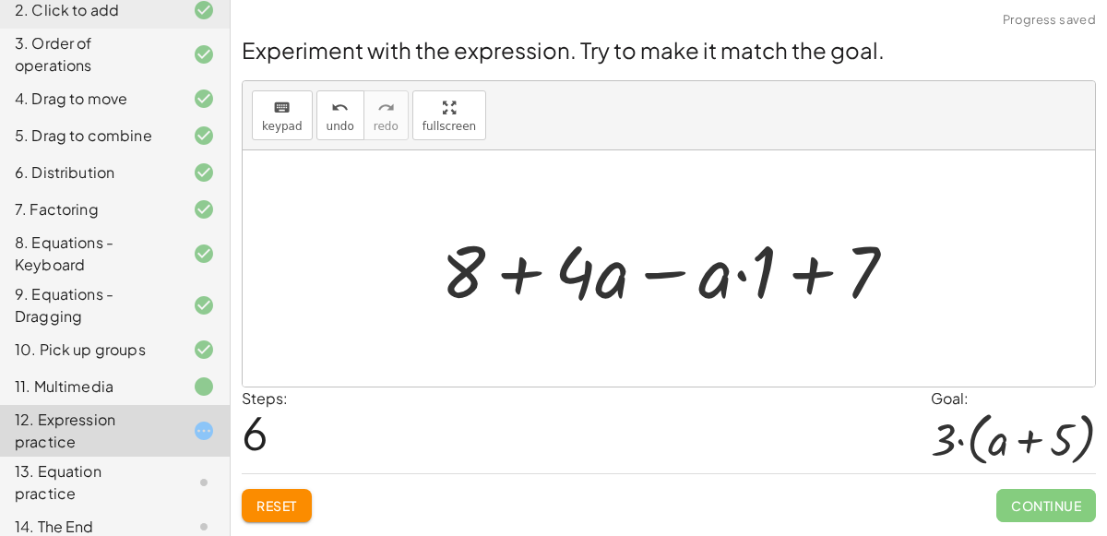
click at [672, 273] on div at bounding box center [676, 268] width 489 height 95
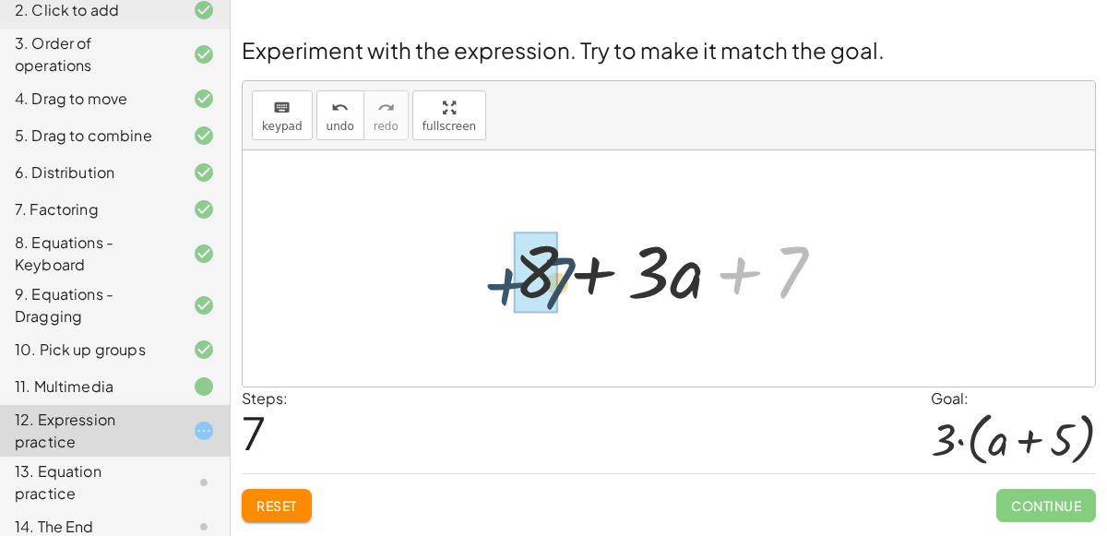
drag, startPoint x: 748, startPoint y: 272, endPoint x: 509, endPoint y: 284, distance: 239.2
click at [509, 284] on div at bounding box center [677, 268] width 344 height 95
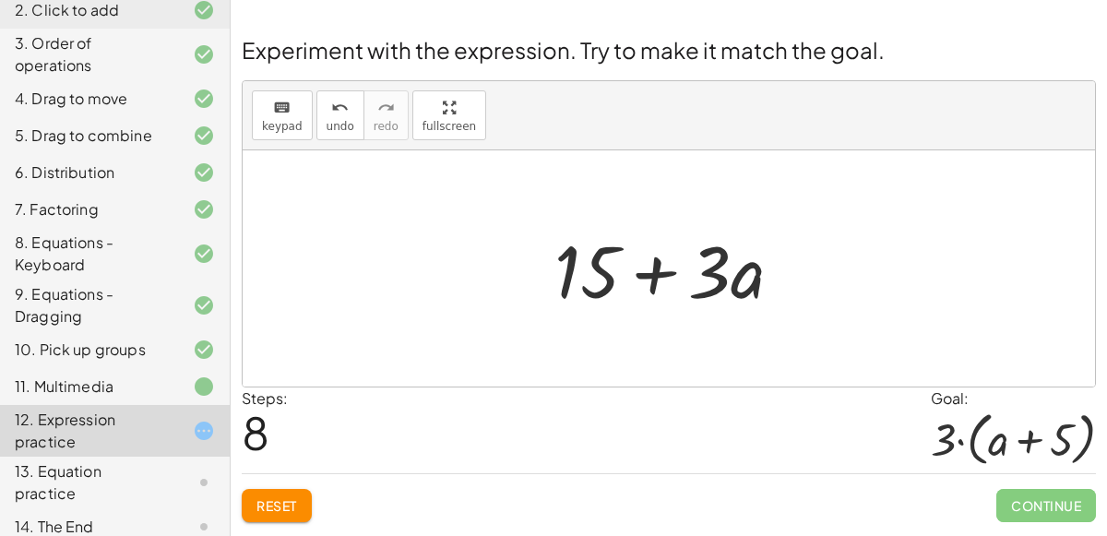
click at [650, 270] on div at bounding box center [676, 268] width 262 height 95
click at [273, 501] on span "Reset" at bounding box center [276, 505] width 41 height 17
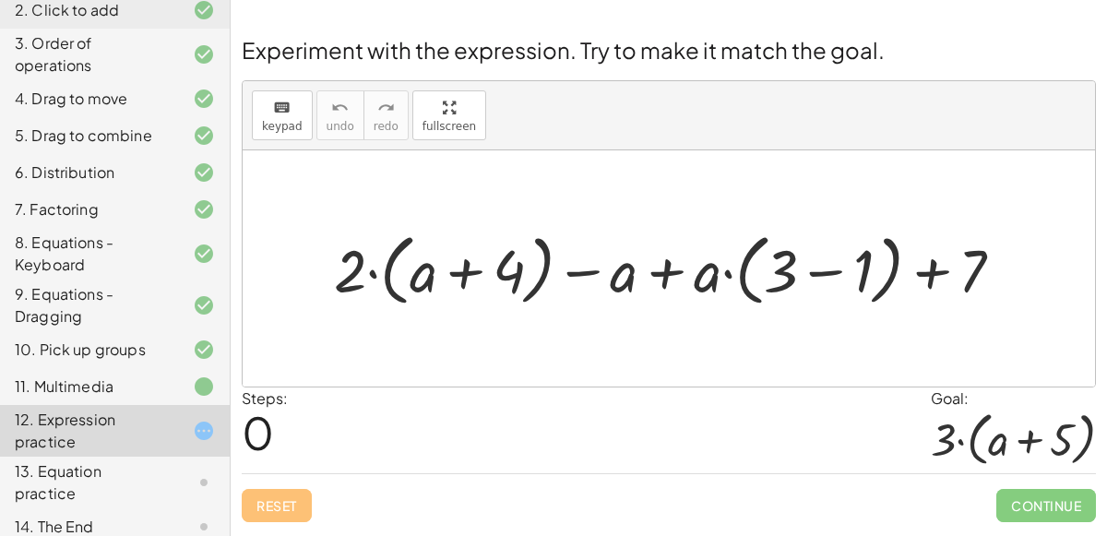
click at [473, 271] on div at bounding box center [676, 268] width 703 height 87
drag, startPoint x: 351, startPoint y: 271, endPoint x: 414, endPoint y: 264, distance: 64.1
click at [414, 264] on div at bounding box center [676, 268] width 703 height 87
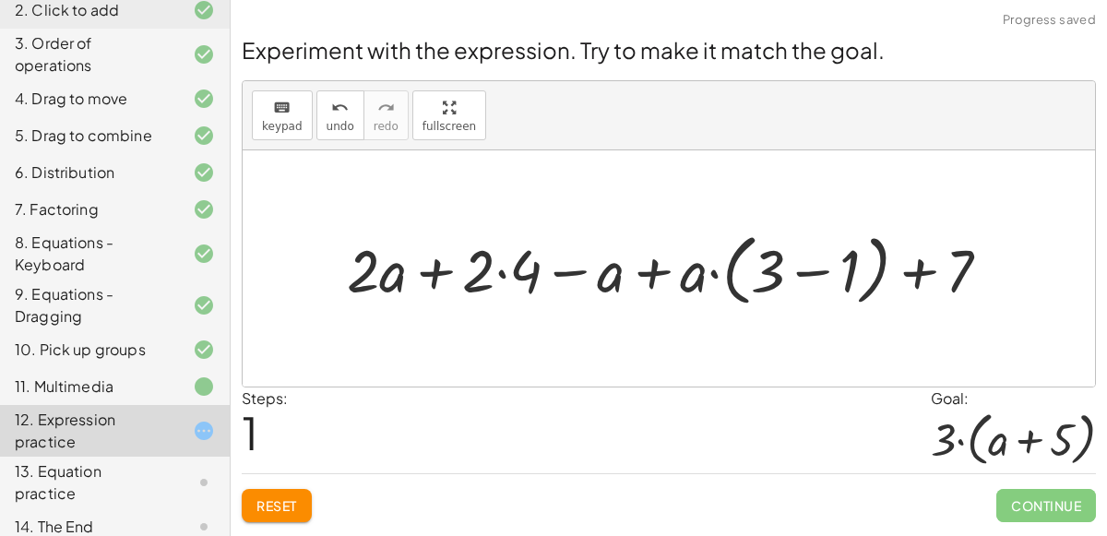
click at [423, 267] on div at bounding box center [676, 268] width 677 height 87
drag, startPoint x: 614, startPoint y: 271, endPoint x: 501, endPoint y: 254, distance: 114.8
click at [501, 254] on div at bounding box center [676, 268] width 677 height 87
click at [471, 267] on div at bounding box center [676, 268] width 677 height 87
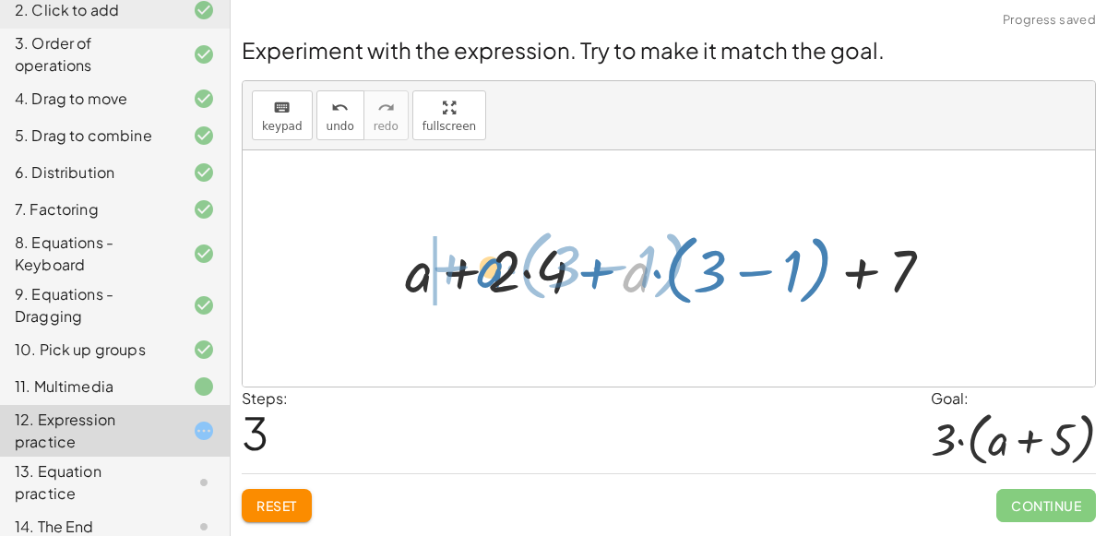
drag, startPoint x: 634, startPoint y: 278, endPoint x: 485, endPoint y: 275, distance: 148.6
click at [485, 275] on div at bounding box center [676, 268] width 561 height 87
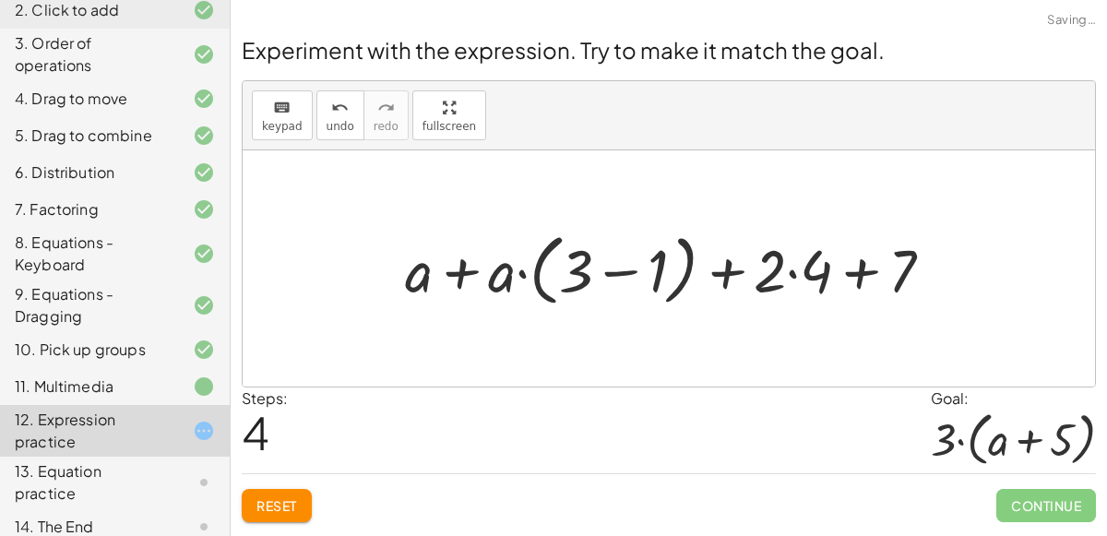
click at [422, 274] on div at bounding box center [676, 268] width 561 height 87
drag, startPoint x: 507, startPoint y: 280, endPoint x: 573, endPoint y: 281, distance: 65.5
click at [573, 281] on div at bounding box center [676, 268] width 561 height 87
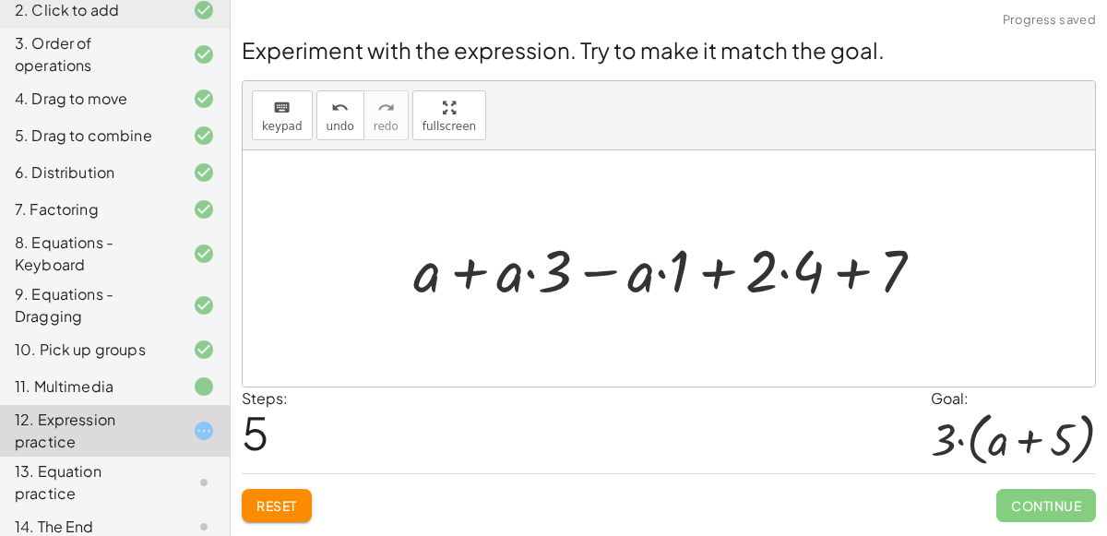
click at [567, 272] on div at bounding box center [676, 268] width 544 height 77
click at [593, 264] on div at bounding box center [676, 268] width 544 height 77
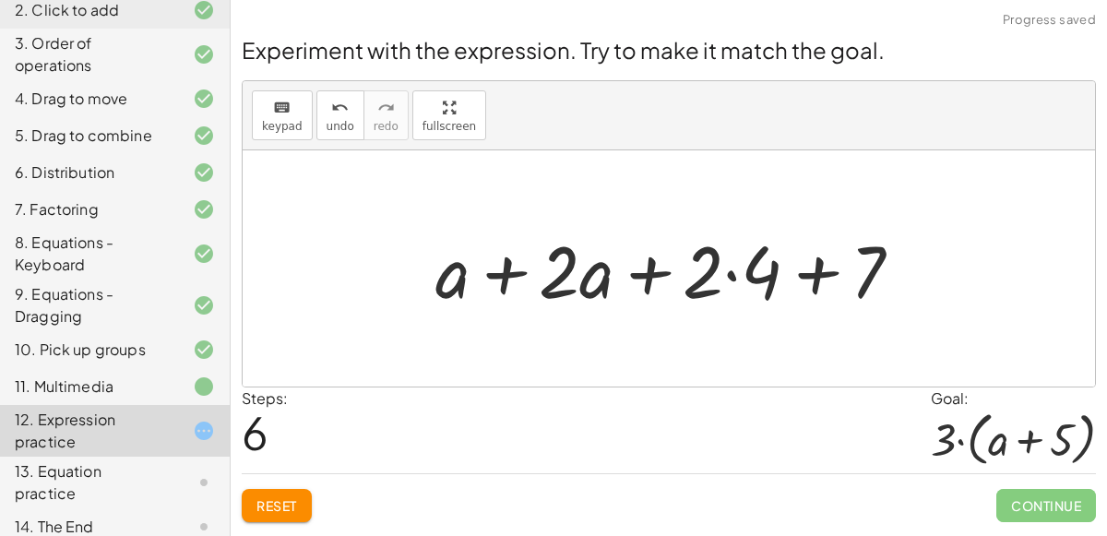
click at [508, 268] on div at bounding box center [676, 268] width 500 height 95
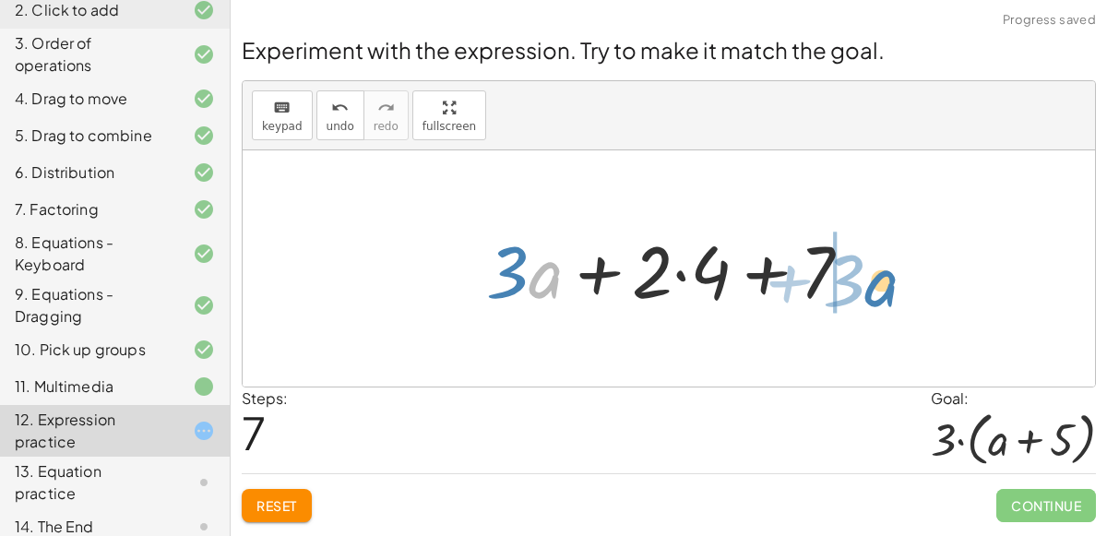
drag, startPoint x: 550, startPoint y: 276, endPoint x: 887, endPoint y: 284, distance: 336.8
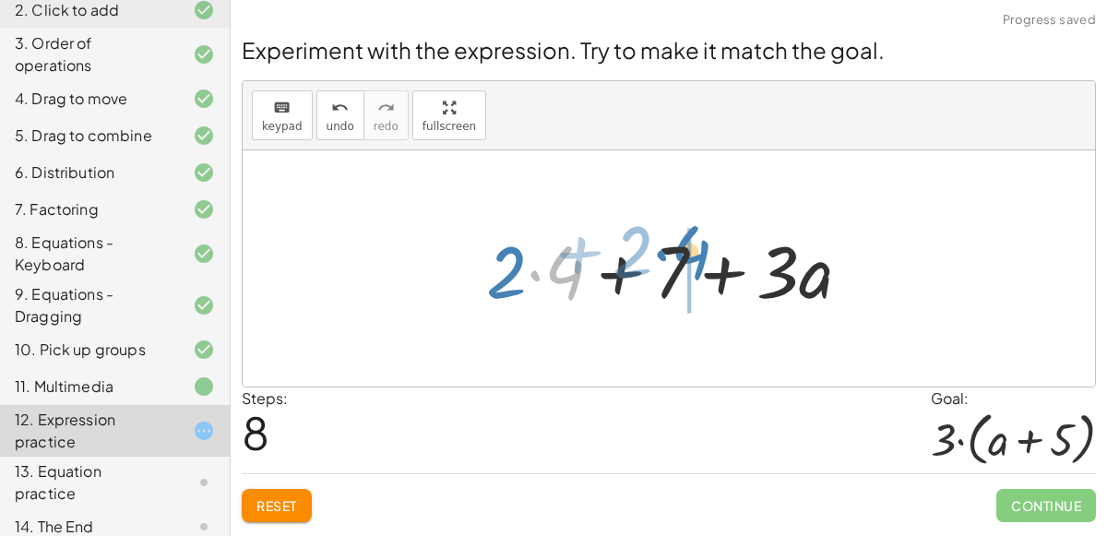
drag, startPoint x: 555, startPoint y: 279, endPoint x: 682, endPoint y: 263, distance: 127.4
click at [682, 263] on div at bounding box center [676, 268] width 398 height 95
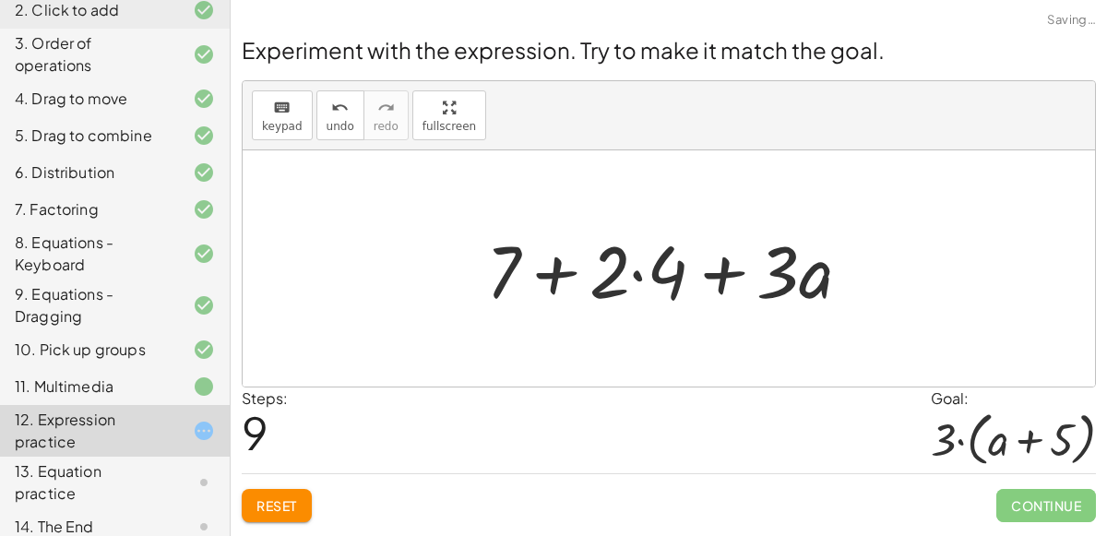
click at [570, 257] on div at bounding box center [676, 268] width 398 height 95
click at [566, 262] on div at bounding box center [676, 268] width 398 height 95
click at [724, 271] on div at bounding box center [676, 268] width 398 height 95
drag, startPoint x: 500, startPoint y: 263, endPoint x: 680, endPoint y: 257, distance: 180.0
click at [680, 257] on div at bounding box center [676, 268] width 398 height 95
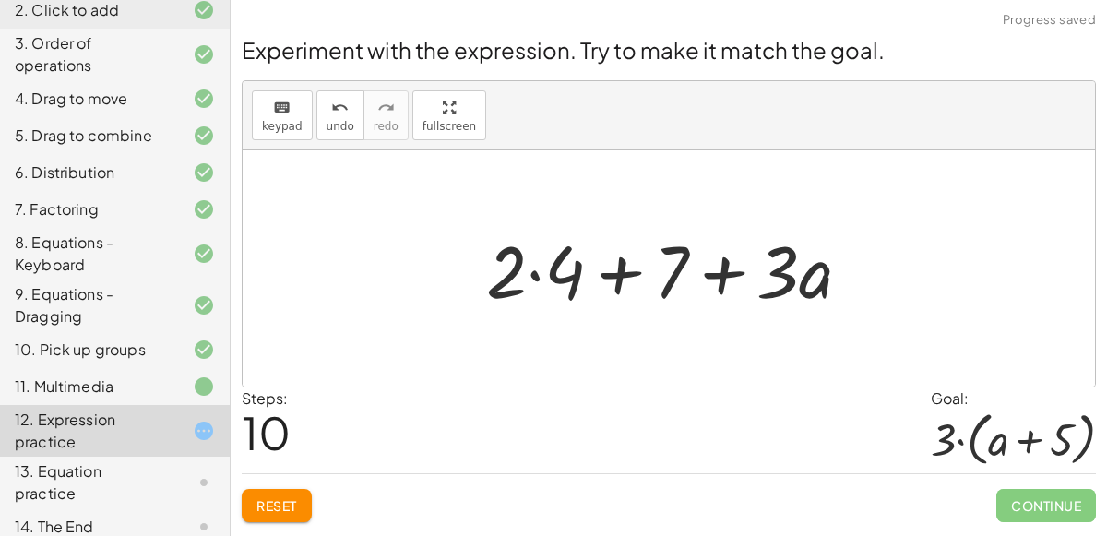
click at [624, 265] on div at bounding box center [676, 268] width 398 height 95
click at [682, 270] on div at bounding box center [676, 268] width 398 height 95
click at [727, 271] on div at bounding box center [676, 268] width 398 height 95
click at [268, 480] on div "Reset Continue" at bounding box center [669, 497] width 854 height 49
click at [276, 501] on span "Reset" at bounding box center [276, 505] width 41 height 17
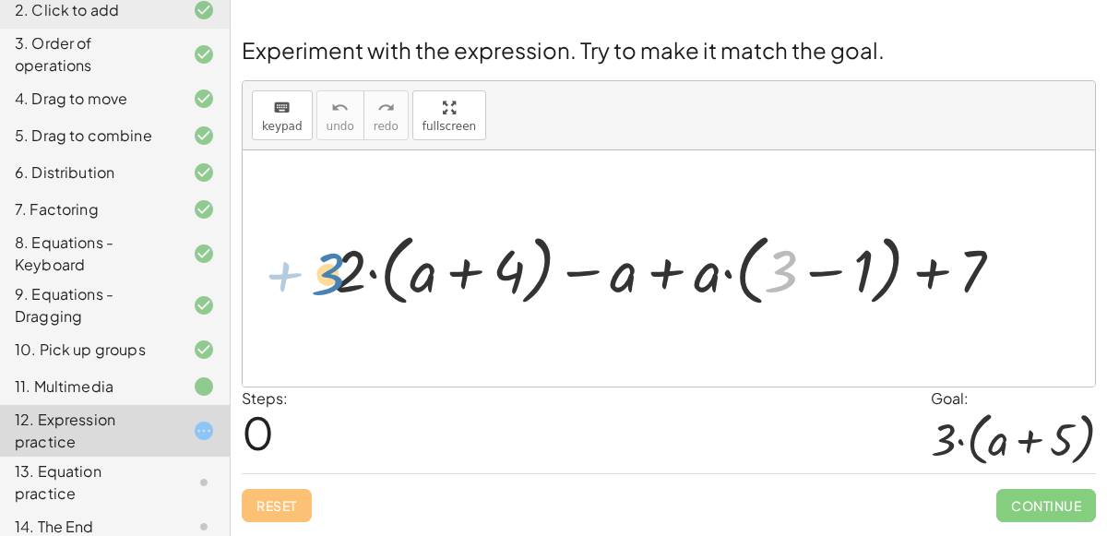
drag, startPoint x: 778, startPoint y: 280, endPoint x: 330, endPoint y: 282, distance: 447.5
click at [330, 282] on div at bounding box center [676, 268] width 703 height 87
drag, startPoint x: 979, startPoint y: 268, endPoint x: 1000, endPoint y: 241, distance: 34.1
click at [1000, 241] on div at bounding box center [676, 268] width 703 height 87
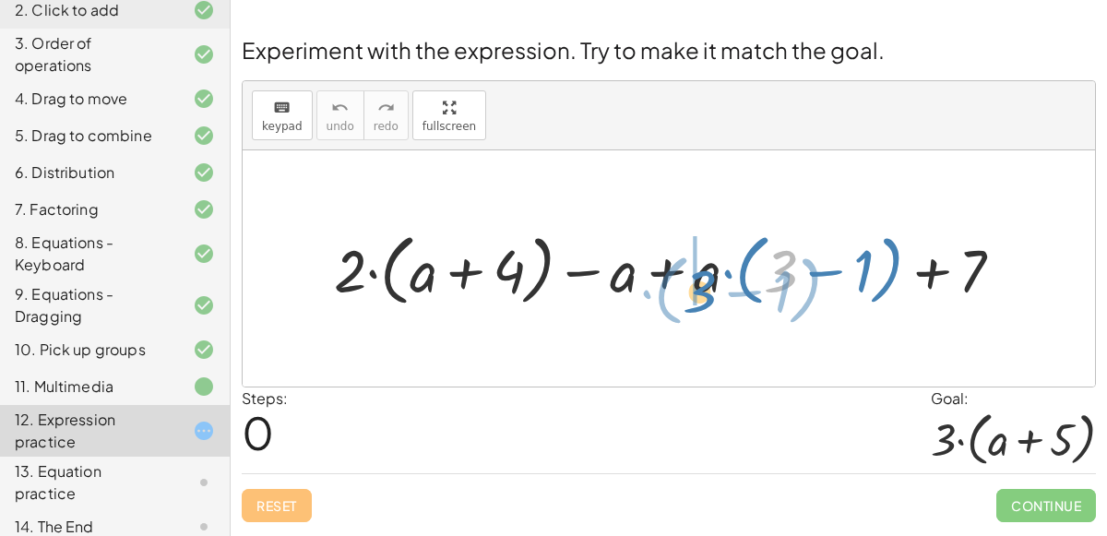
drag, startPoint x: 777, startPoint y: 271, endPoint x: 696, endPoint y: 290, distance: 83.3
click at [696, 290] on div at bounding box center [676, 268] width 703 height 87
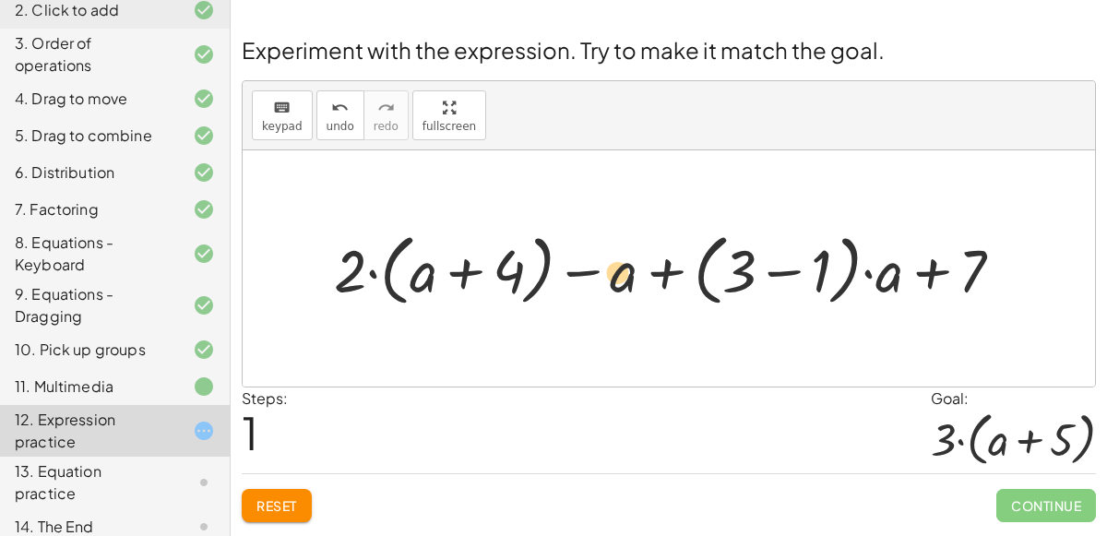
drag, startPoint x: 416, startPoint y: 272, endPoint x: 613, endPoint y: 278, distance: 196.6
click at [613, 278] on div at bounding box center [676, 268] width 703 height 87
drag, startPoint x: 422, startPoint y: 273, endPoint x: 360, endPoint y: 268, distance: 62.0
click at [360, 268] on div at bounding box center [676, 268] width 703 height 87
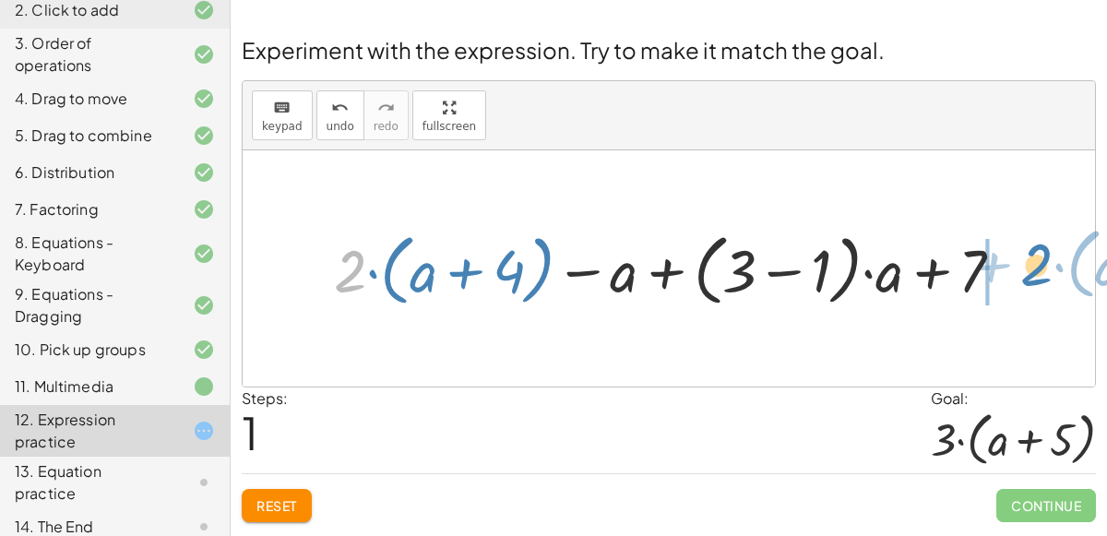
drag, startPoint x: 344, startPoint y: 271, endPoint x: 1023, endPoint y: 264, distance: 679.1
click at [1023, 264] on div at bounding box center [676, 268] width 703 height 87
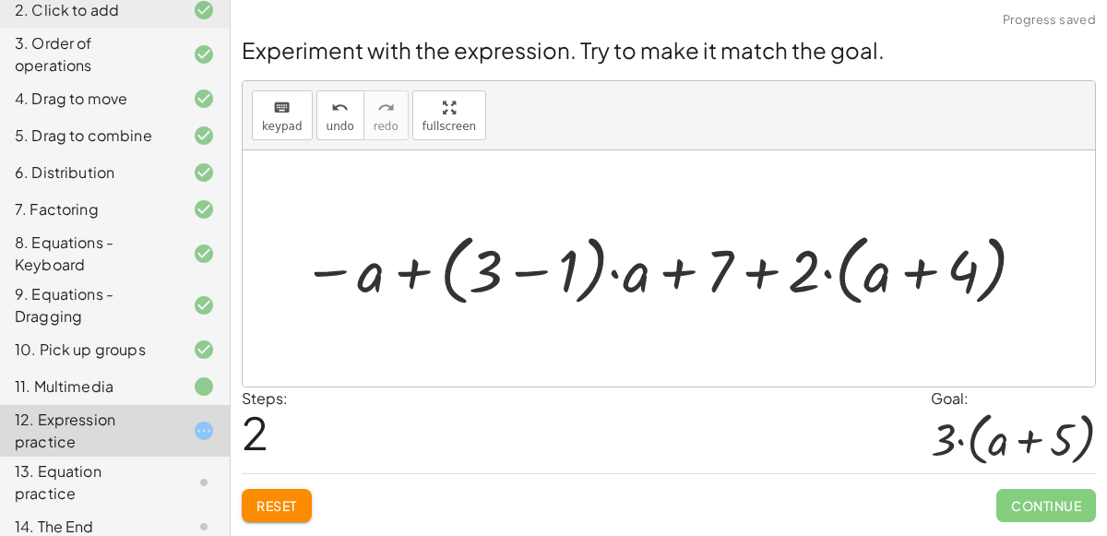
click at [763, 270] on div at bounding box center [666, 268] width 748 height 87
click at [839, 268] on div at bounding box center [666, 268] width 748 height 87
click at [883, 275] on div at bounding box center [666, 268] width 748 height 87
click at [947, 270] on div at bounding box center [666, 268] width 748 height 87
click at [900, 267] on div at bounding box center [666, 268] width 748 height 87
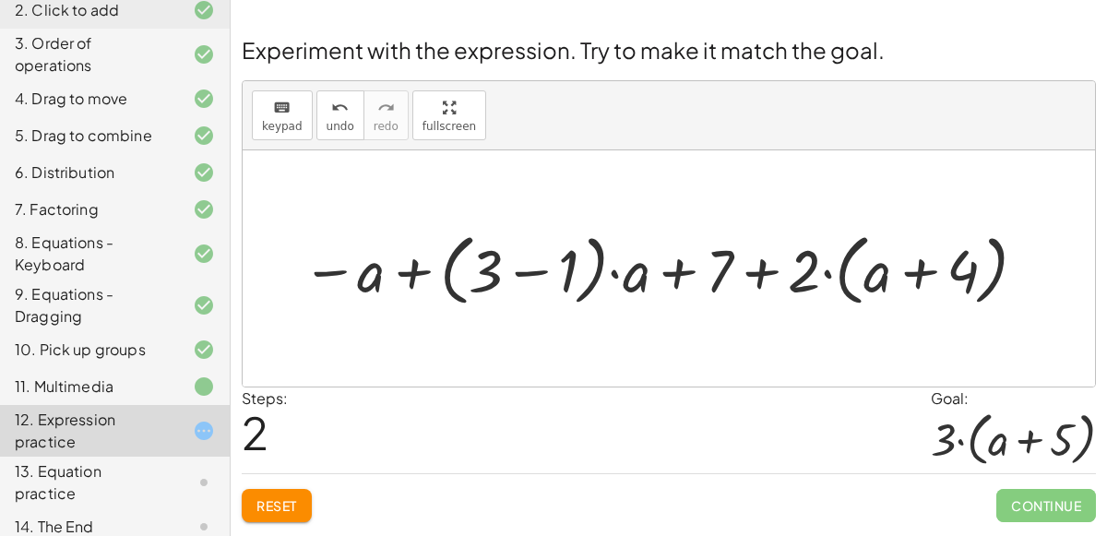
click at [673, 268] on div at bounding box center [666, 268] width 748 height 87
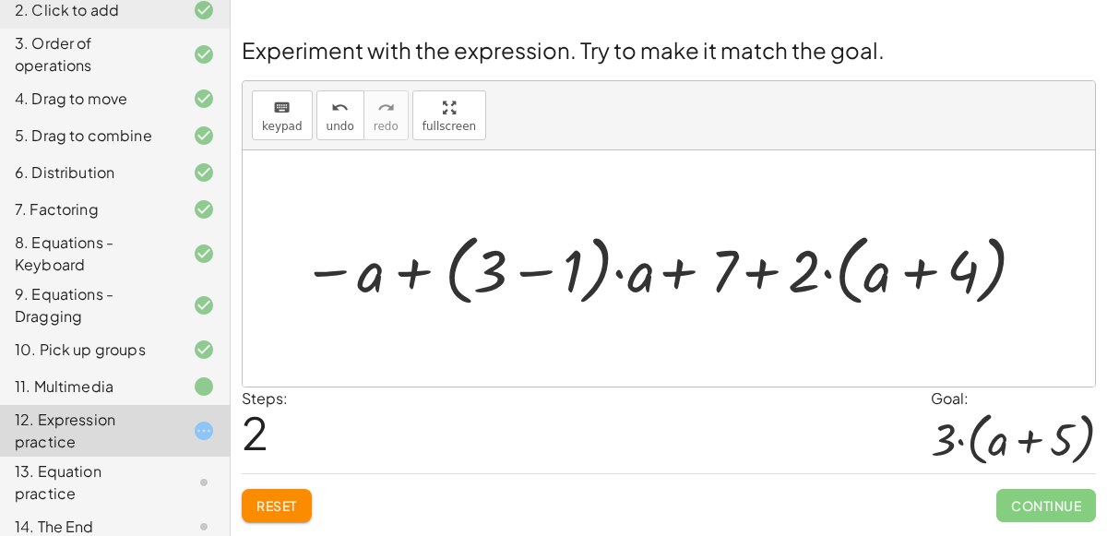
click at [511, 277] on div at bounding box center [666, 268] width 748 height 87
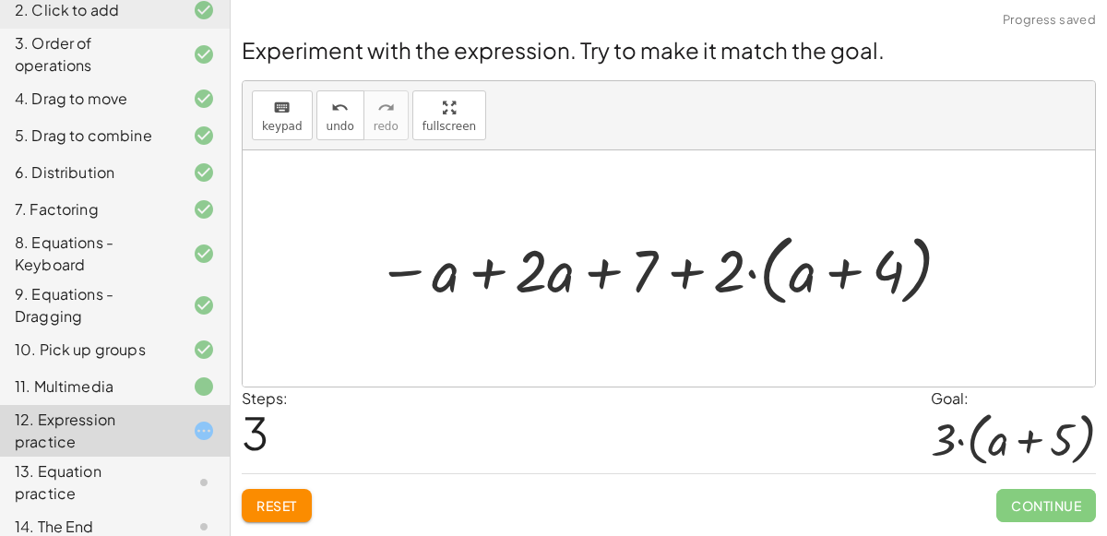
click at [441, 273] on div at bounding box center [666, 268] width 599 height 87
click at [492, 272] on div at bounding box center [666, 268] width 599 height 87
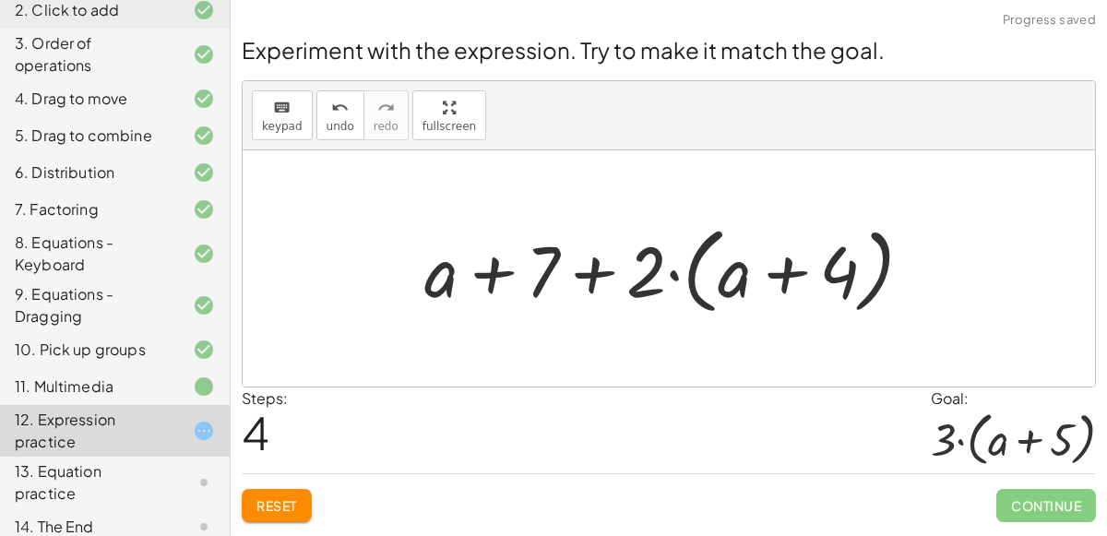
click at [556, 273] on div at bounding box center [676, 269] width 532 height 106
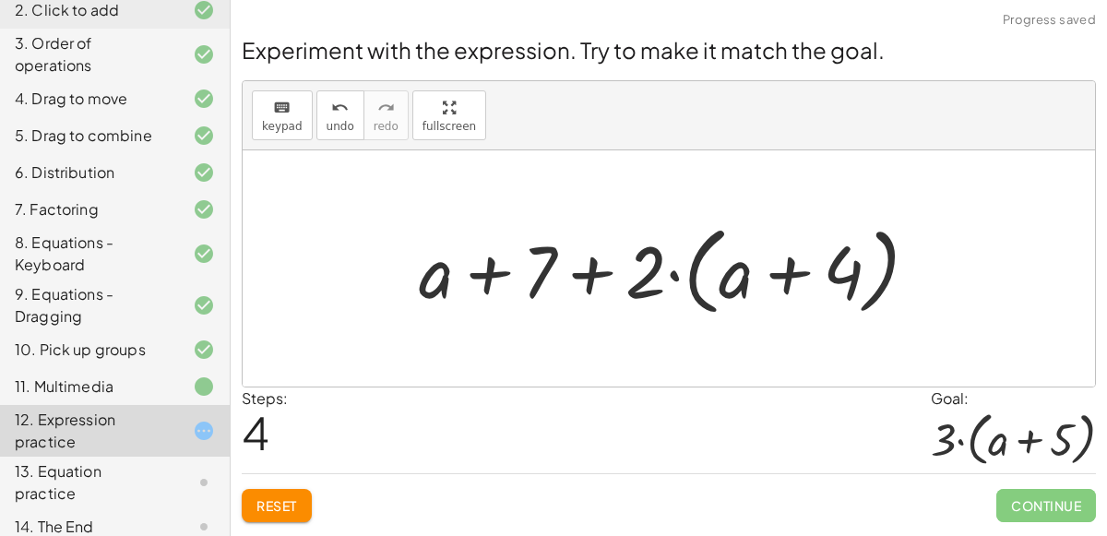
click at [602, 260] on div at bounding box center [676, 269] width 532 height 106
click at [470, 276] on div at bounding box center [676, 269] width 532 height 106
click at [821, 263] on div at bounding box center [676, 269] width 532 height 106
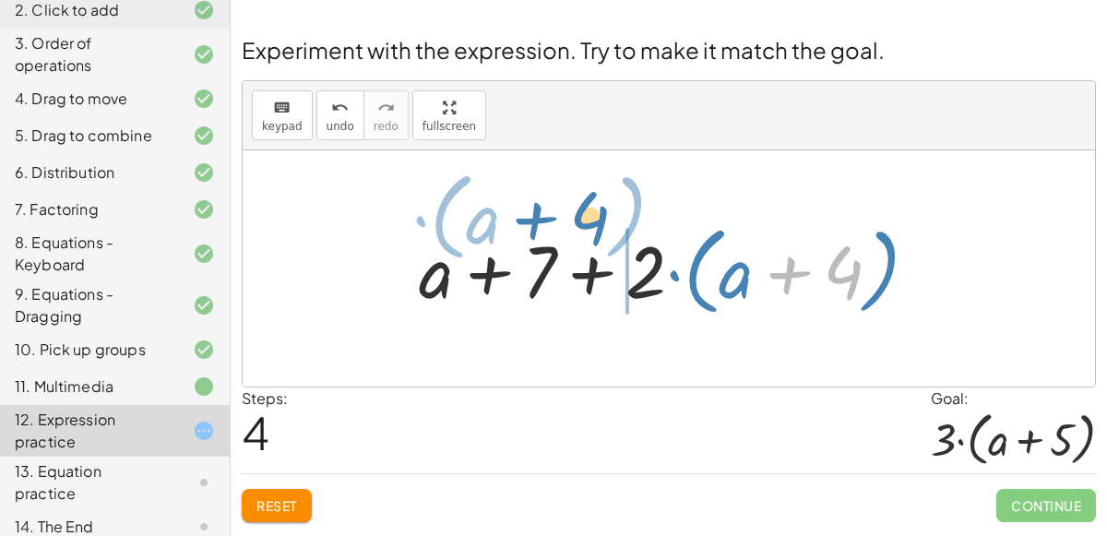
drag, startPoint x: 830, startPoint y: 272, endPoint x: 578, endPoint y: 219, distance: 258.4
click at [578, 219] on div at bounding box center [676, 269] width 532 height 106
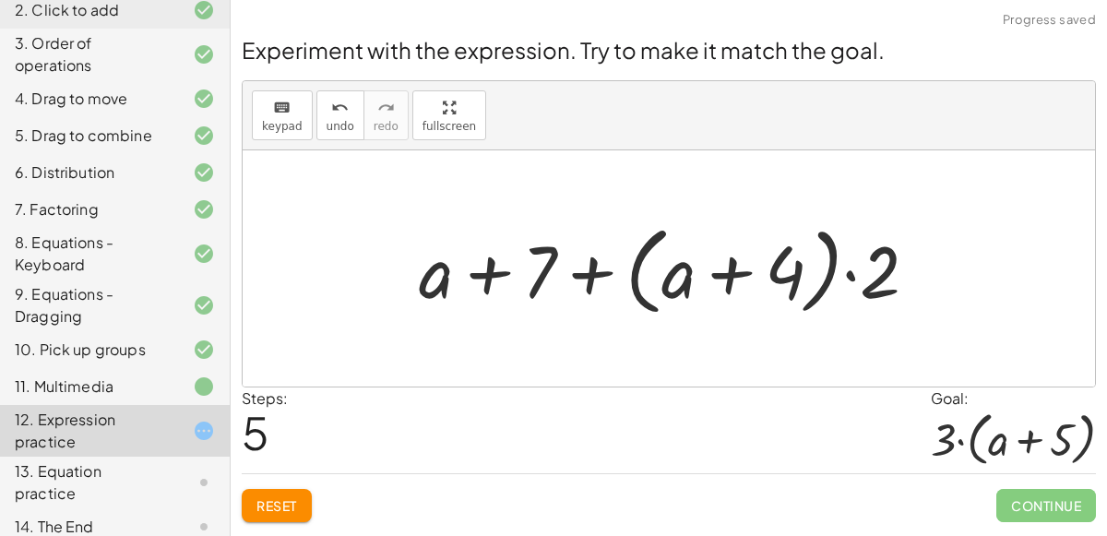
click at [736, 276] on div at bounding box center [676, 269] width 532 height 106
drag, startPoint x: 546, startPoint y: 275, endPoint x: 642, endPoint y: 275, distance: 95.9
click at [642, 275] on div at bounding box center [676, 269] width 532 height 106
drag, startPoint x: 441, startPoint y: 277, endPoint x: 933, endPoint y: 270, distance: 491.8
click at [933, 270] on div at bounding box center [676, 269] width 532 height 106
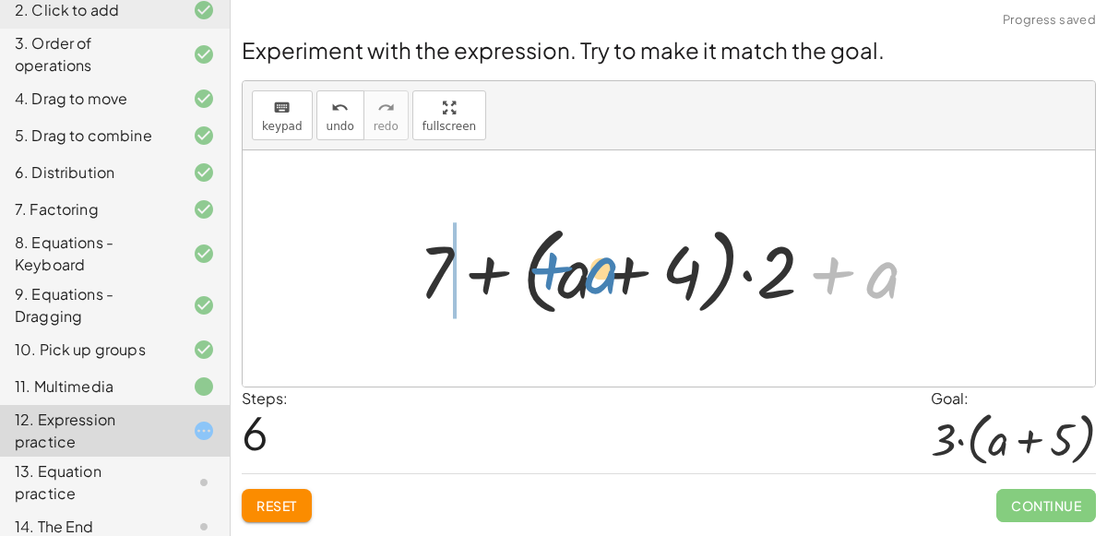
drag, startPoint x: 878, startPoint y: 276, endPoint x: 597, endPoint y: 269, distance: 281.5
click at [597, 269] on div at bounding box center [676, 269] width 532 height 106
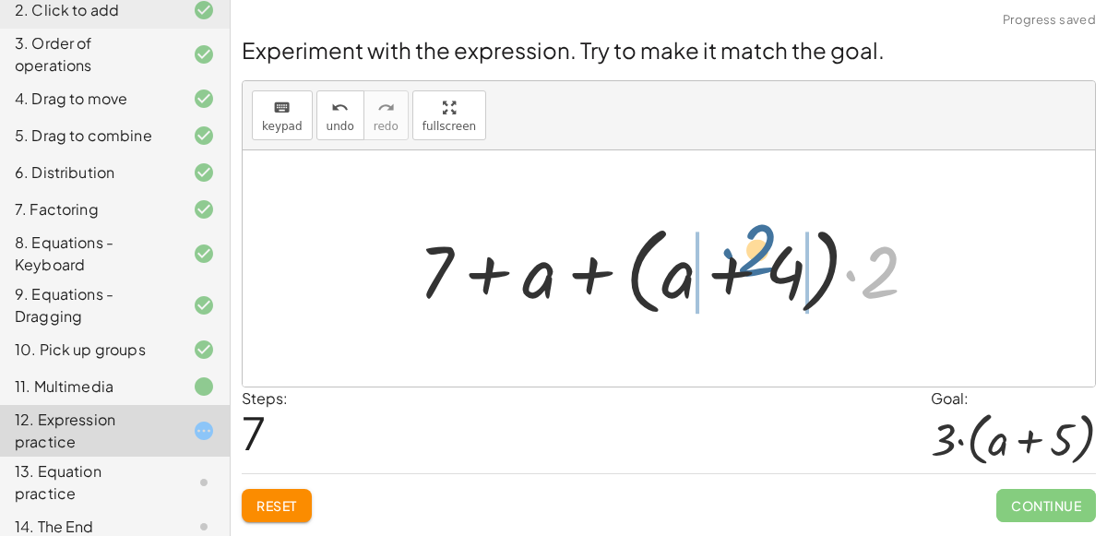
drag, startPoint x: 864, startPoint y: 279, endPoint x: 742, endPoint y: 256, distance: 124.7
click at [742, 256] on div at bounding box center [676, 269] width 532 height 106
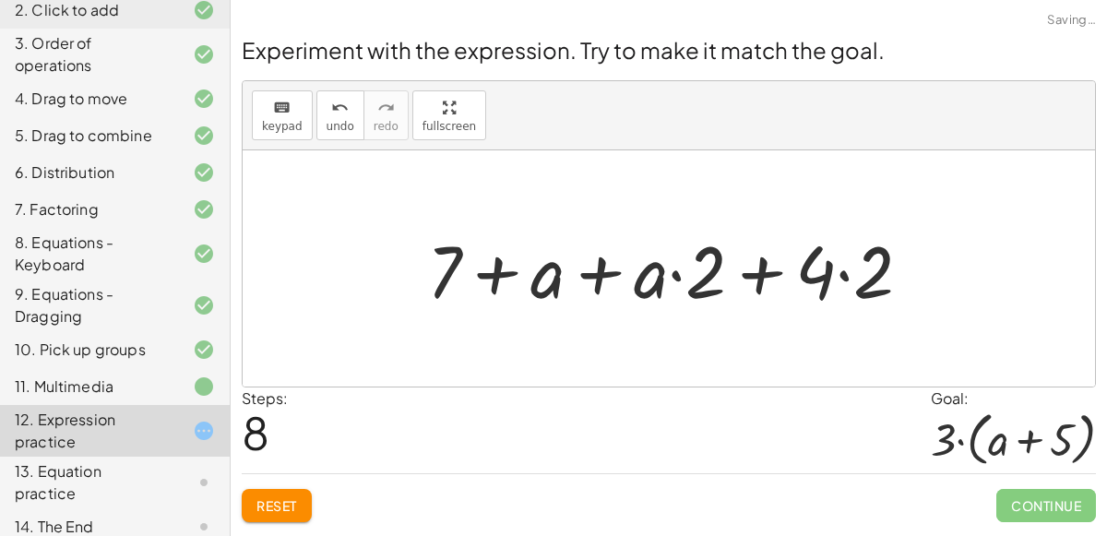
click at [693, 267] on div at bounding box center [677, 268] width 518 height 95
click at [839, 271] on div at bounding box center [677, 268] width 518 height 95
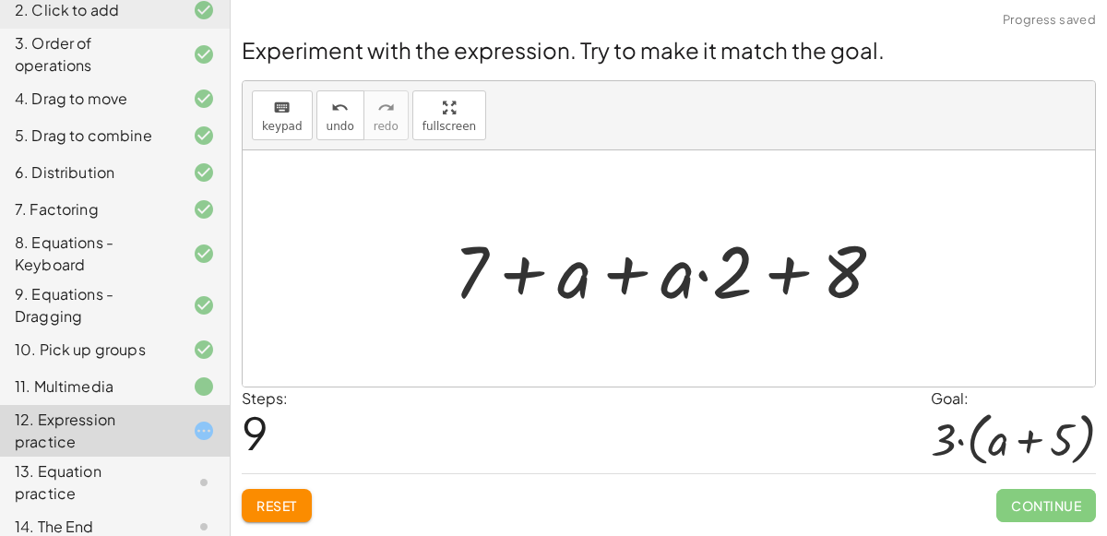
click at [707, 271] on div at bounding box center [676, 268] width 463 height 95
click at [776, 272] on div at bounding box center [676, 268] width 463 height 95
click at [641, 274] on div at bounding box center [676, 268] width 463 height 95
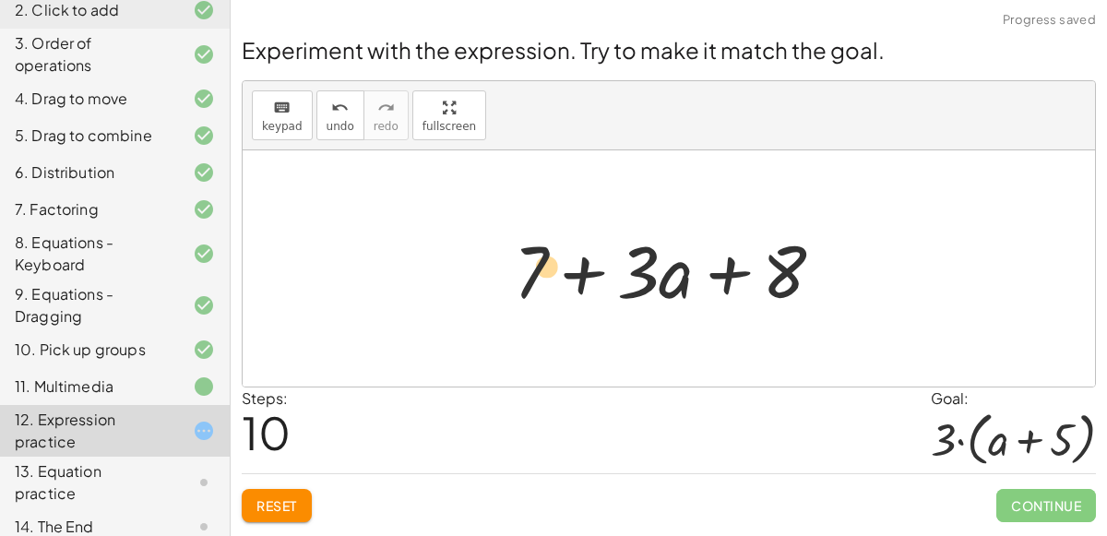
drag, startPoint x: 661, startPoint y: 277, endPoint x: 538, endPoint y: 277, distance: 123.6
click at [538, 277] on div at bounding box center [677, 268] width 344 height 95
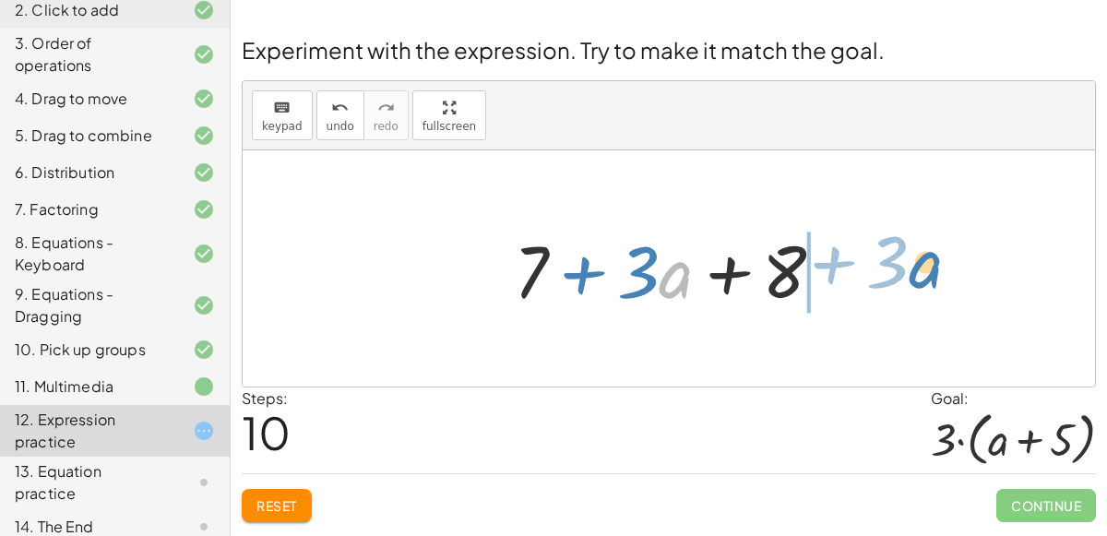
drag, startPoint x: 683, startPoint y: 268, endPoint x: 936, endPoint y: 256, distance: 254.0
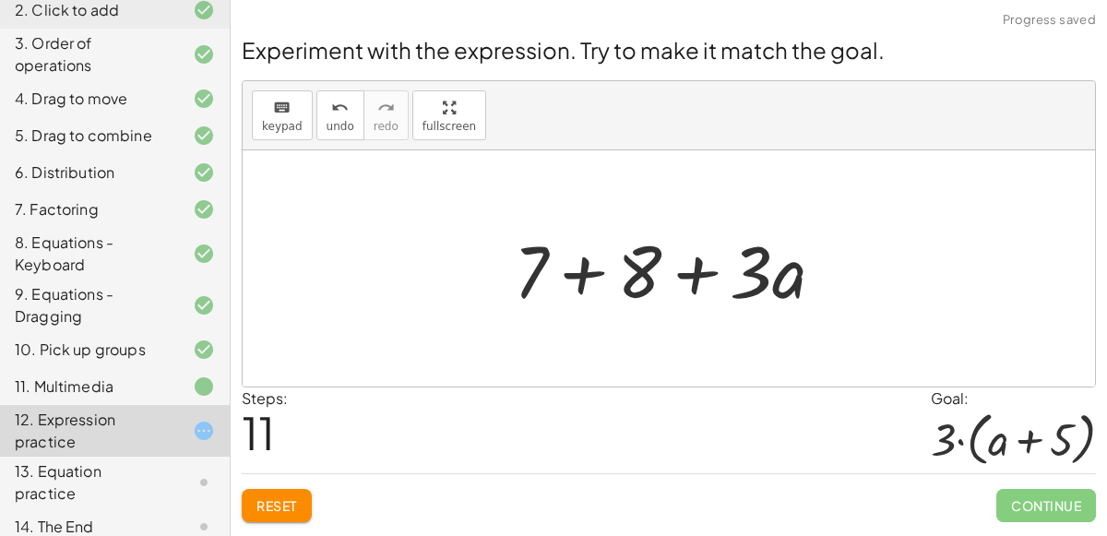
click at [575, 265] on div at bounding box center [677, 268] width 344 height 95
